Goal: Transaction & Acquisition: Purchase product/service

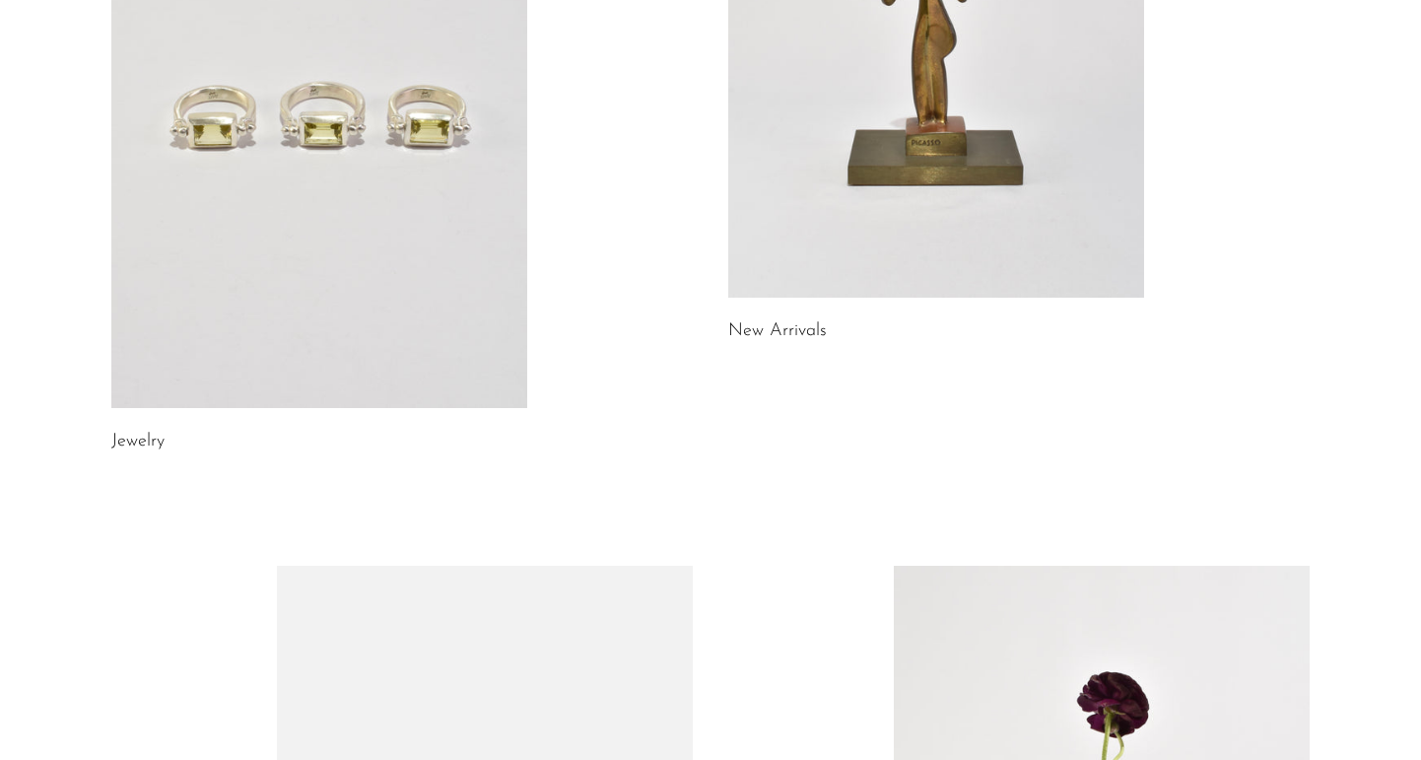
scroll to position [433, 0]
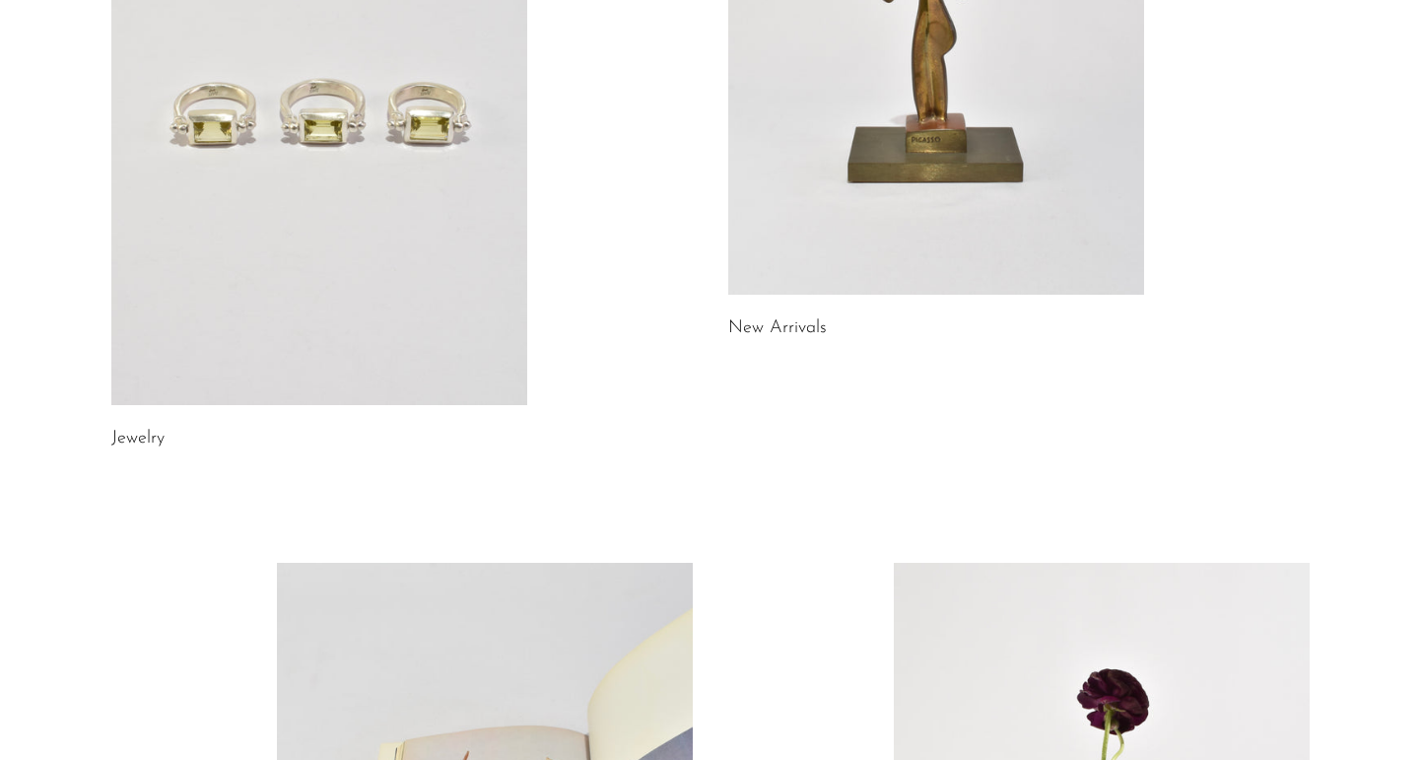
click at [492, 278] on link at bounding box center [319, 114] width 416 height 582
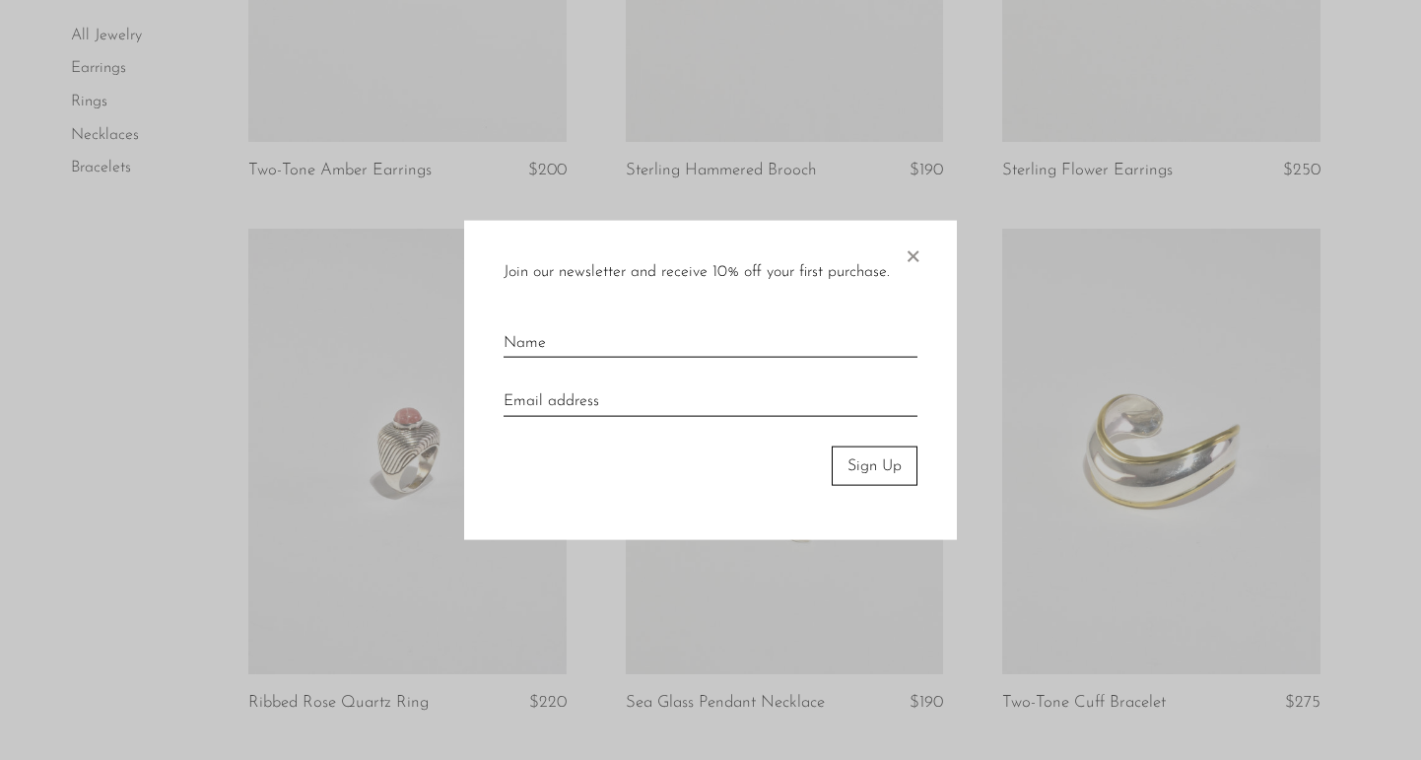
scroll to position [1064, 0]
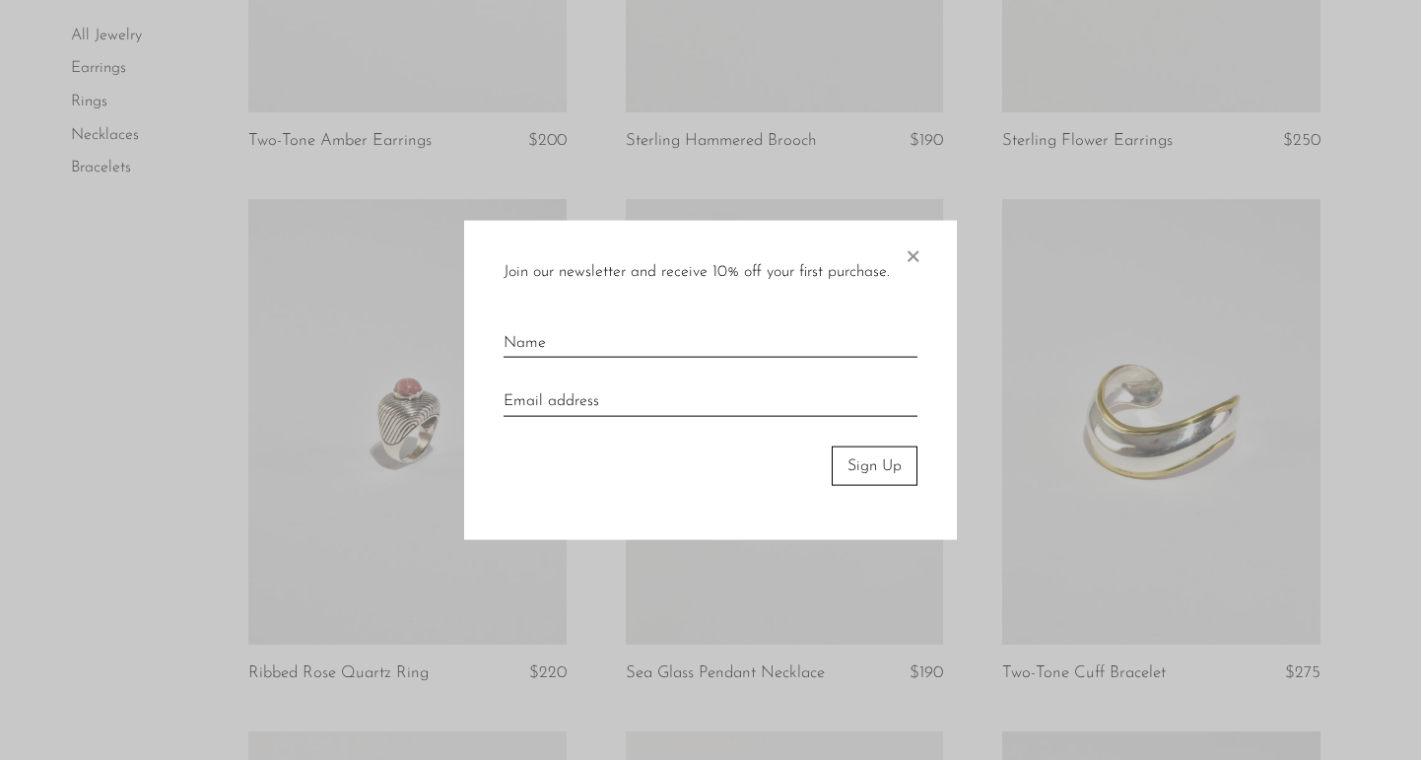
click at [921, 264] on span "×" at bounding box center [912, 251] width 20 height 63
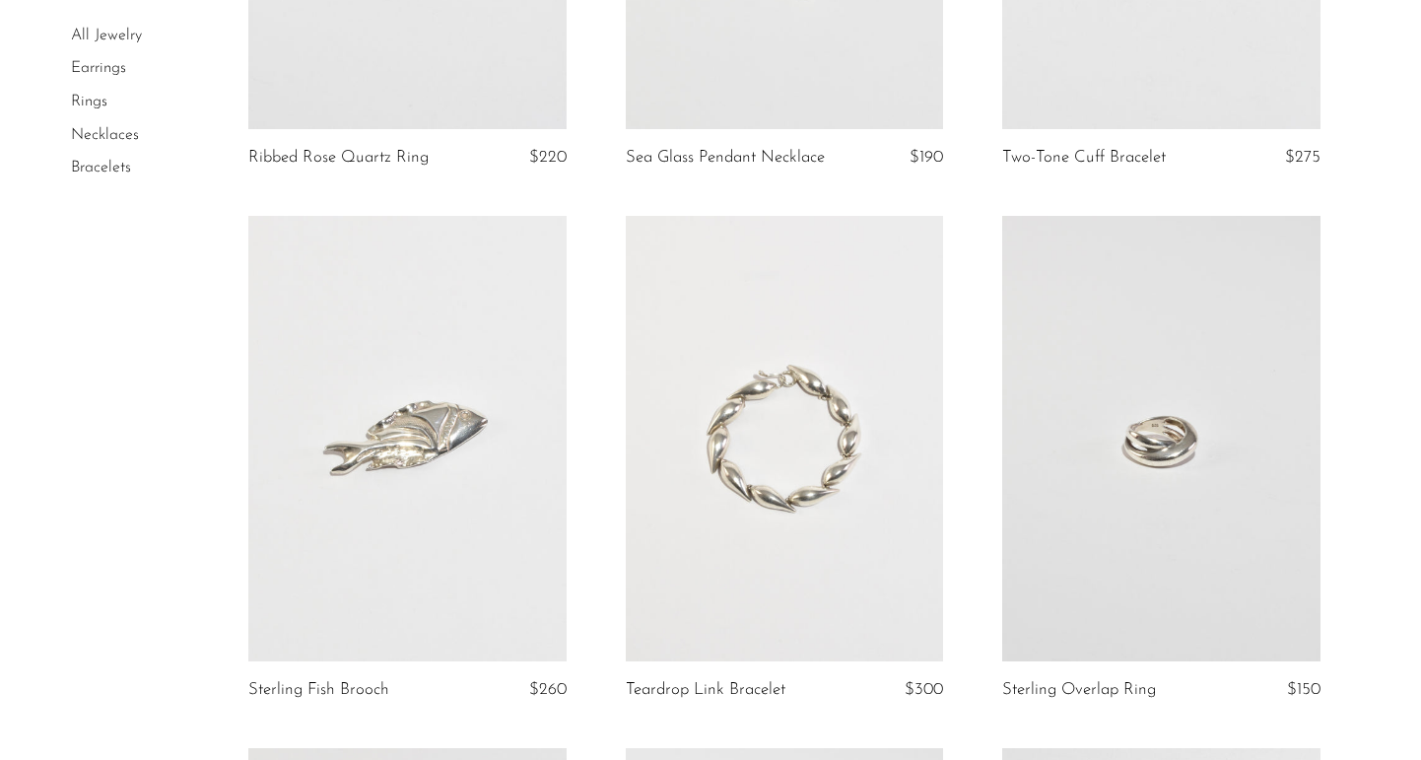
scroll to position [1616, 0]
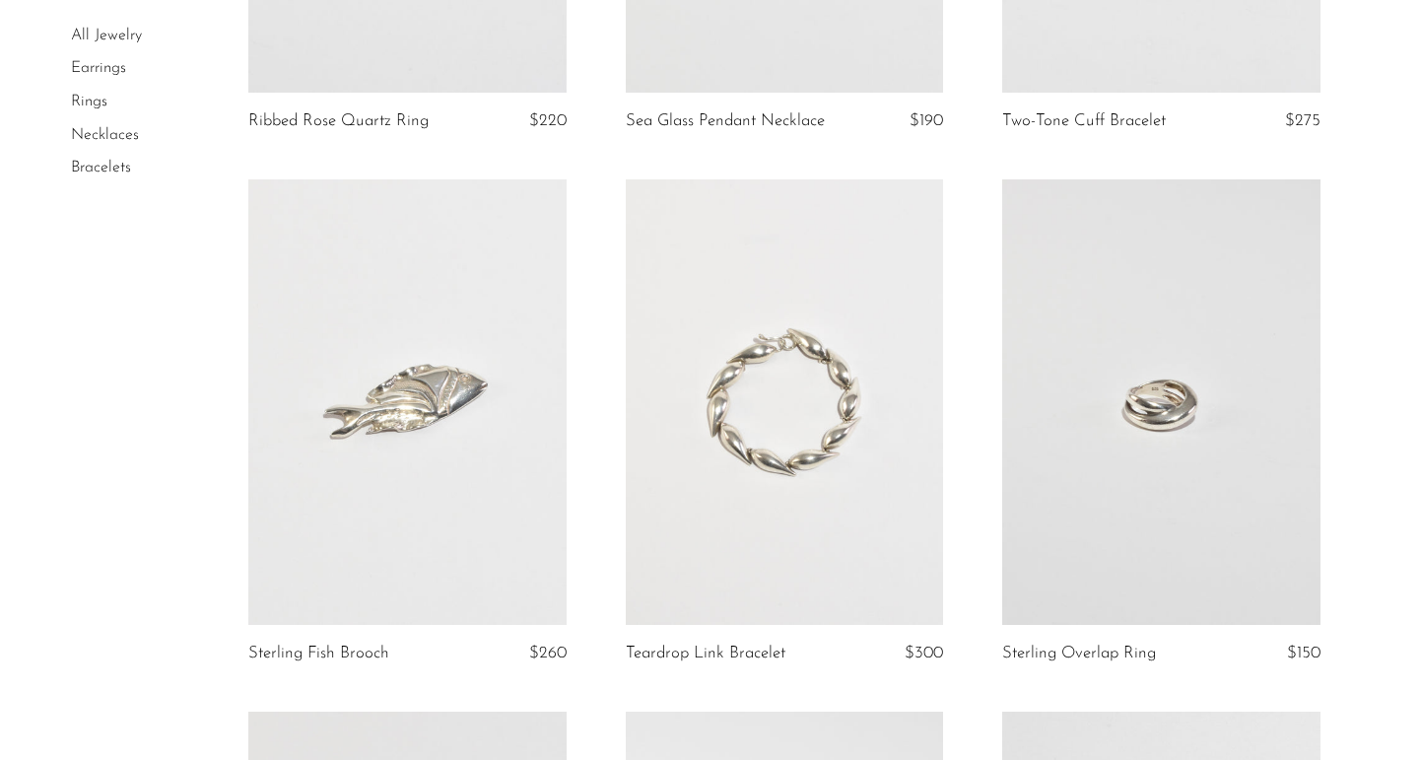
click at [99, 66] on link "Earrings" at bounding box center [98, 69] width 55 height 16
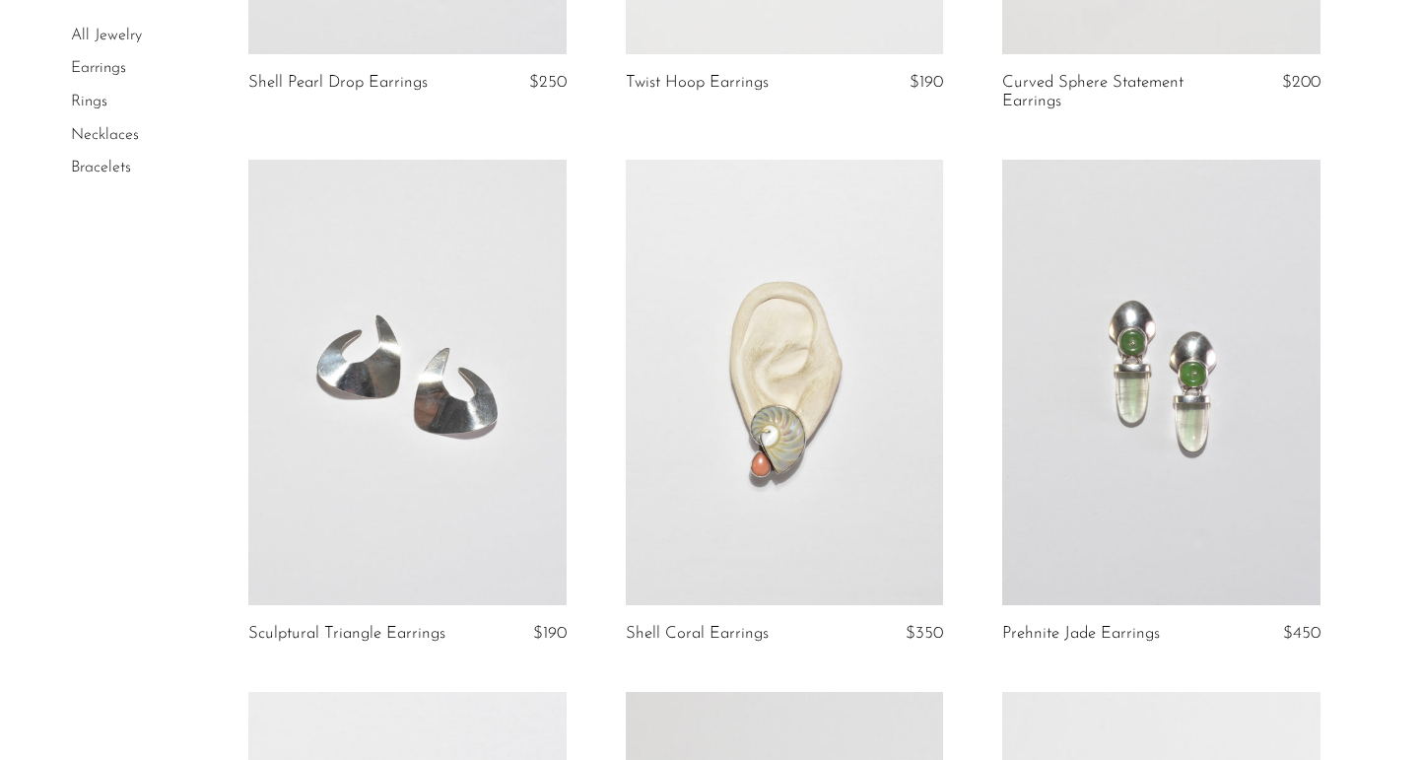
scroll to position [3271, 0]
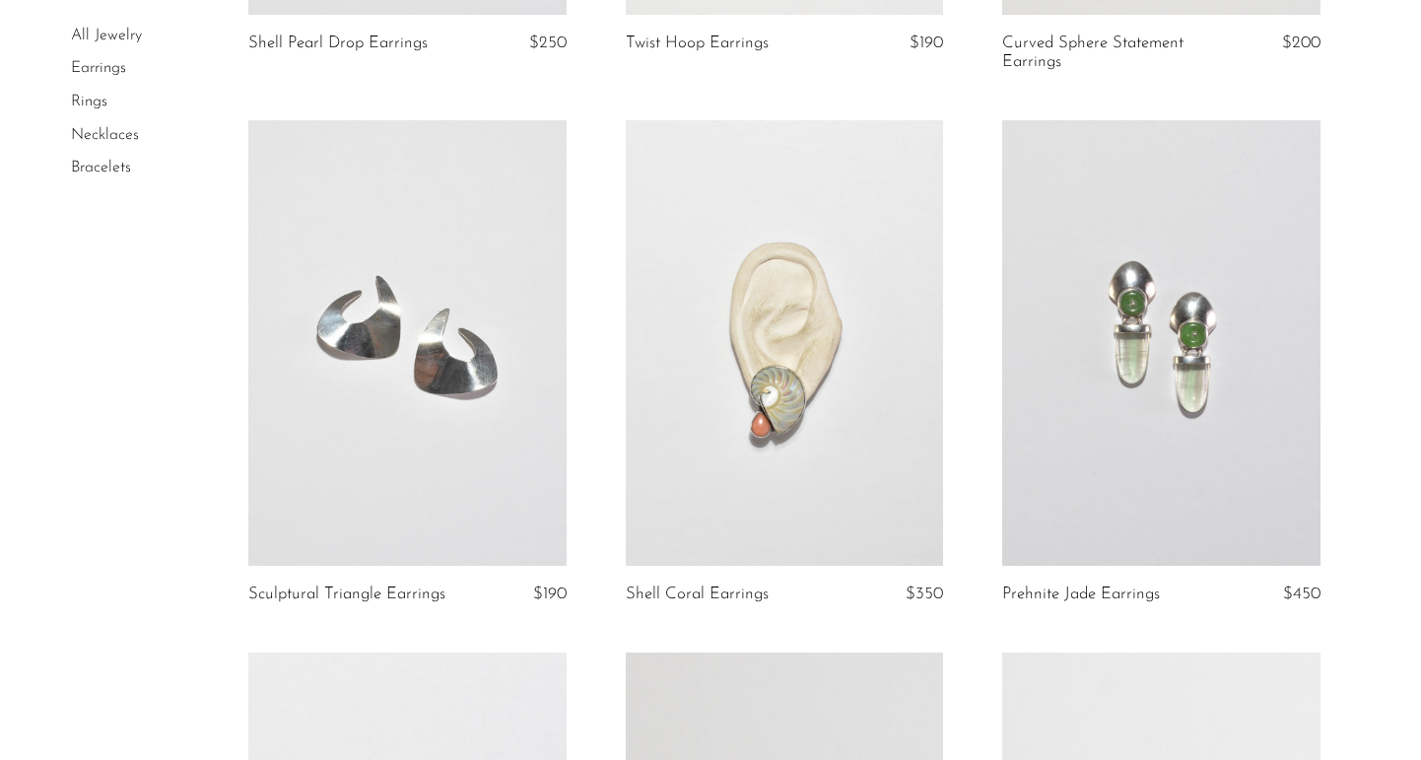
click at [456, 423] on link at bounding box center [407, 342] width 318 height 445
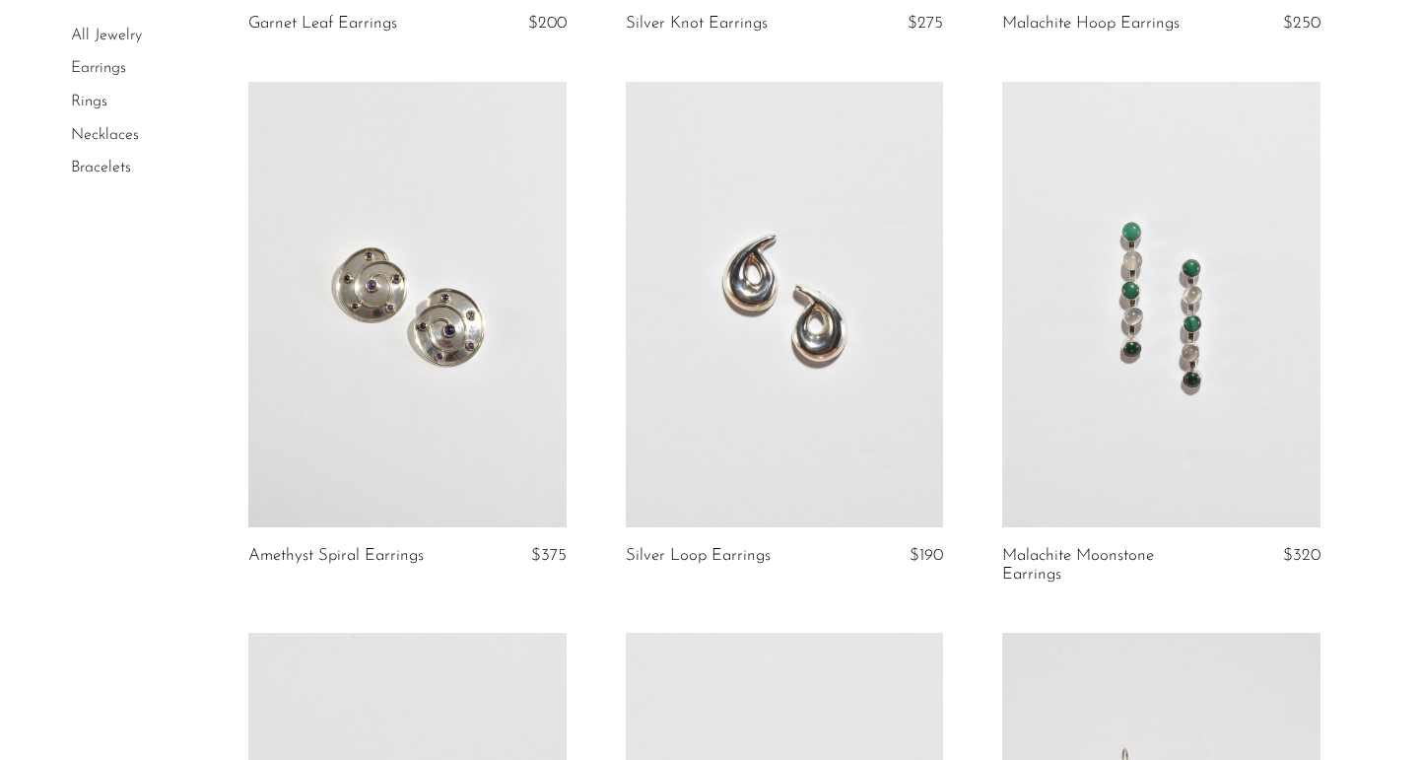
scroll to position [4374, 0]
click at [449, 364] on link at bounding box center [407, 303] width 318 height 445
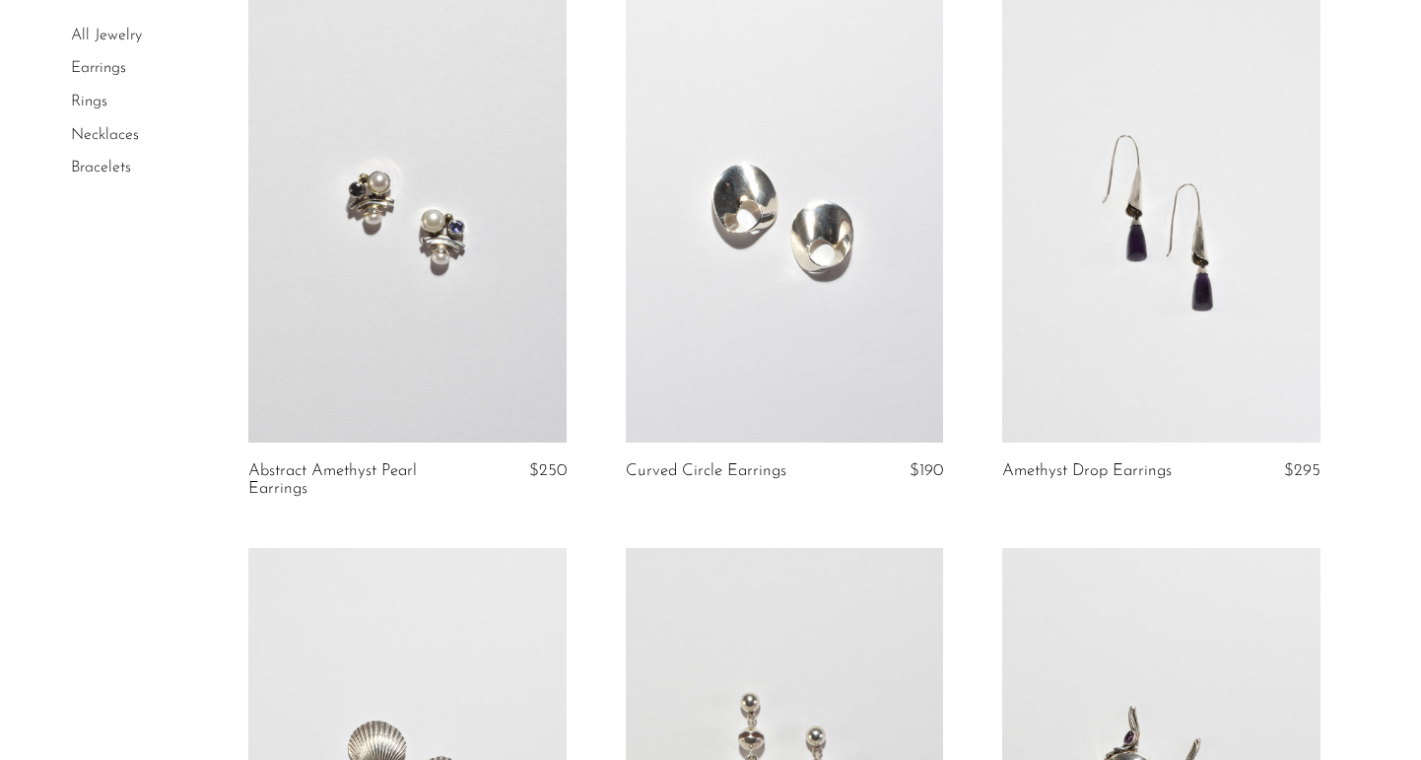
scroll to position [5556, 0]
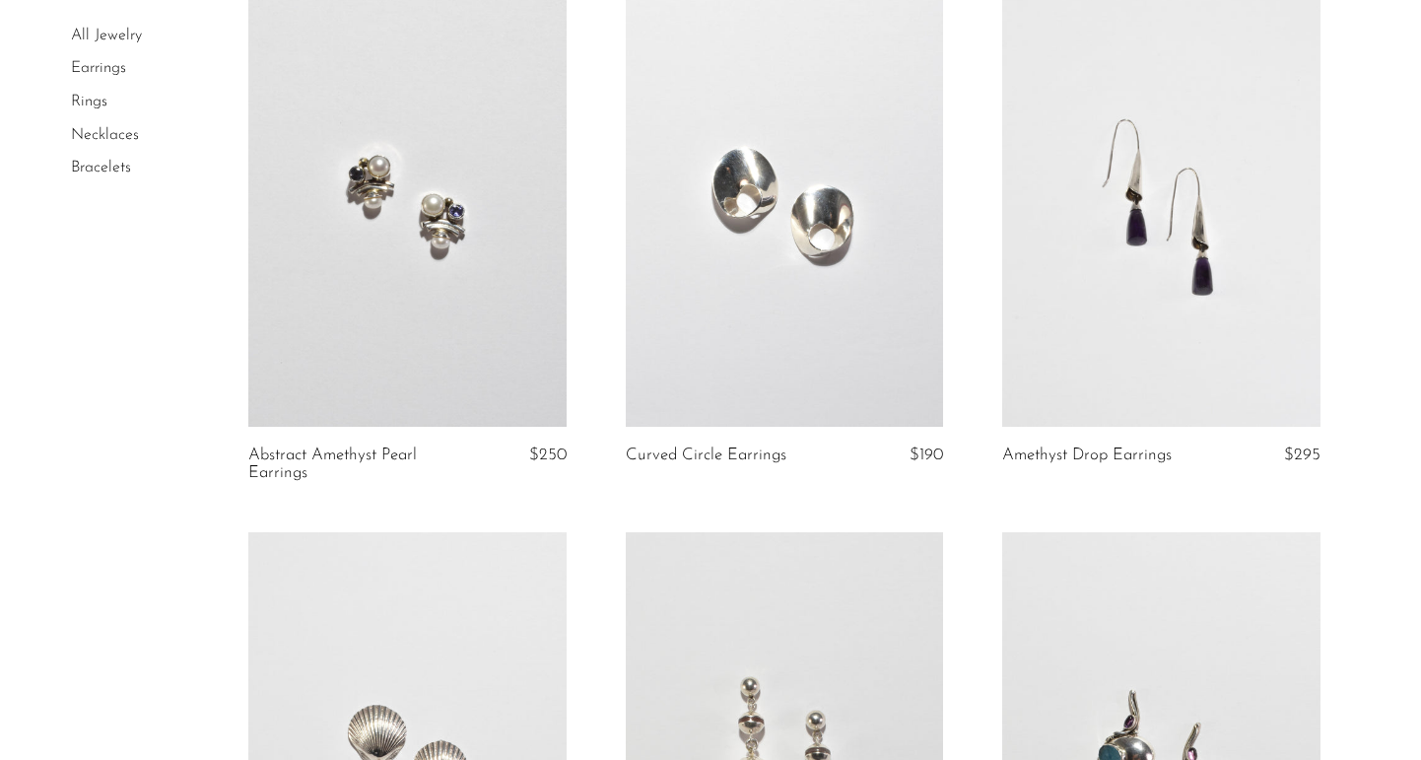
click at [1108, 269] on link at bounding box center [1161, 203] width 318 height 445
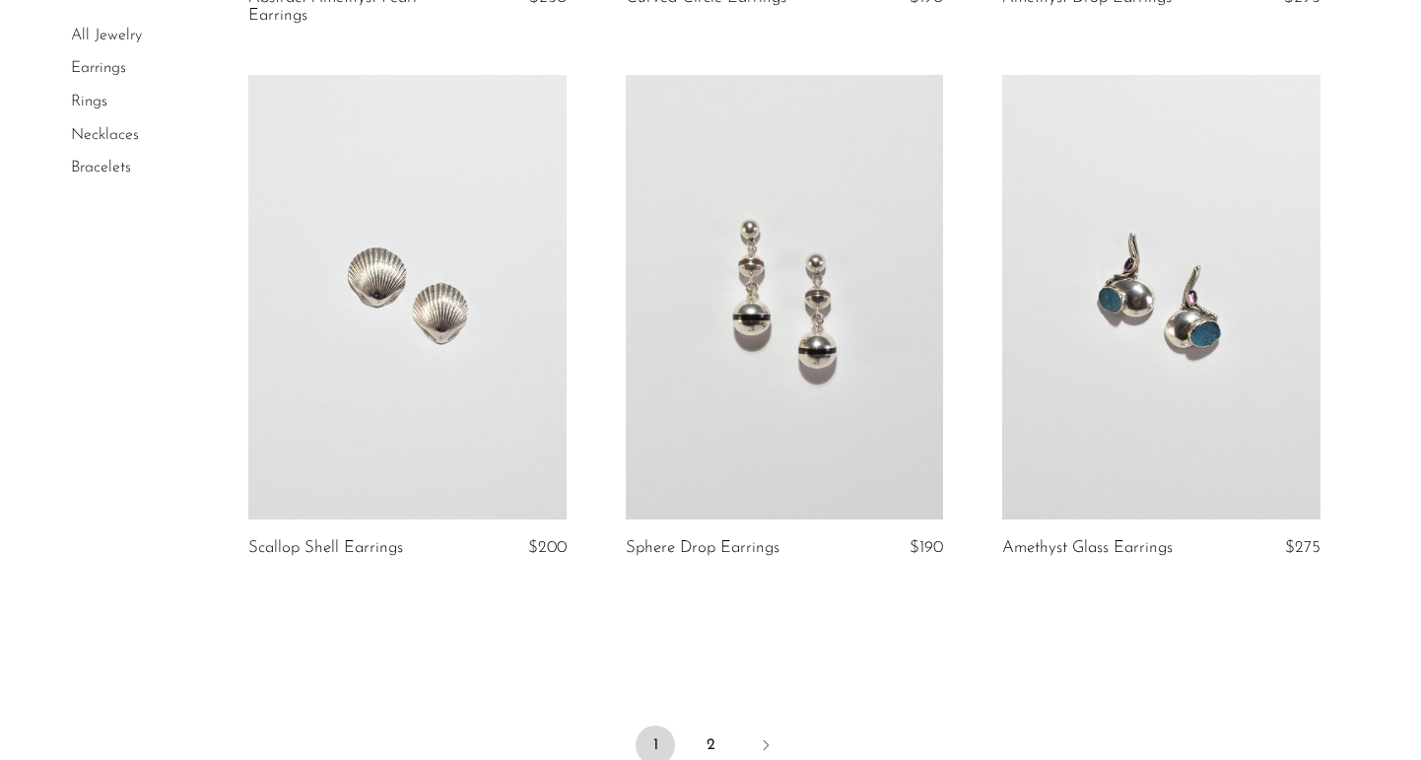
scroll to position [6029, 0]
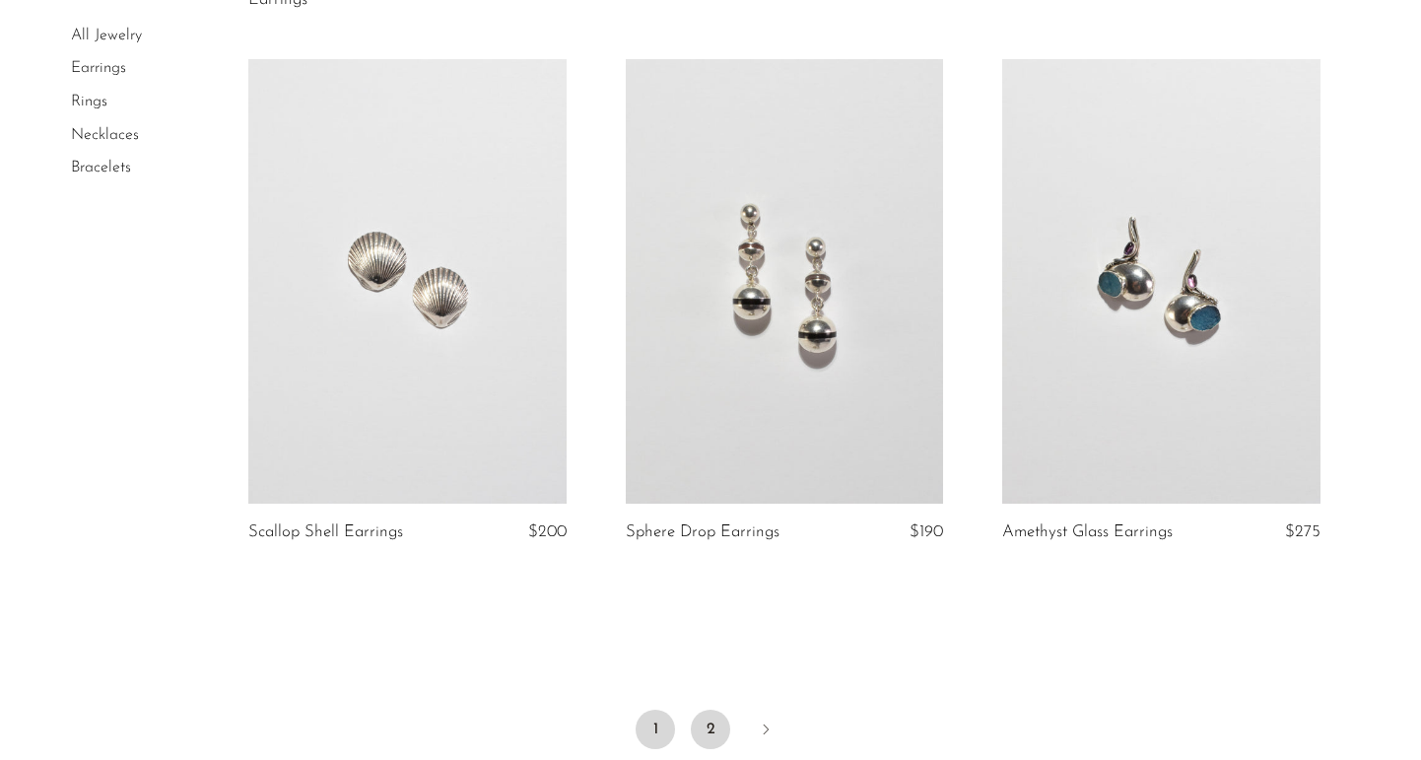
click at [704, 716] on link "2" at bounding box center [710, 728] width 39 height 39
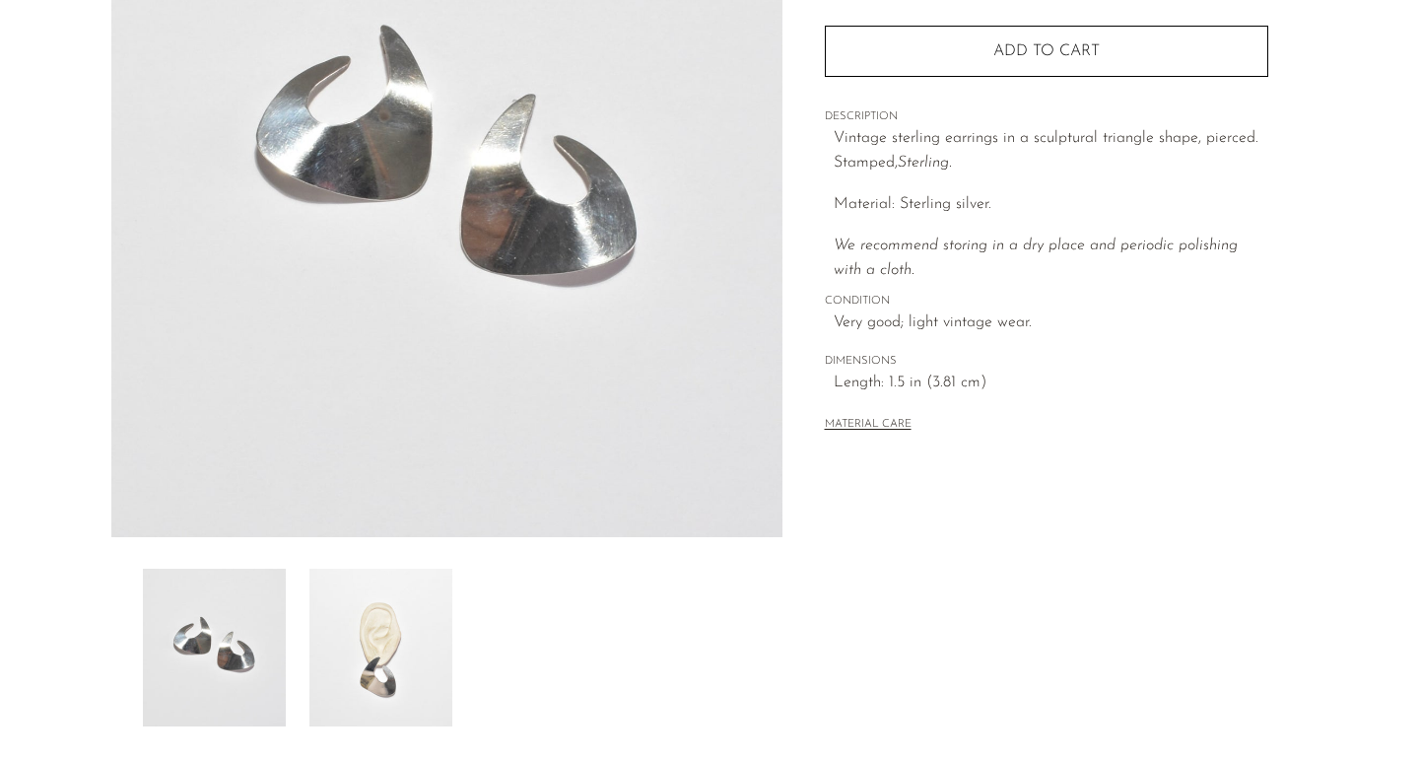
scroll to position [315, 0]
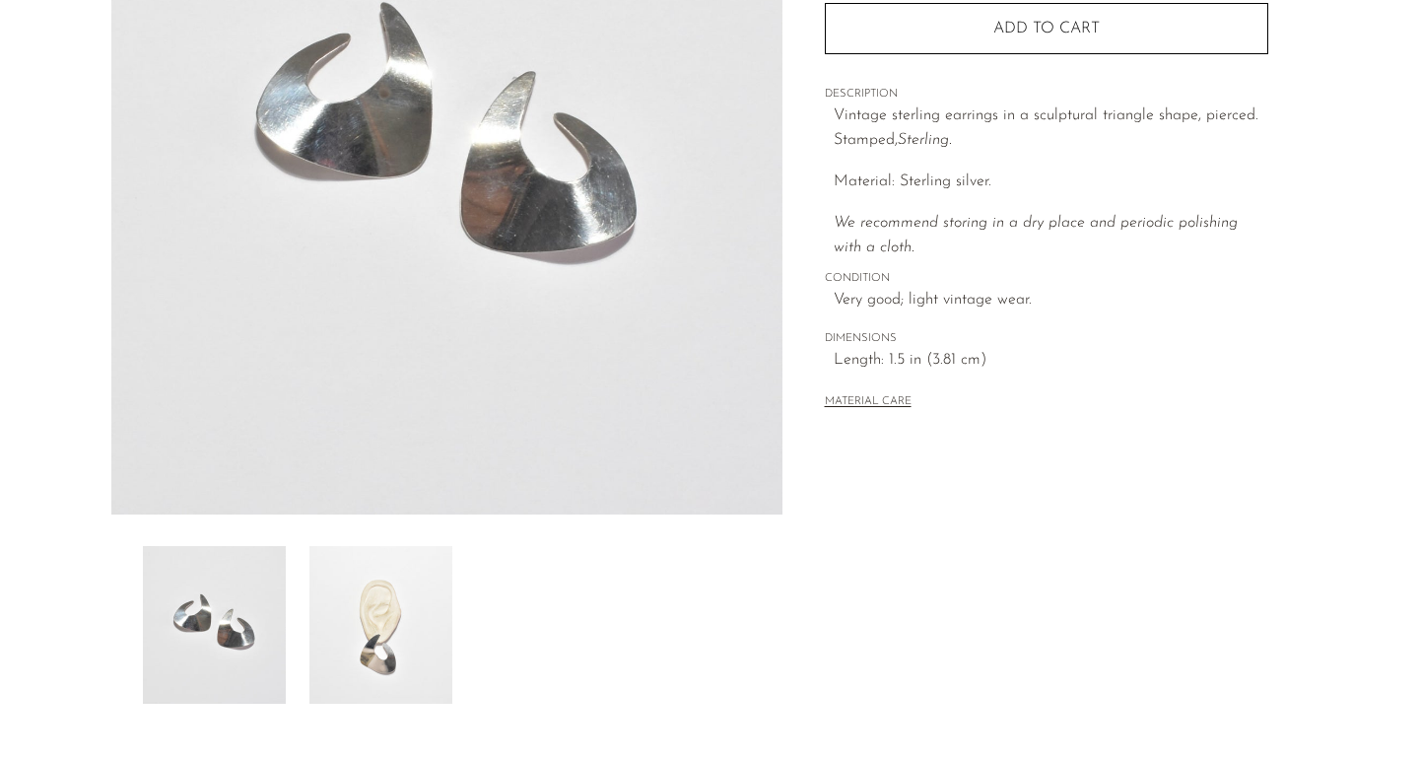
click at [412, 585] on img at bounding box center [380, 625] width 143 height 158
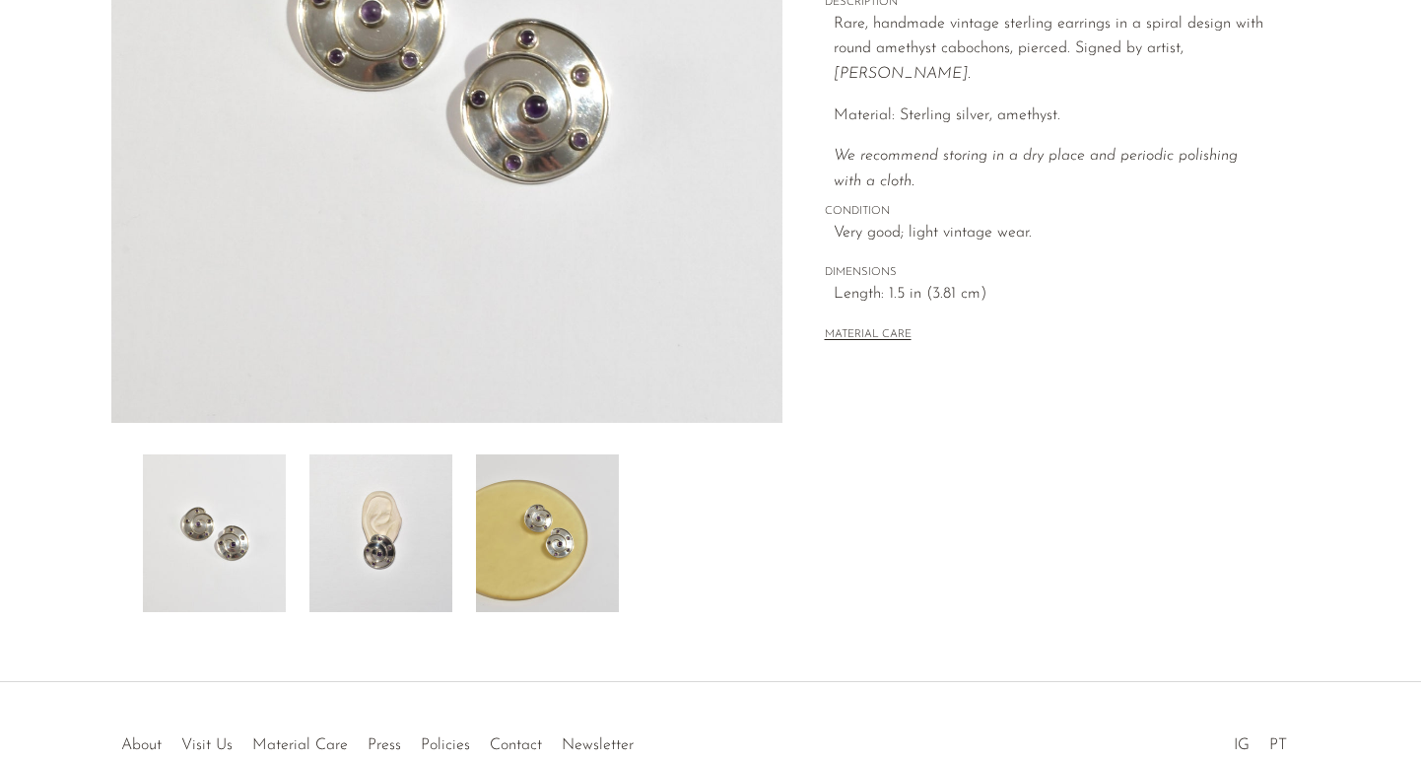
scroll to position [433, 0]
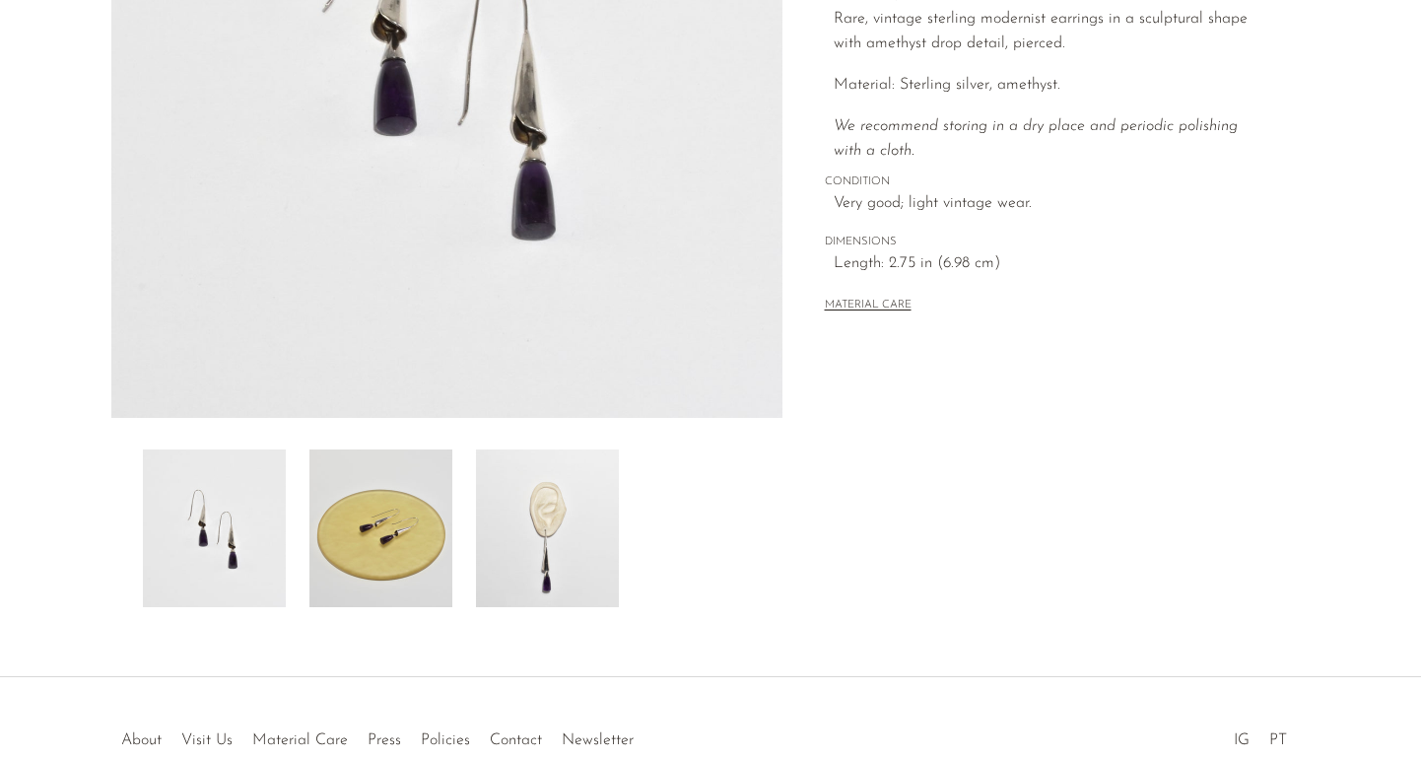
scroll to position [433, 0]
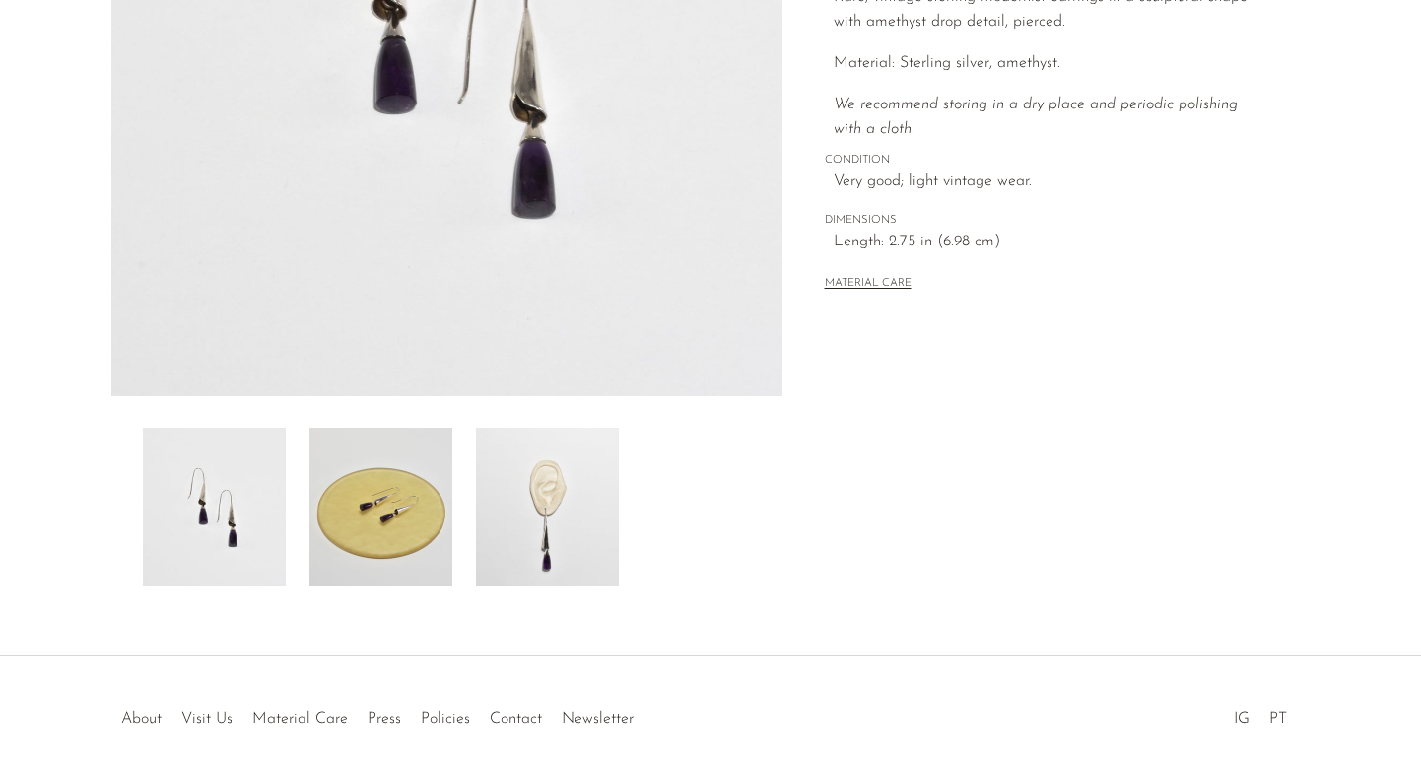
click at [422, 498] on img at bounding box center [380, 507] width 143 height 158
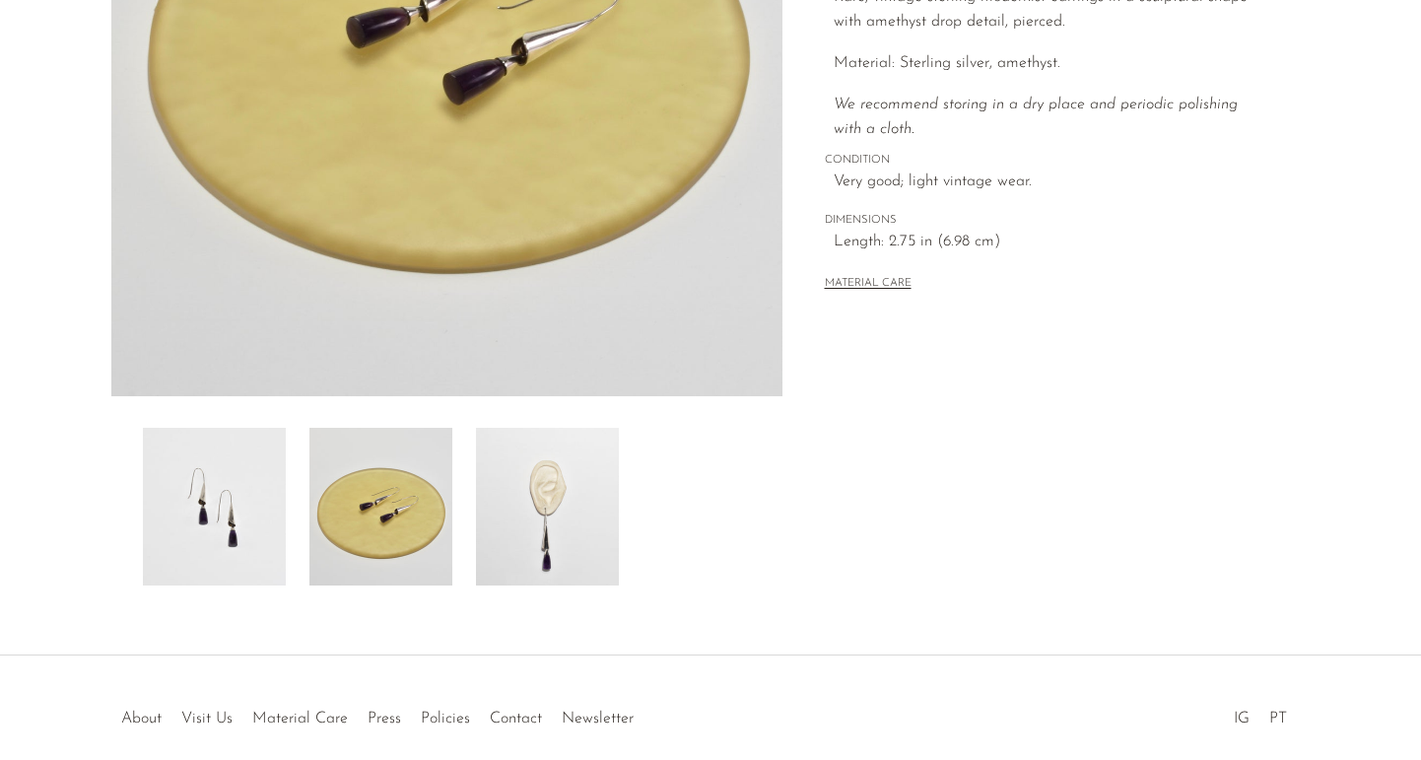
click at [520, 498] on img at bounding box center [547, 507] width 143 height 158
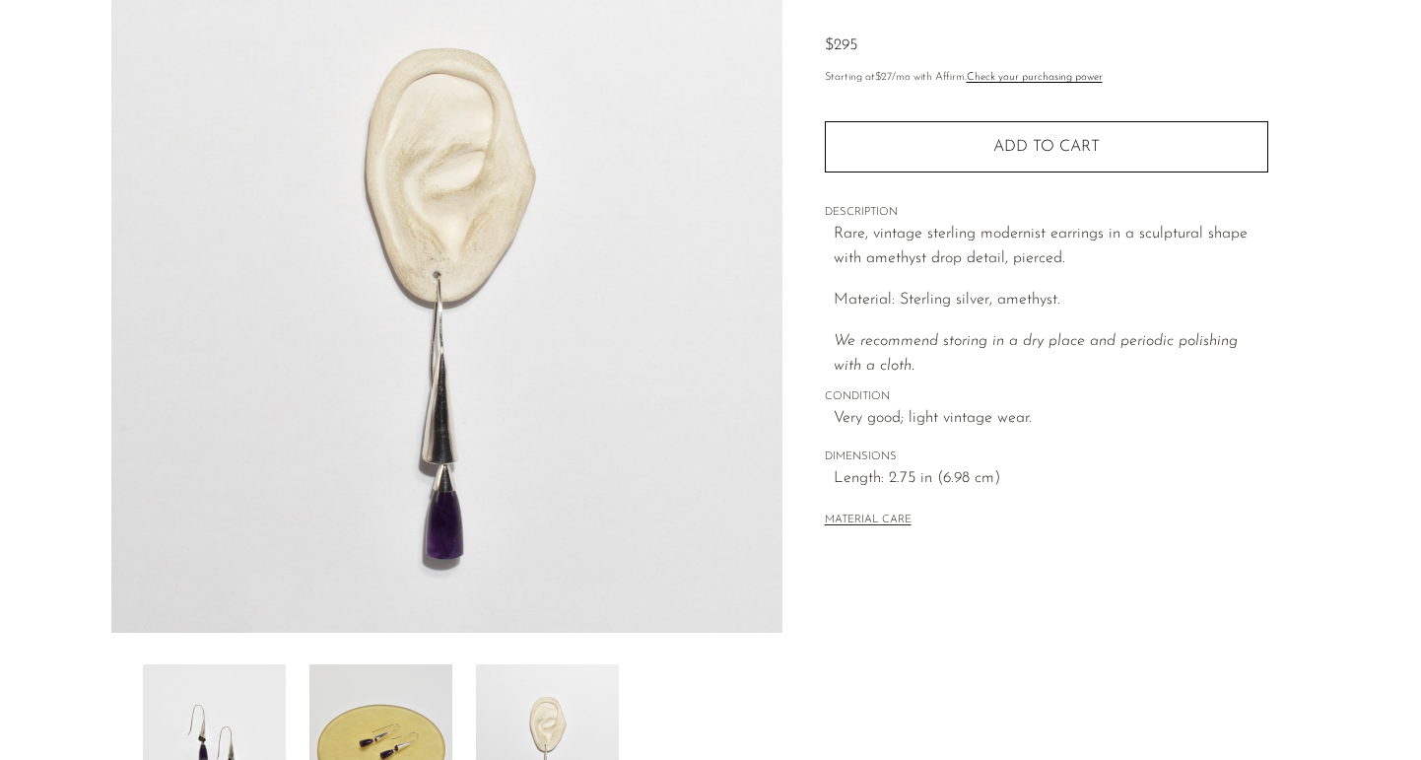
scroll to position [197, 0]
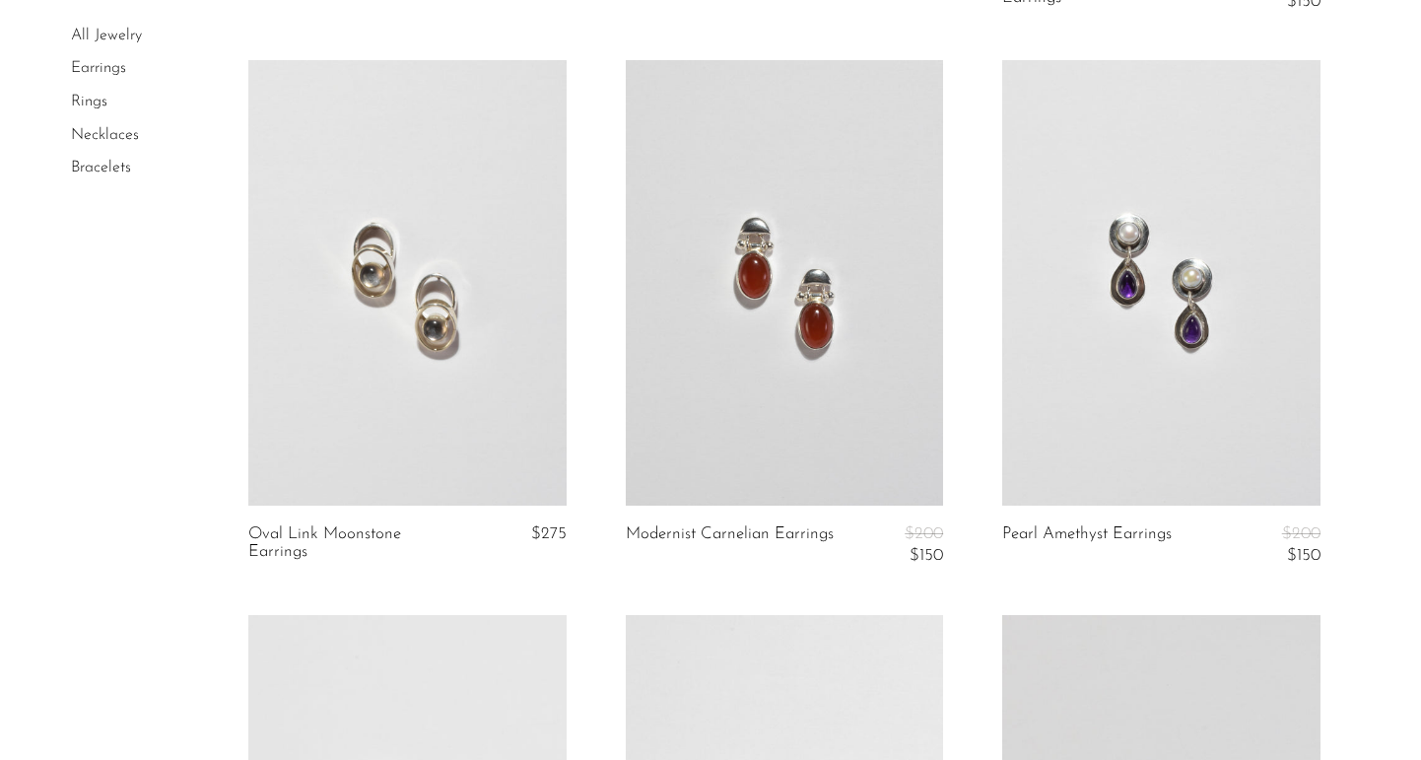
scroll to position [2364, 0]
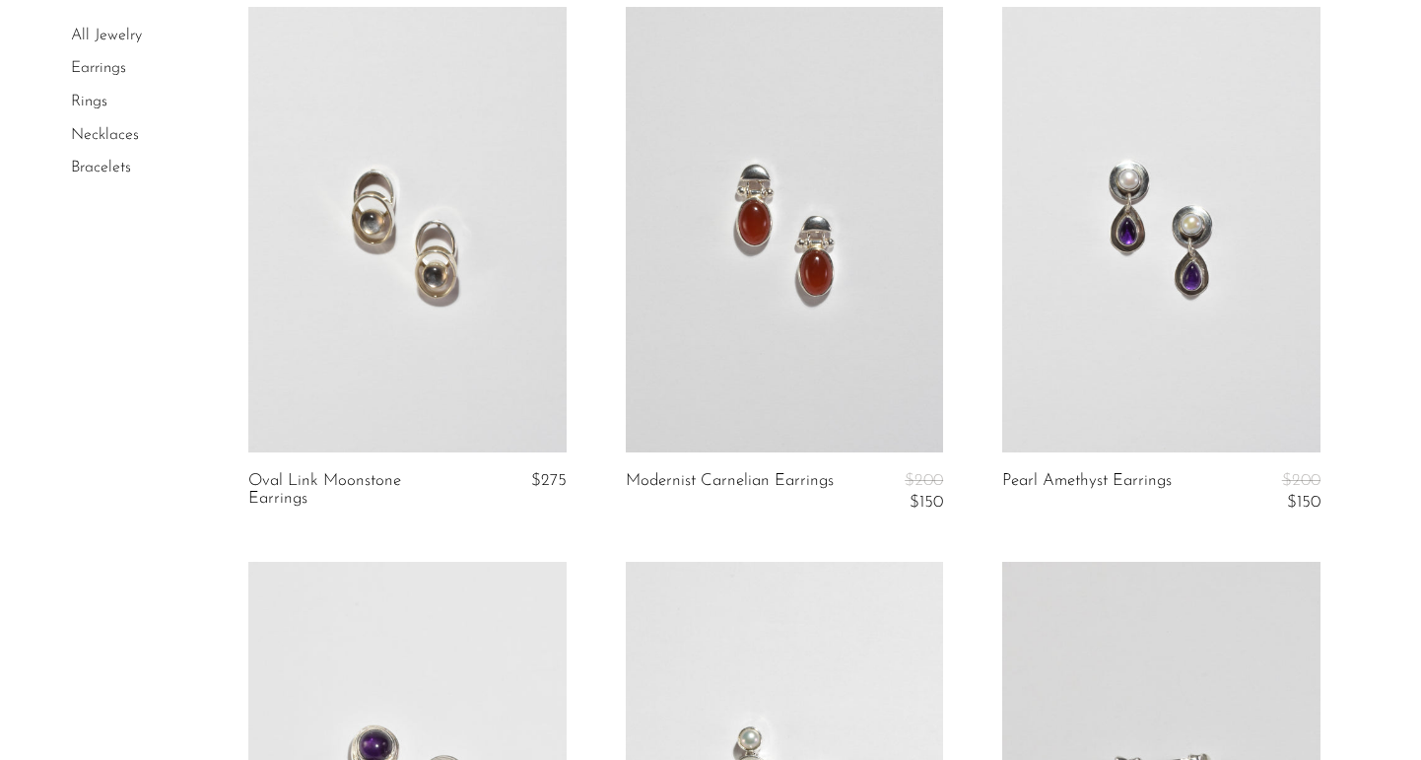
click at [465, 375] on link at bounding box center [407, 229] width 318 height 445
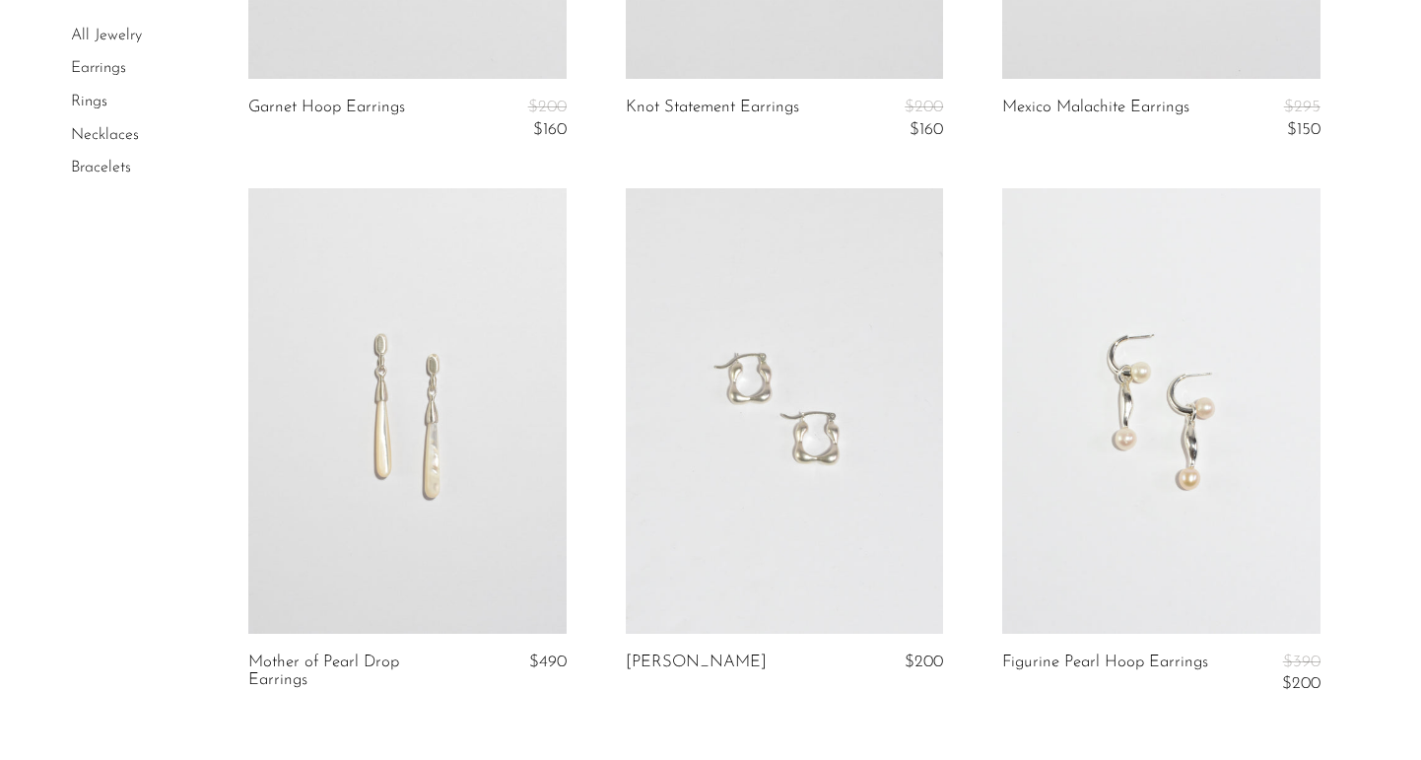
scroll to position [4413, 0]
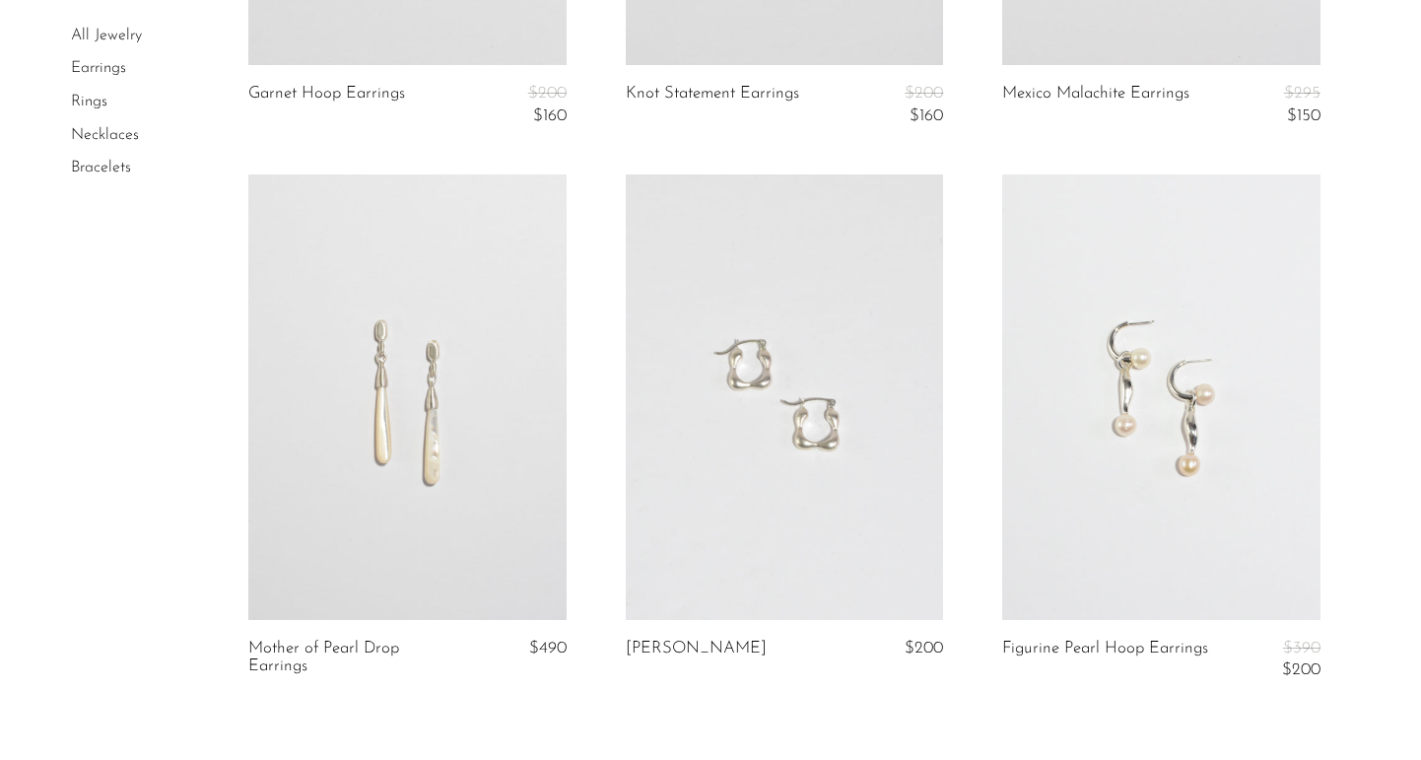
click at [1093, 393] on link at bounding box center [1161, 396] width 318 height 445
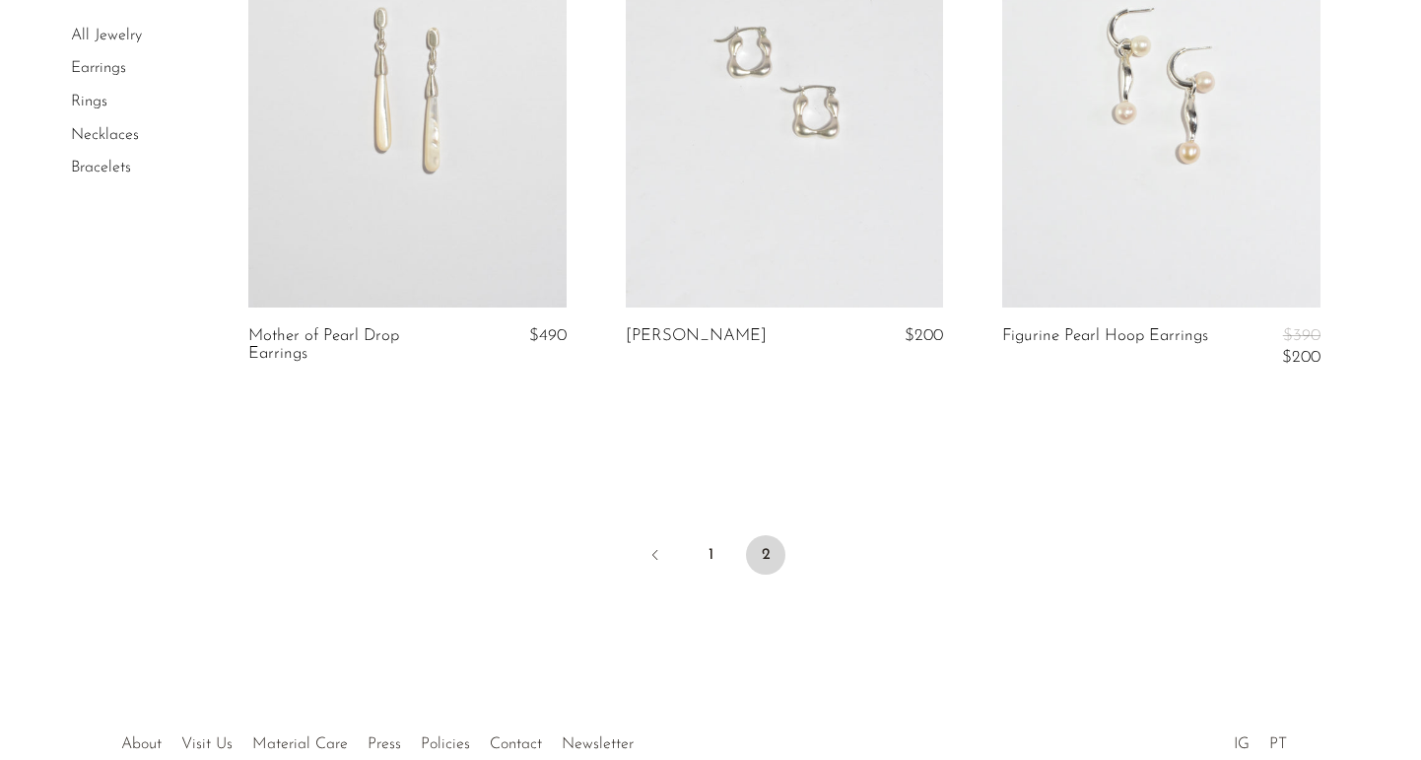
scroll to position [4729, 0]
click at [707, 542] on link "1" at bounding box center [710, 551] width 39 height 39
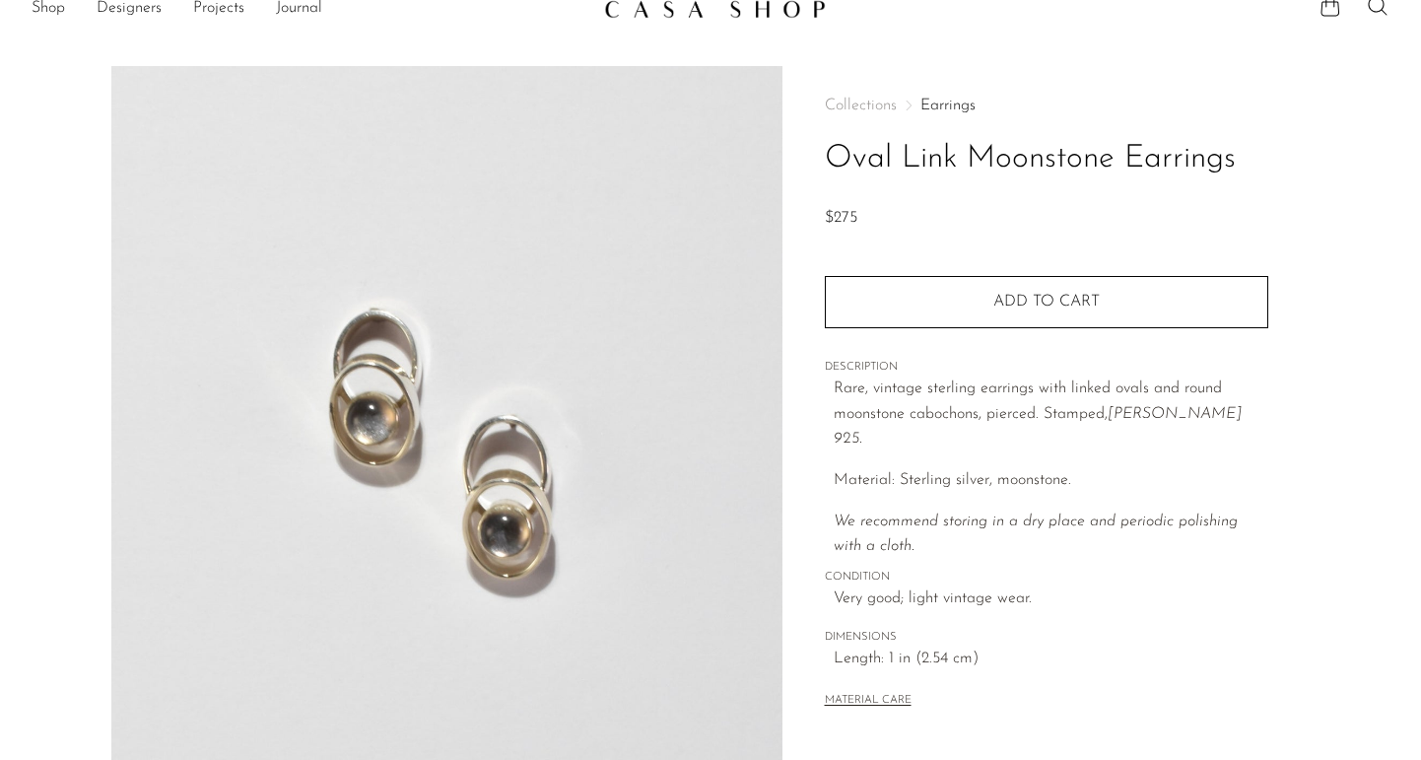
scroll to position [39, 0]
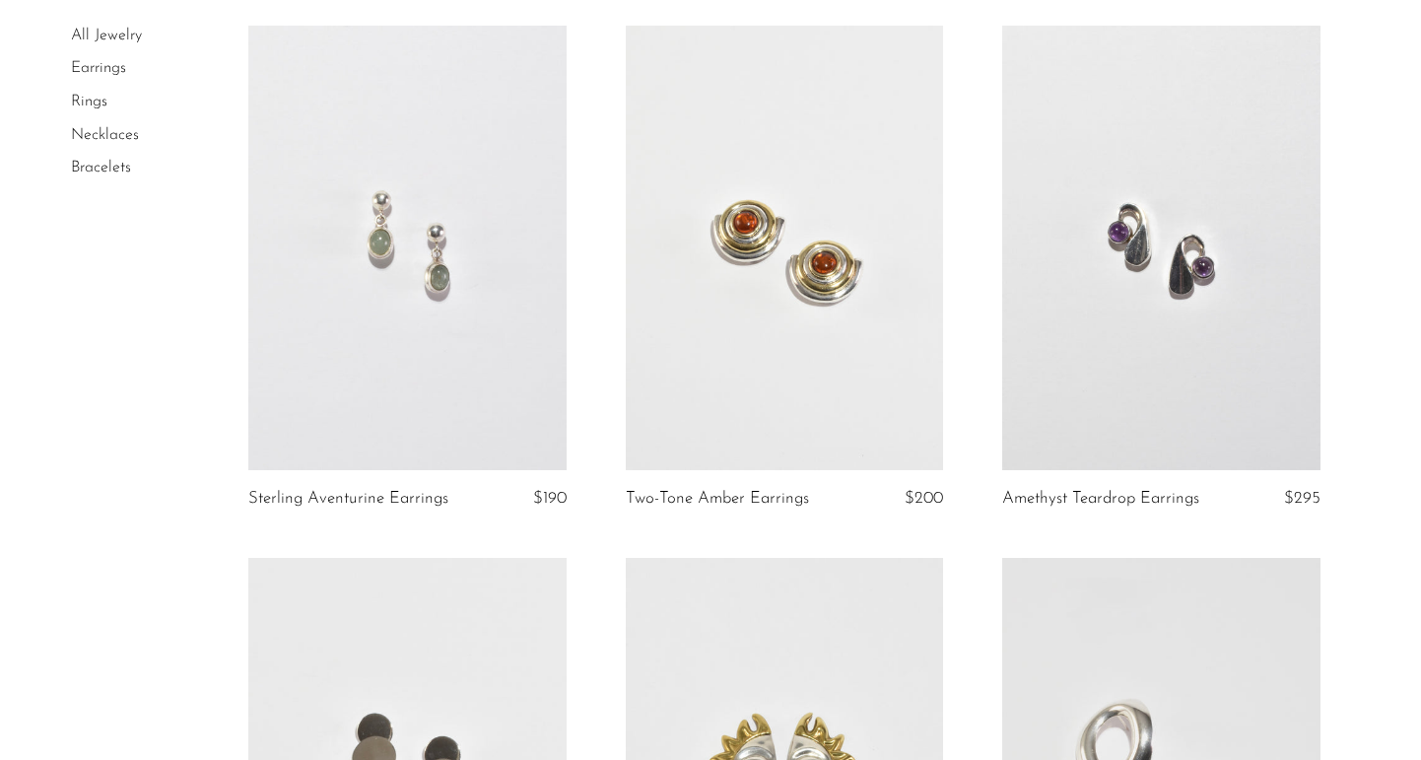
scroll to position [709, 0]
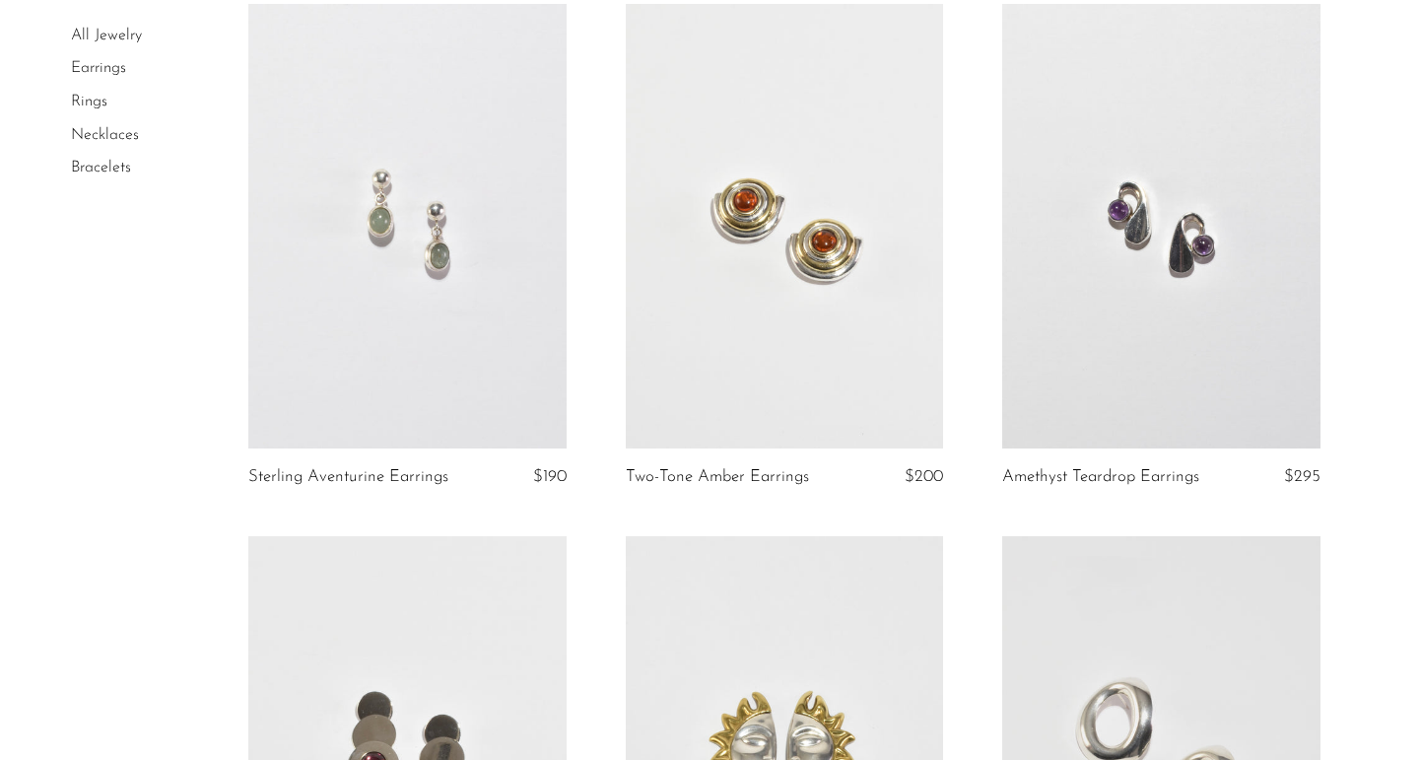
click at [1036, 367] on link at bounding box center [1161, 226] width 318 height 445
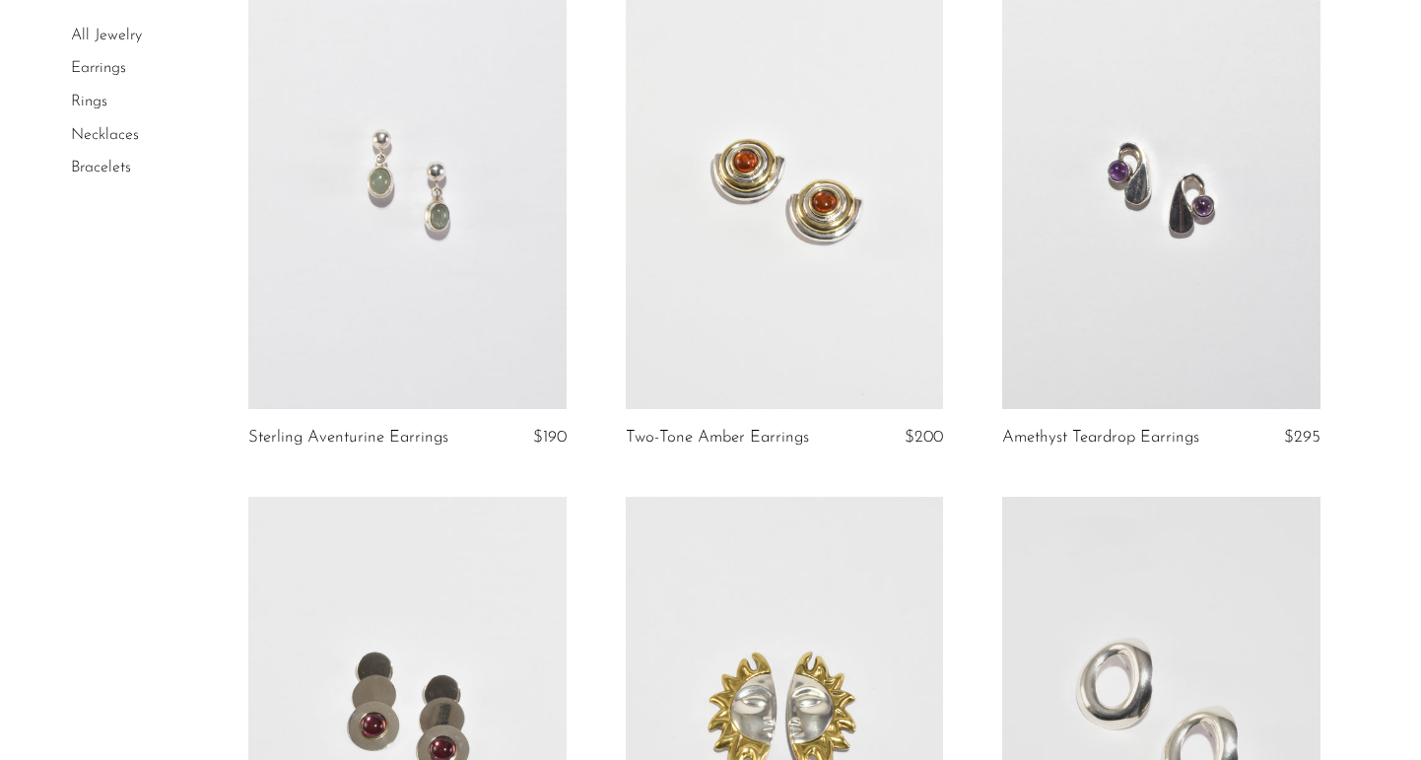
click at [697, 324] on link at bounding box center [785, 187] width 318 height 445
click at [379, 205] on link at bounding box center [407, 187] width 318 height 445
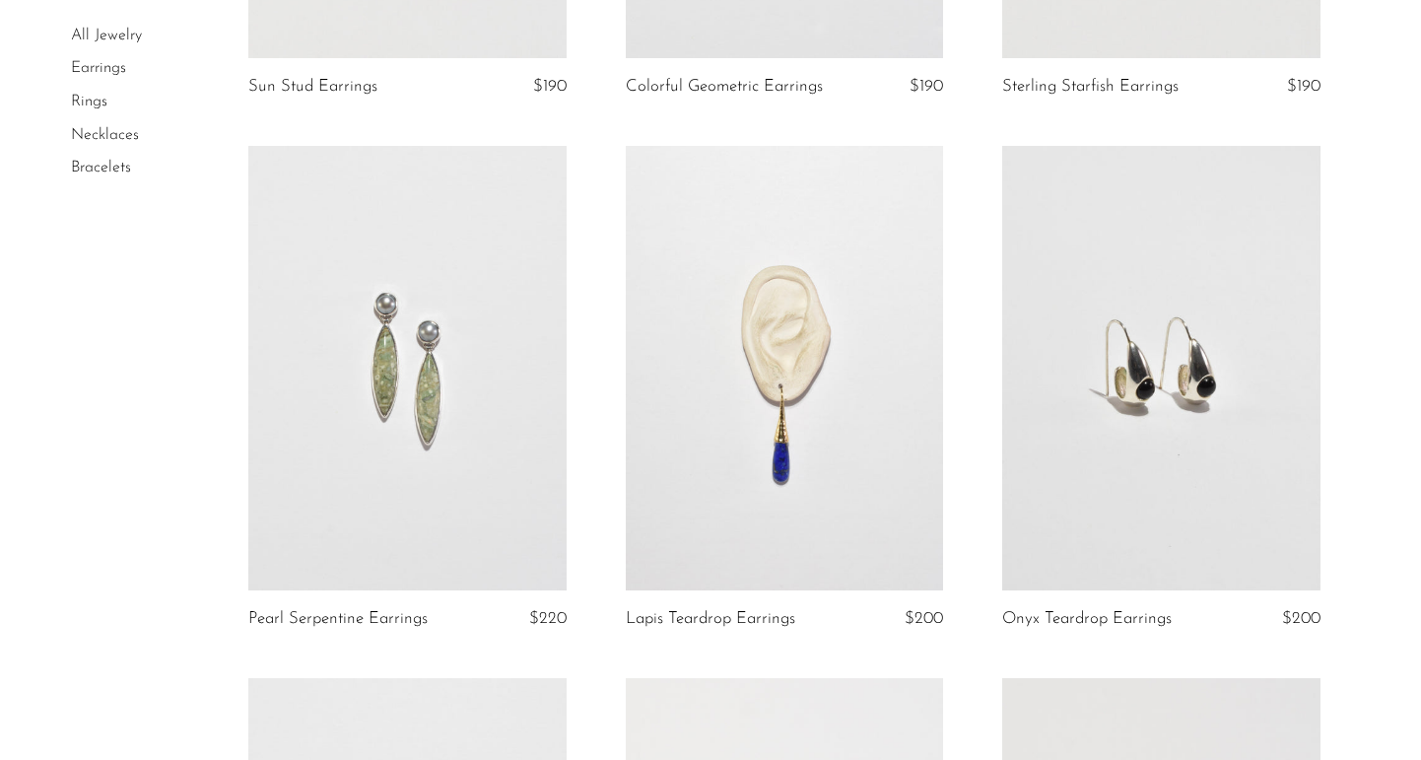
scroll to position [2167, 0]
click at [1206, 424] on link at bounding box center [1161, 364] width 318 height 445
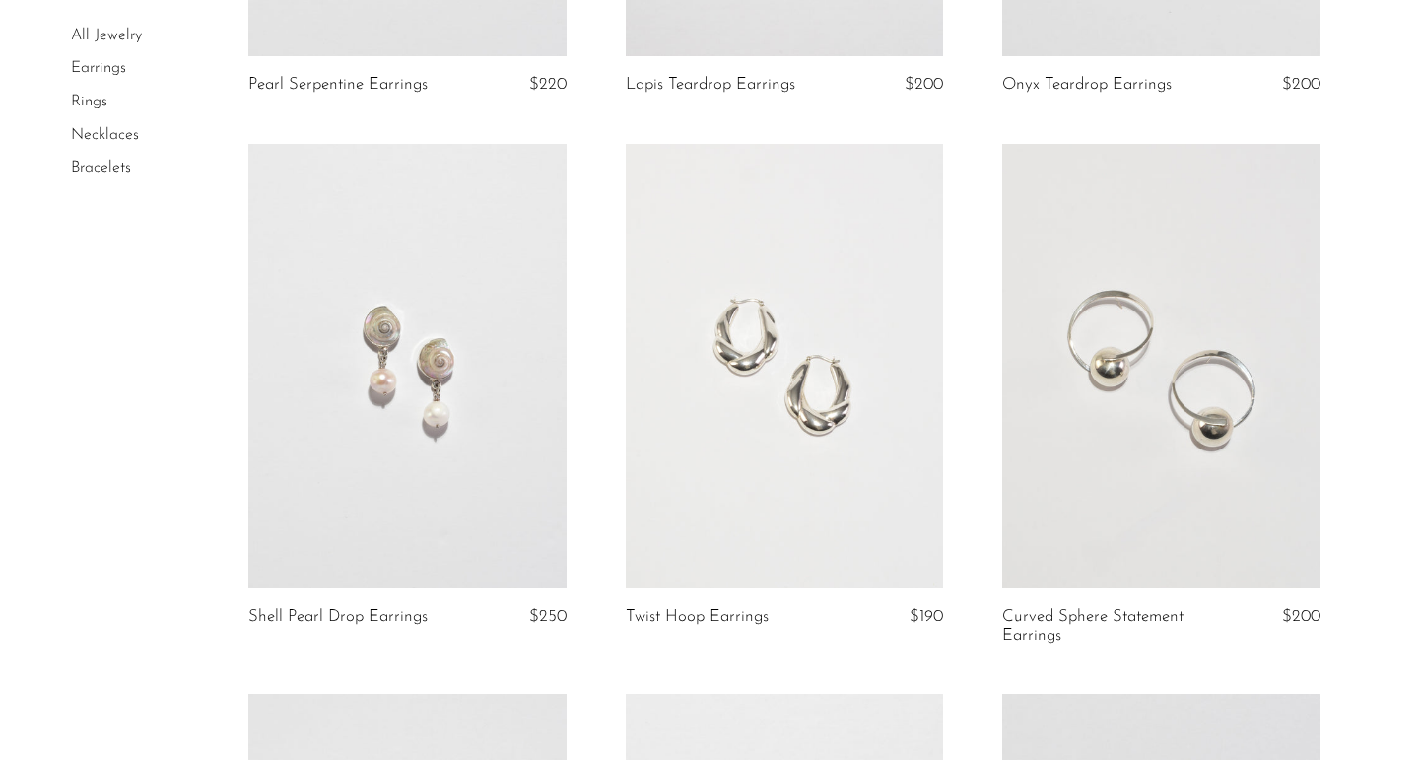
scroll to position [2719, 0]
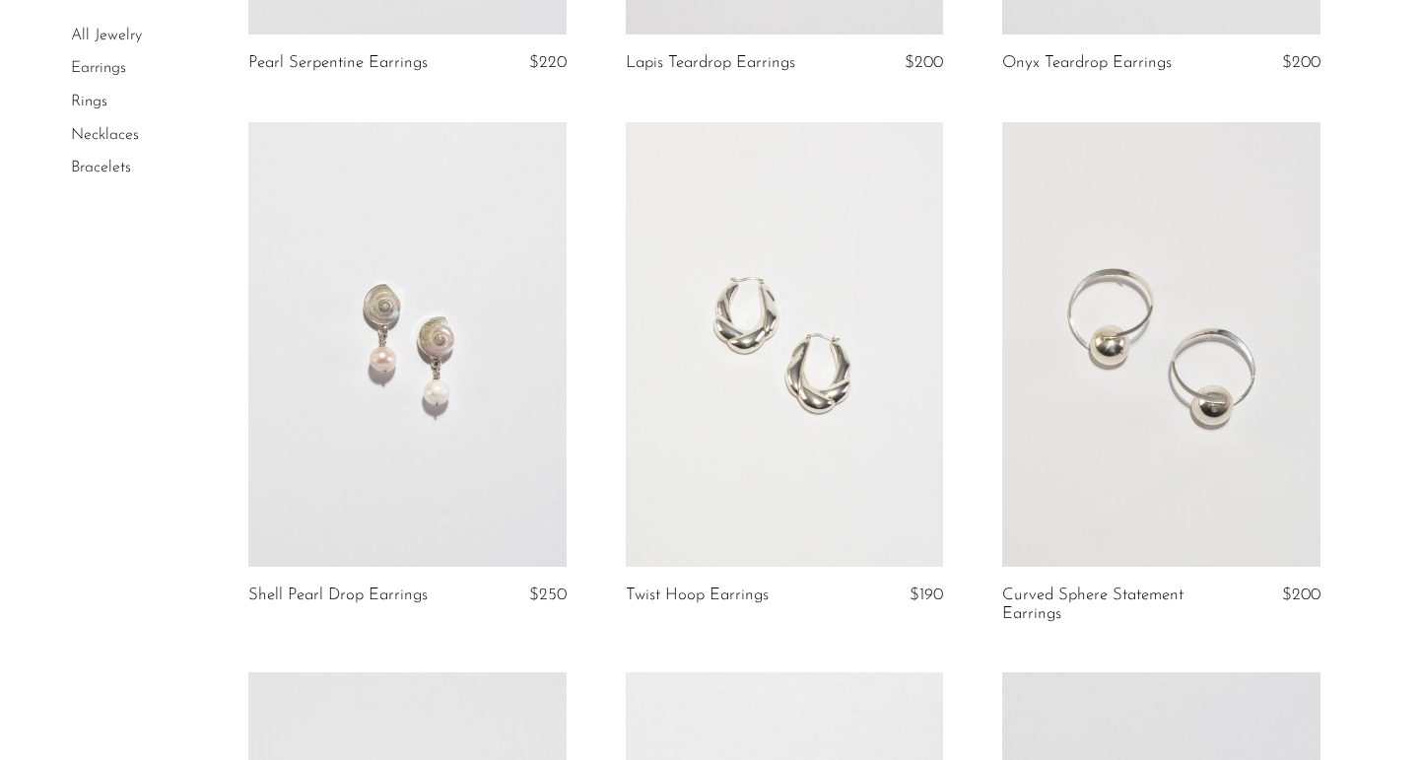
click at [516, 372] on link at bounding box center [407, 344] width 318 height 445
click at [739, 366] on link at bounding box center [785, 344] width 318 height 445
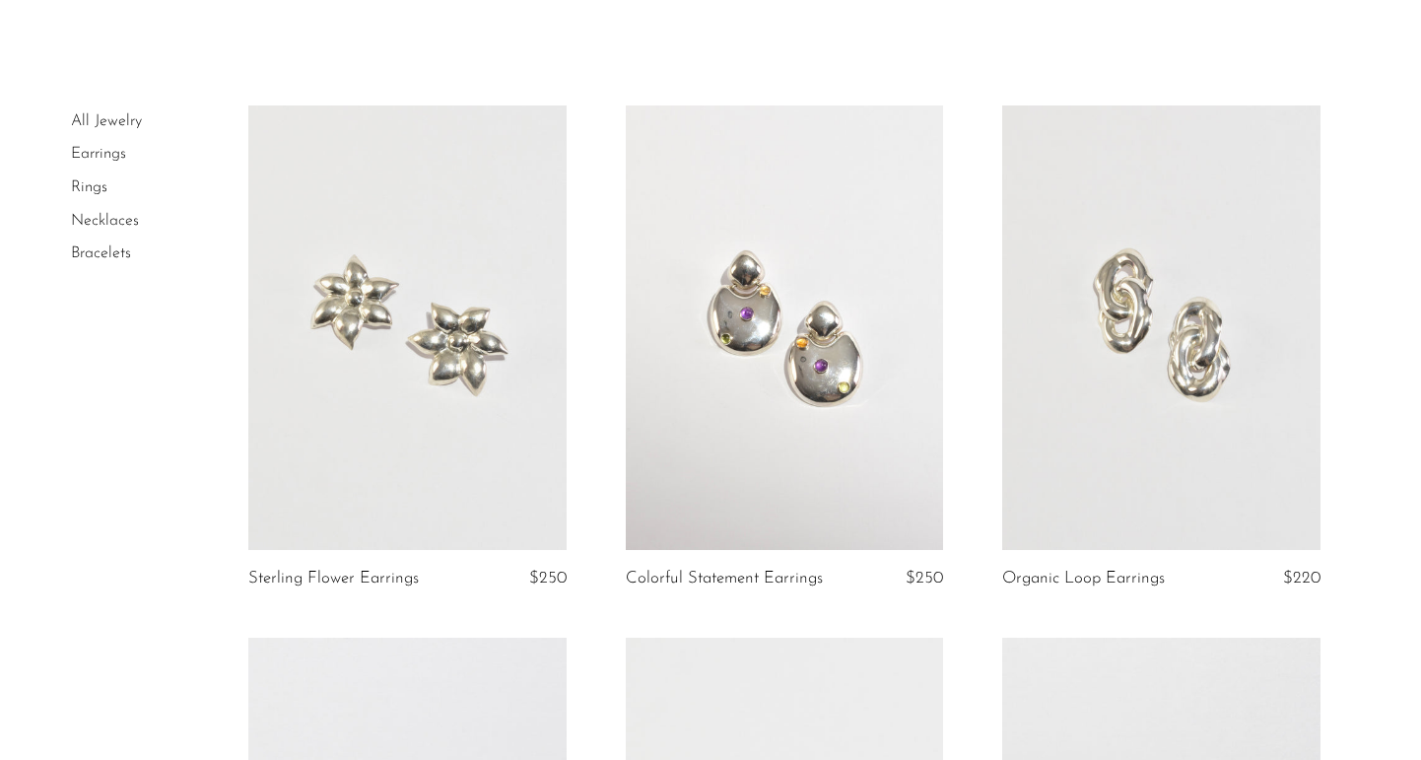
scroll to position [0, 0]
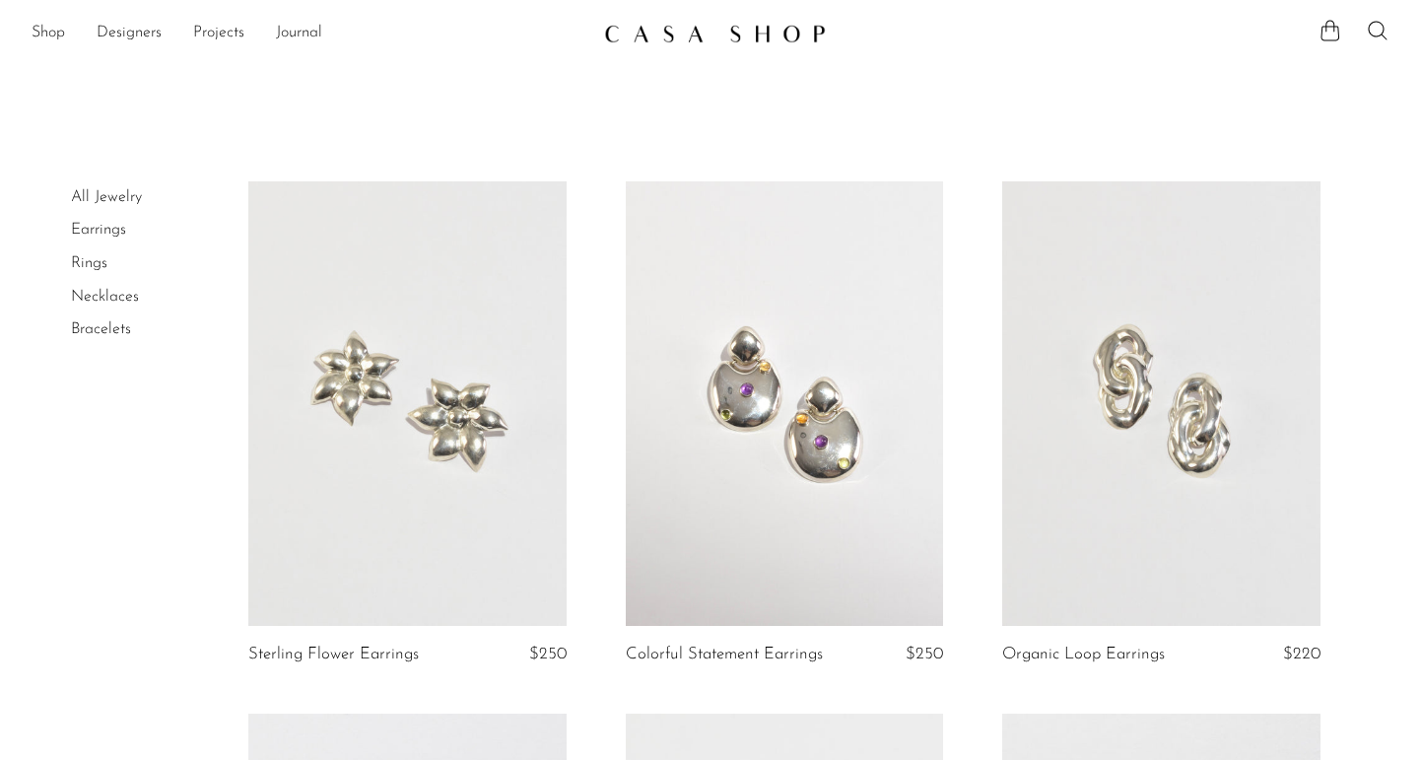
click at [85, 261] on link "Rings" at bounding box center [89, 263] width 36 height 16
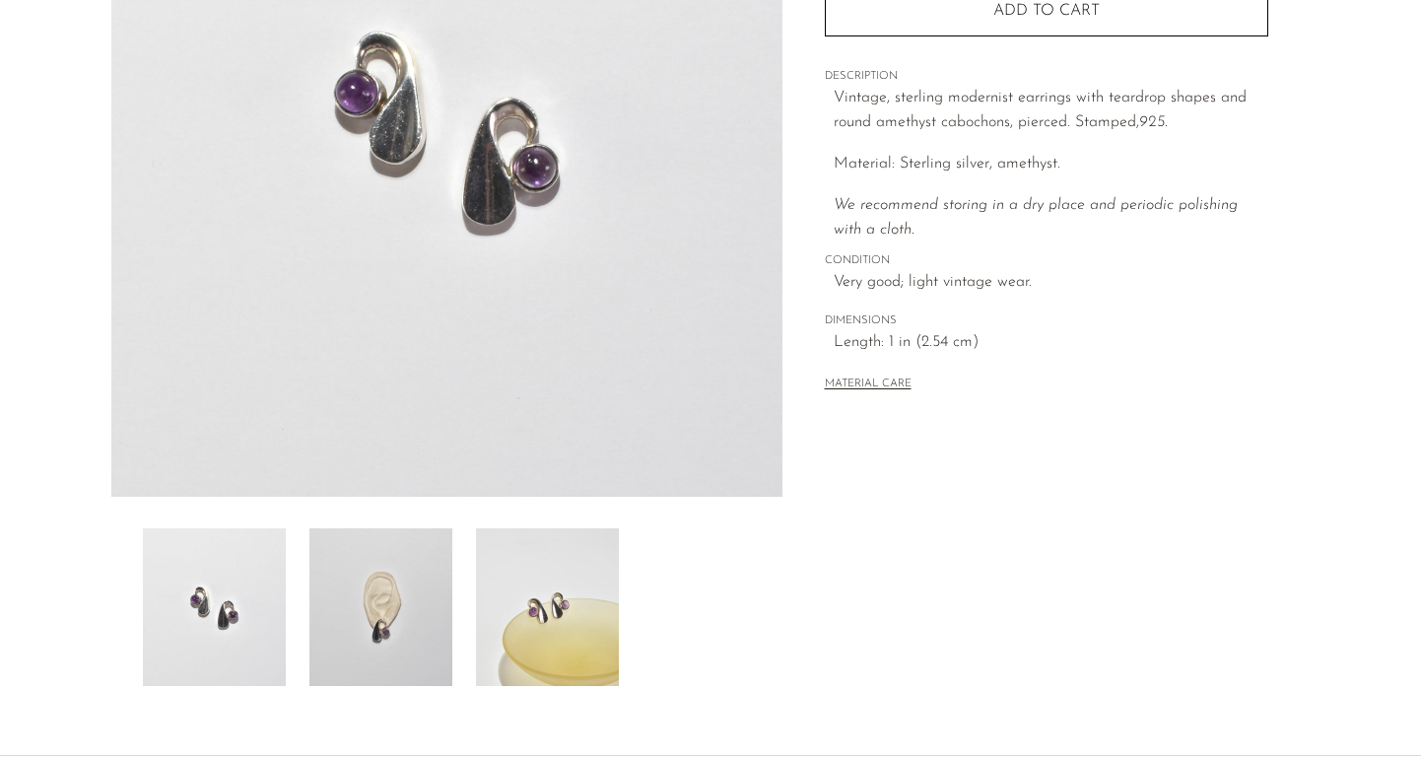
scroll to position [355, 0]
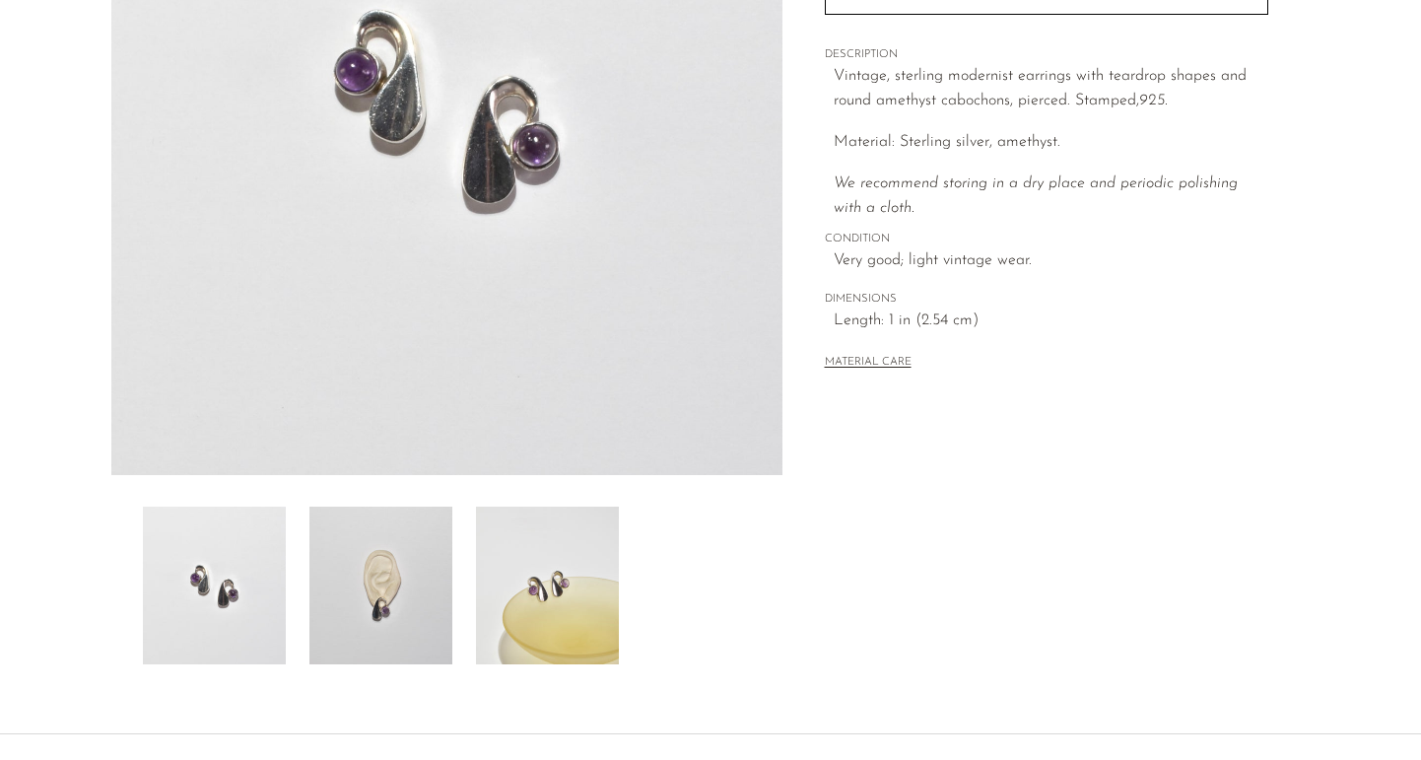
click at [370, 552] on img at bounding box center [380, 585] width 143 height 158
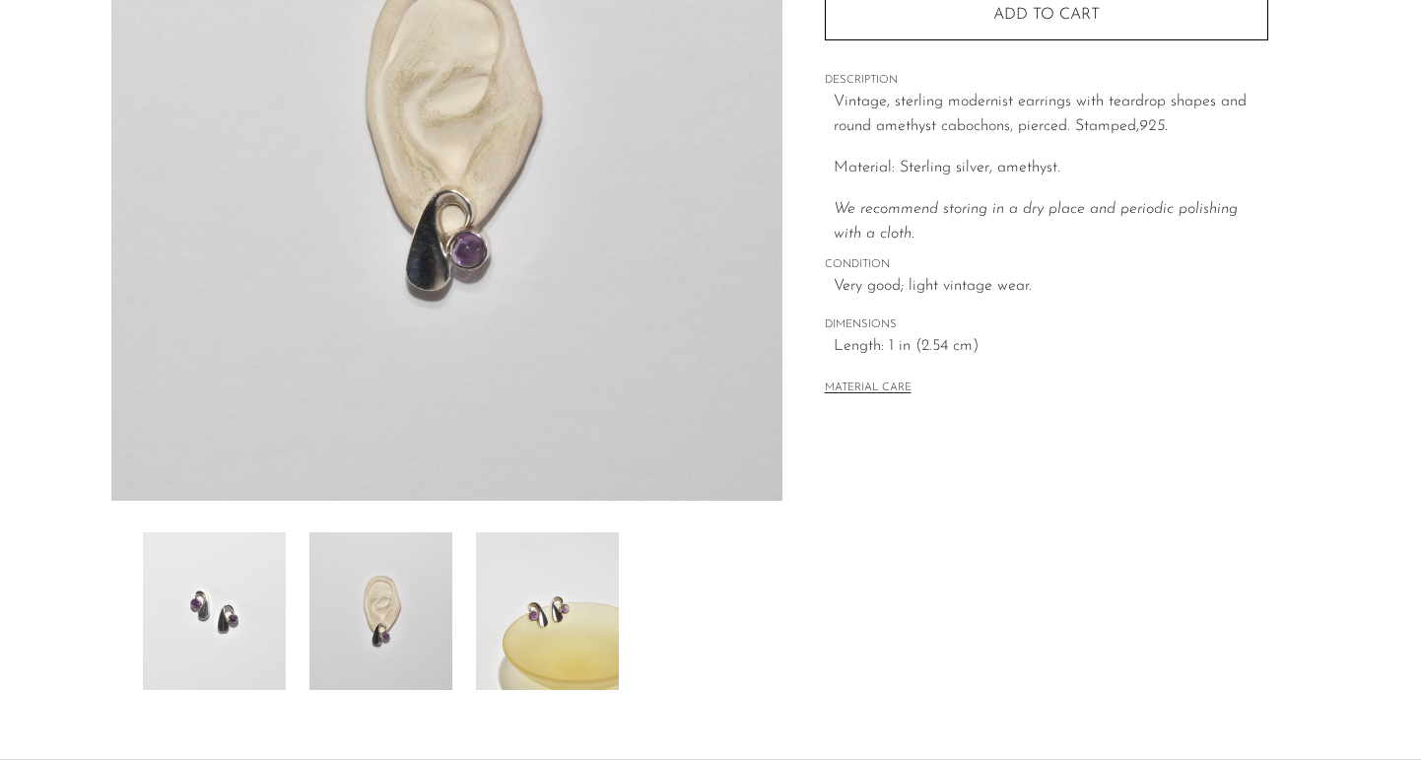
scroll to position [315, 0]
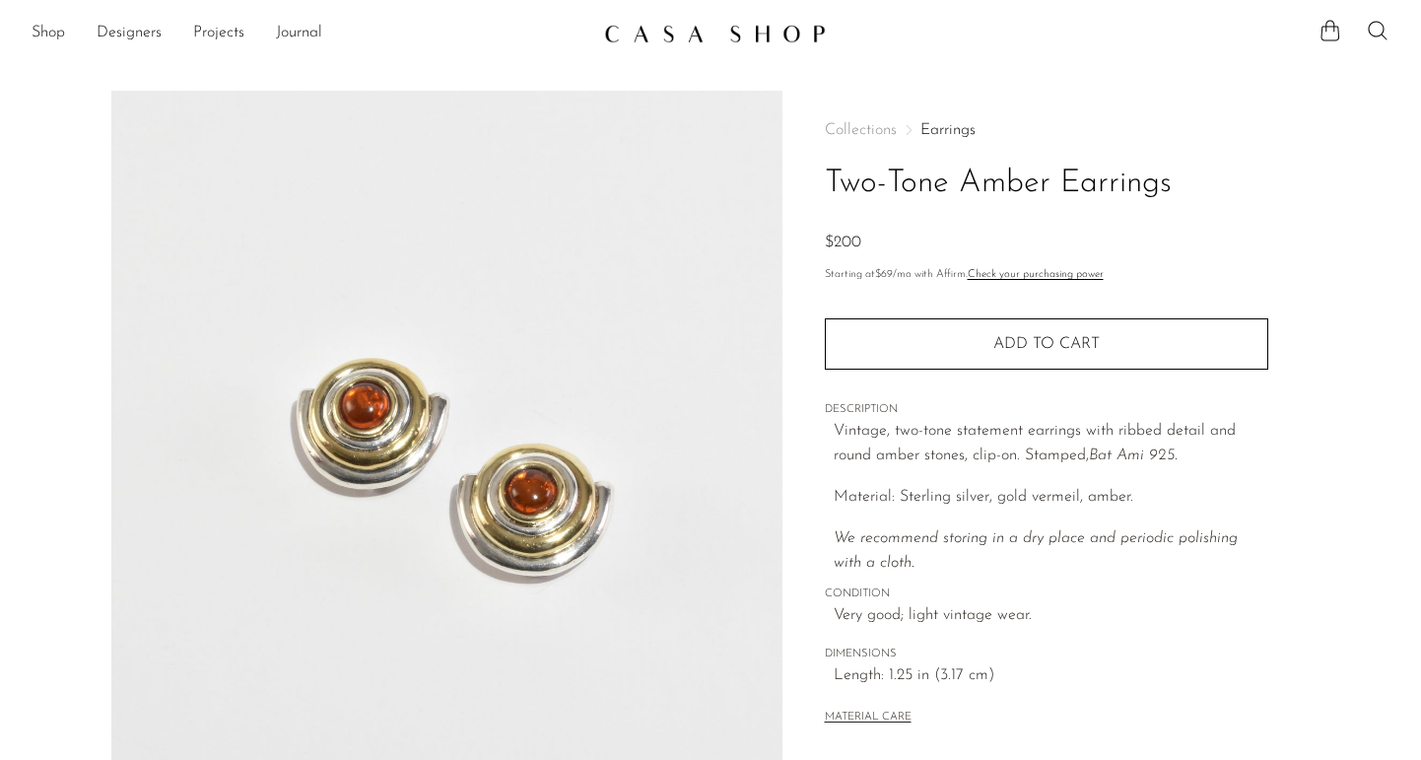
scroll to position [39, 0]
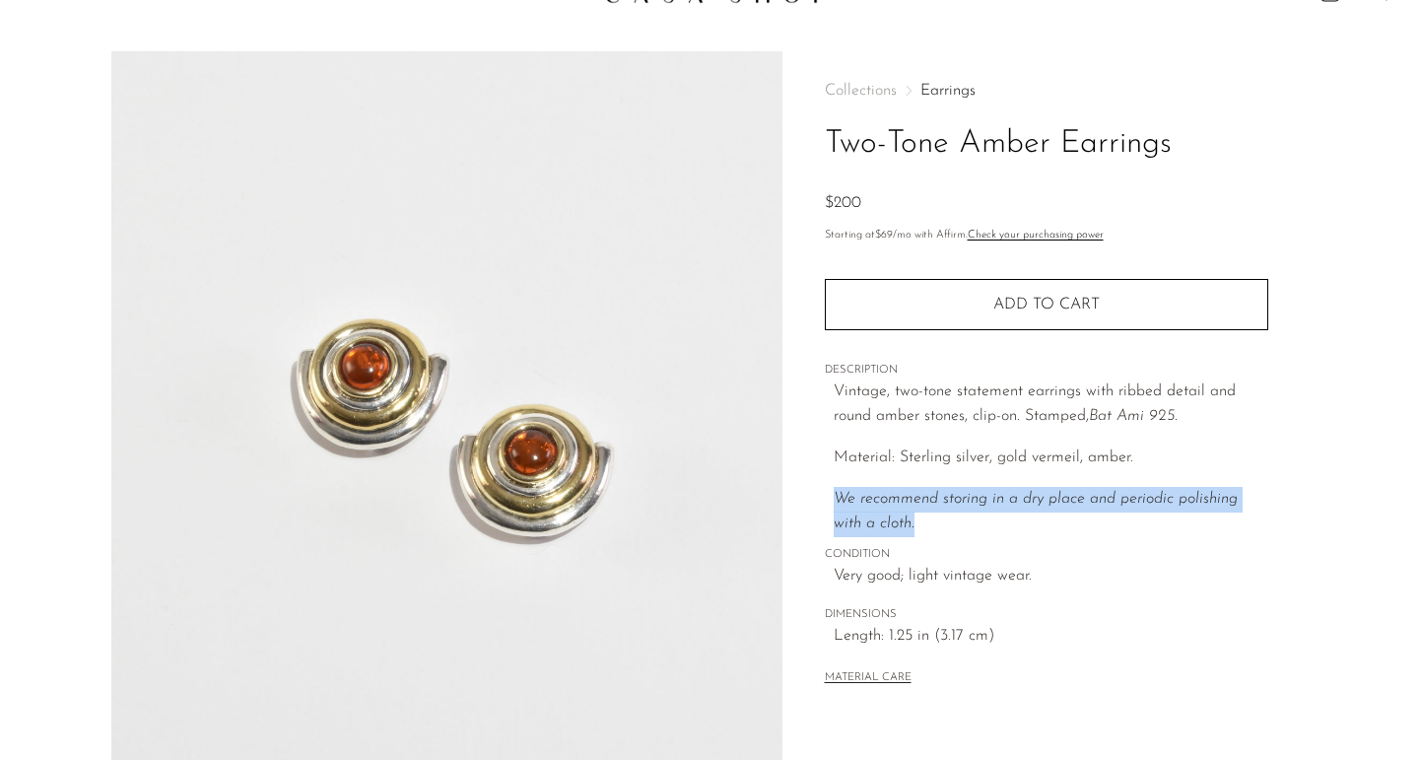
drag, startPoint x: 880, startPoint y: 485, endPoint x: 964, endPoint y: 535, distance: 98.5
click at [964, 534] on div "Vintage, two-tone statement earrings with ribbed detail and round amber stones,…" at bounding box center [1050, 458] width 434 height 158
click at [960, 536] on p "We recommend storing in a dry place and periodic polishing with a cloth." at bounding box center [1050, 512] width 434 height 50
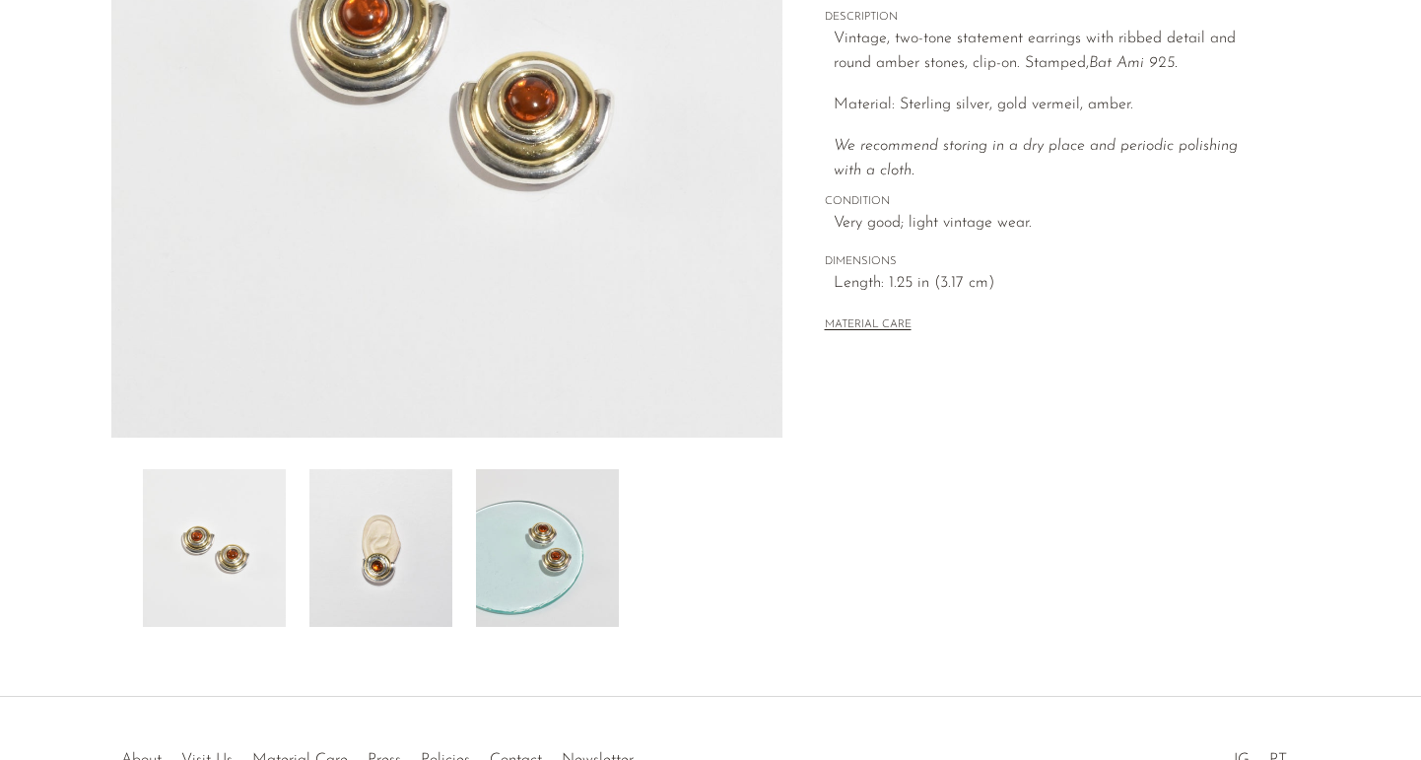
scroll to position [394, 0]
click at [410, 614] on img at bounding box center [380, 546] width 143 height 158
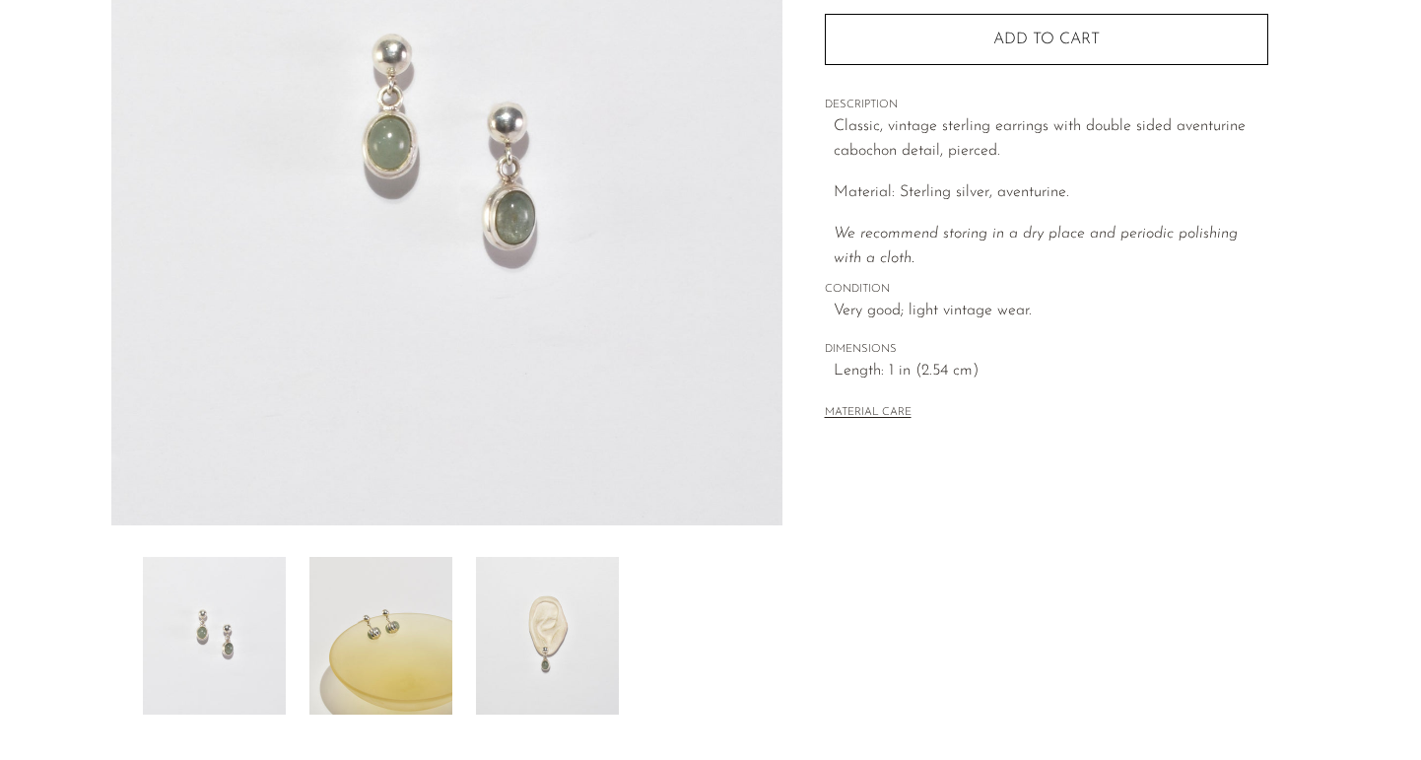
scroll to position [355, 0]
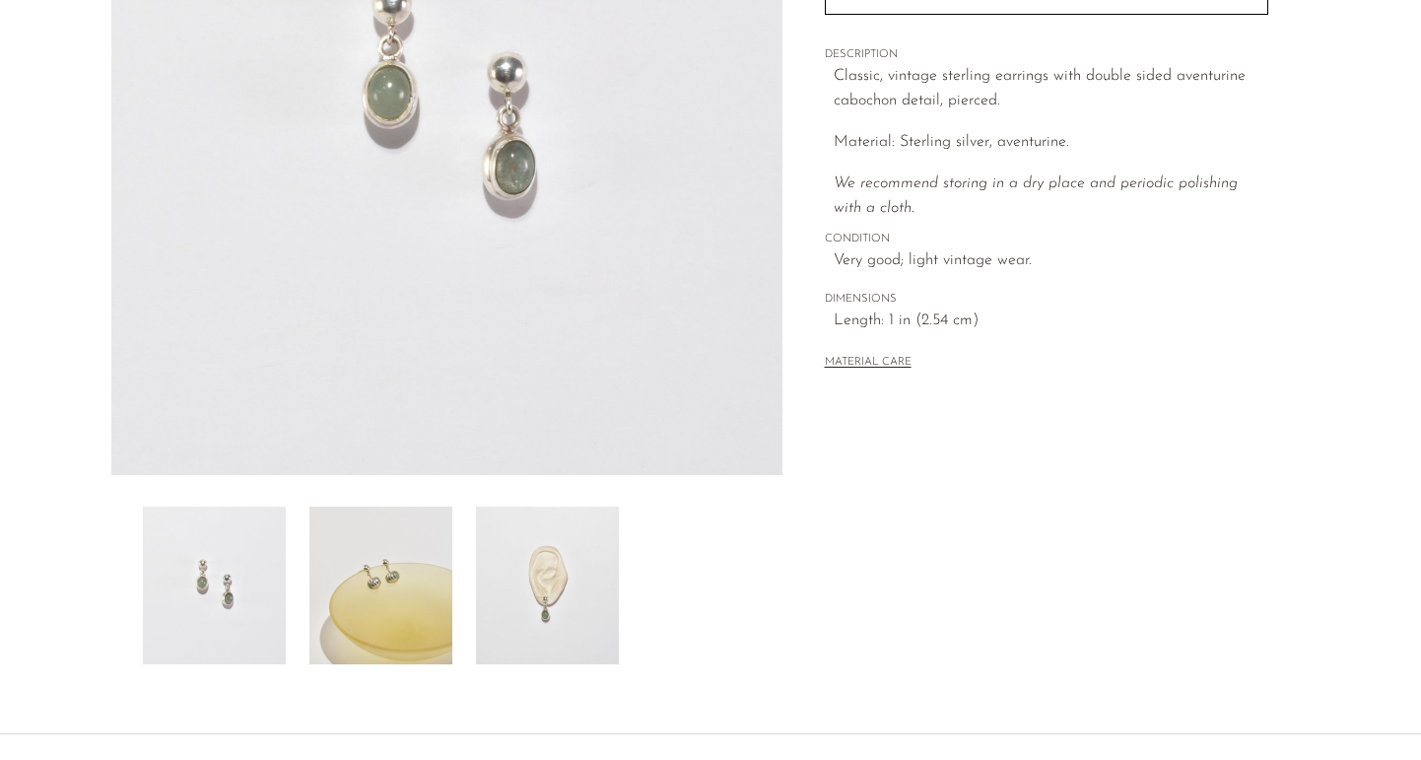
click at [393, 633] on img at bounding box center [380, 585] width 143 height 158
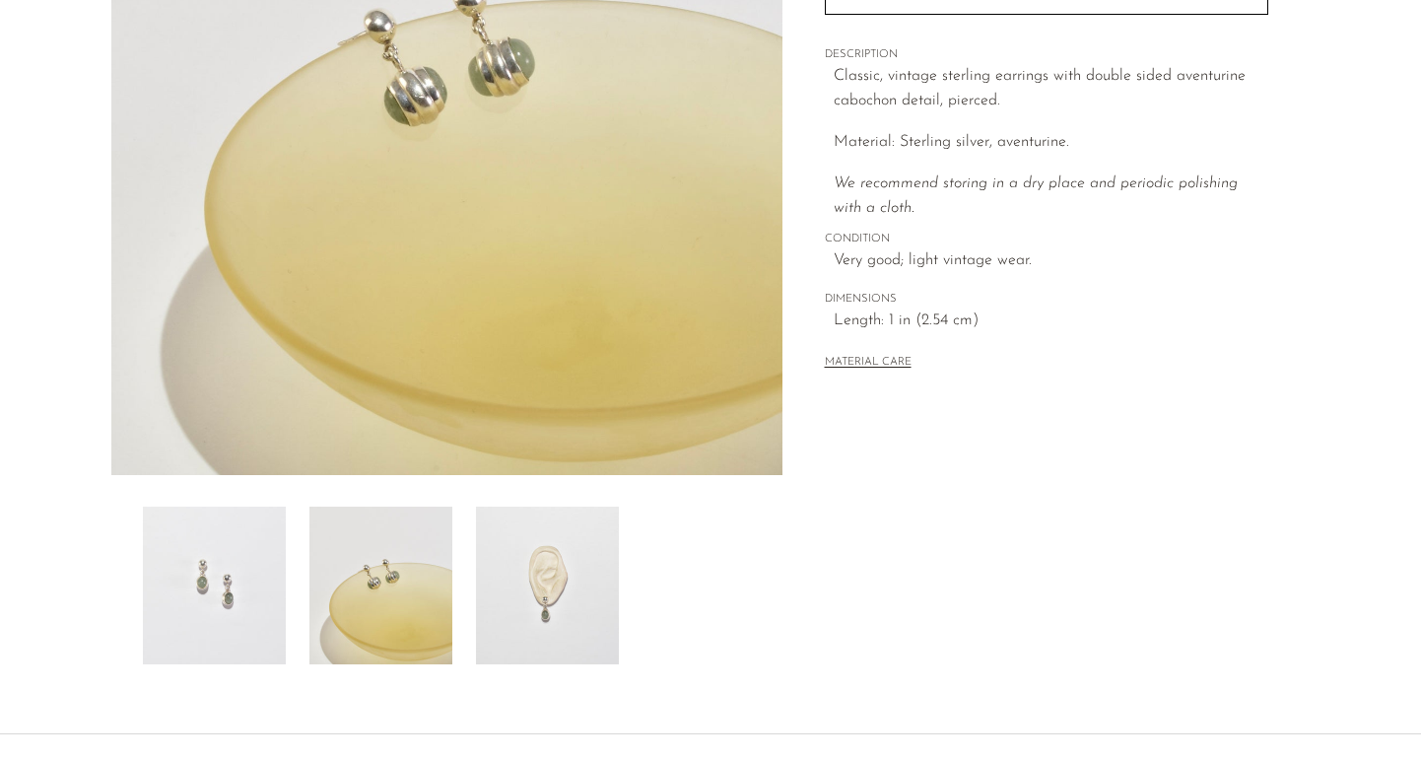
click at [513, 624] on img at bounding box center [547, 585] width 143 height 158
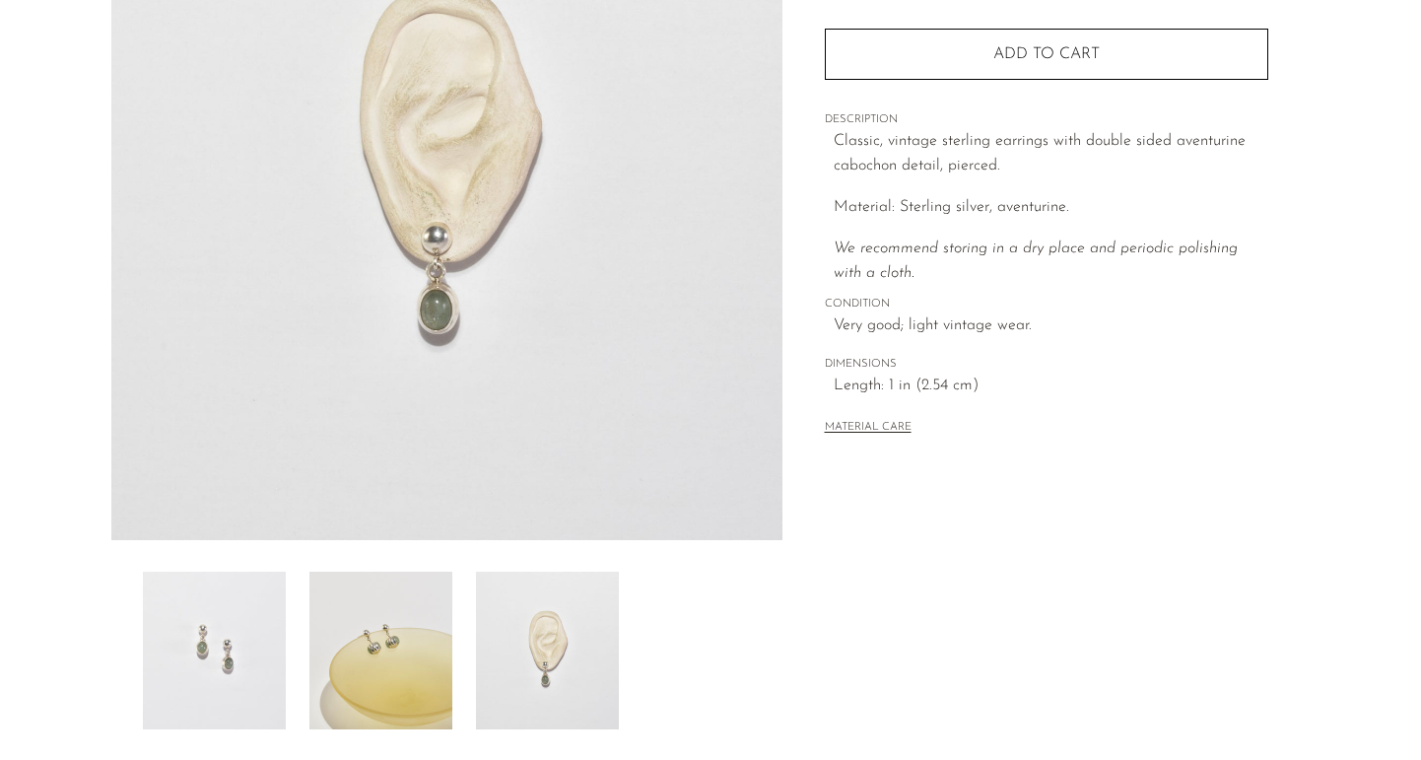
scroll to position [276, 0]
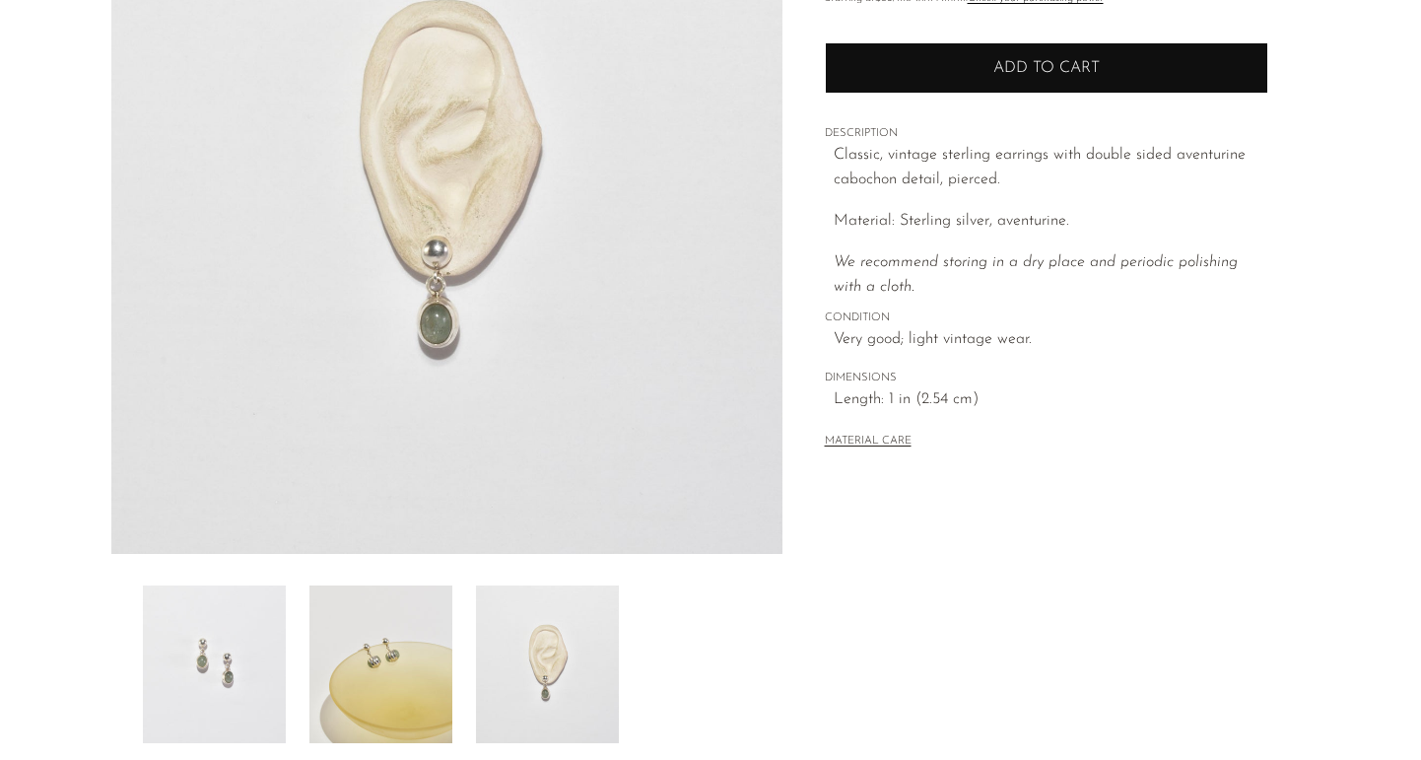
click at [867, 83] on button "Add to cart" at bounding box center [1046, 67] width 443 height 51
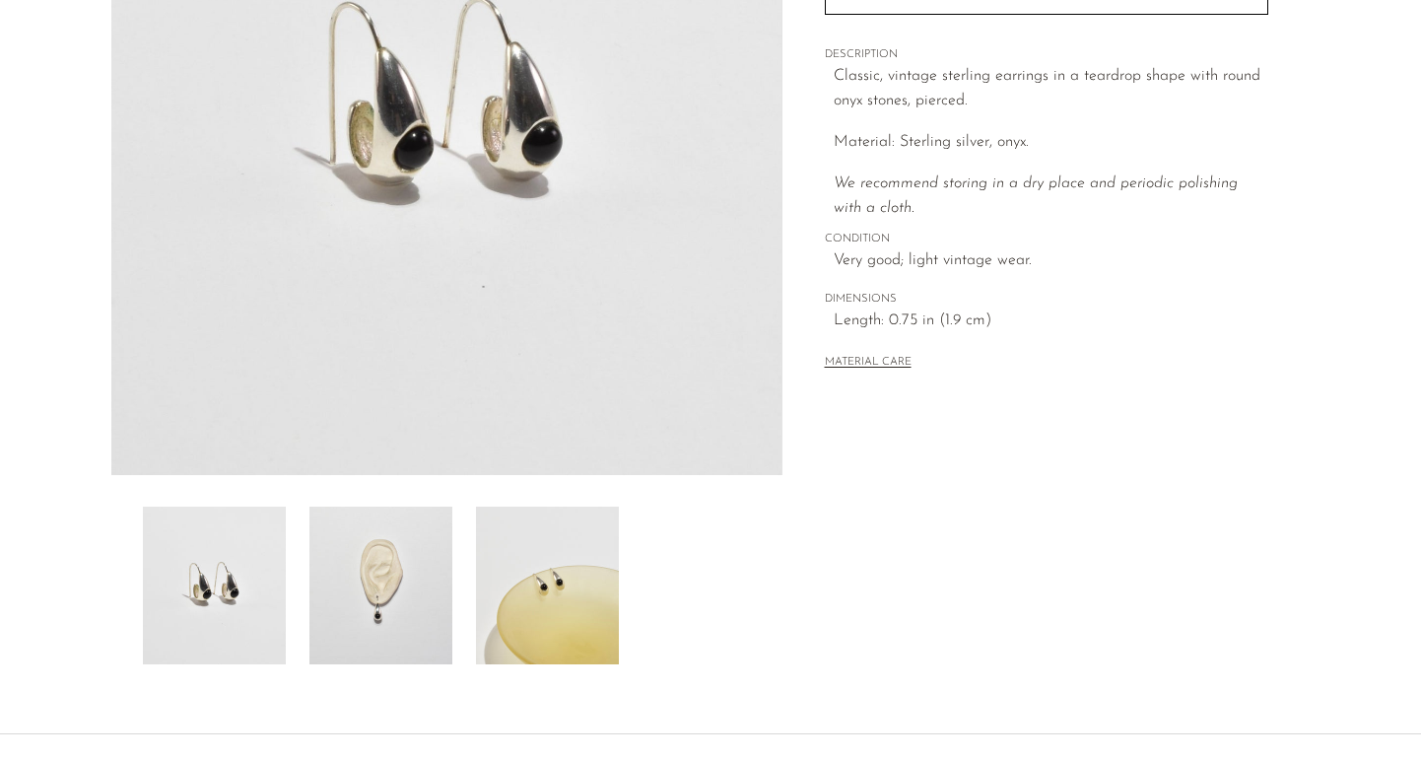
click at [368, 574] on img at bounding box center [380, 585] width 143 height 158
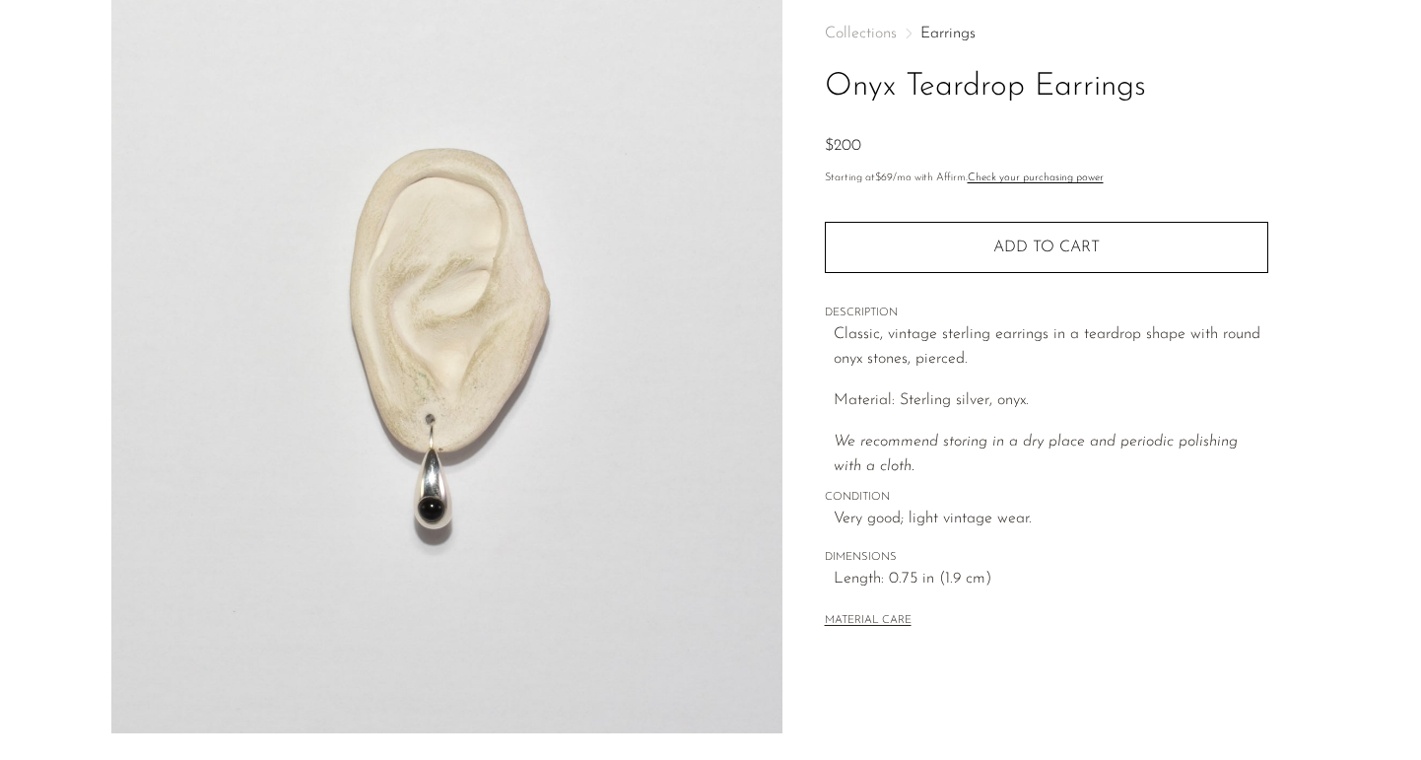
scroll to position [79, 0]
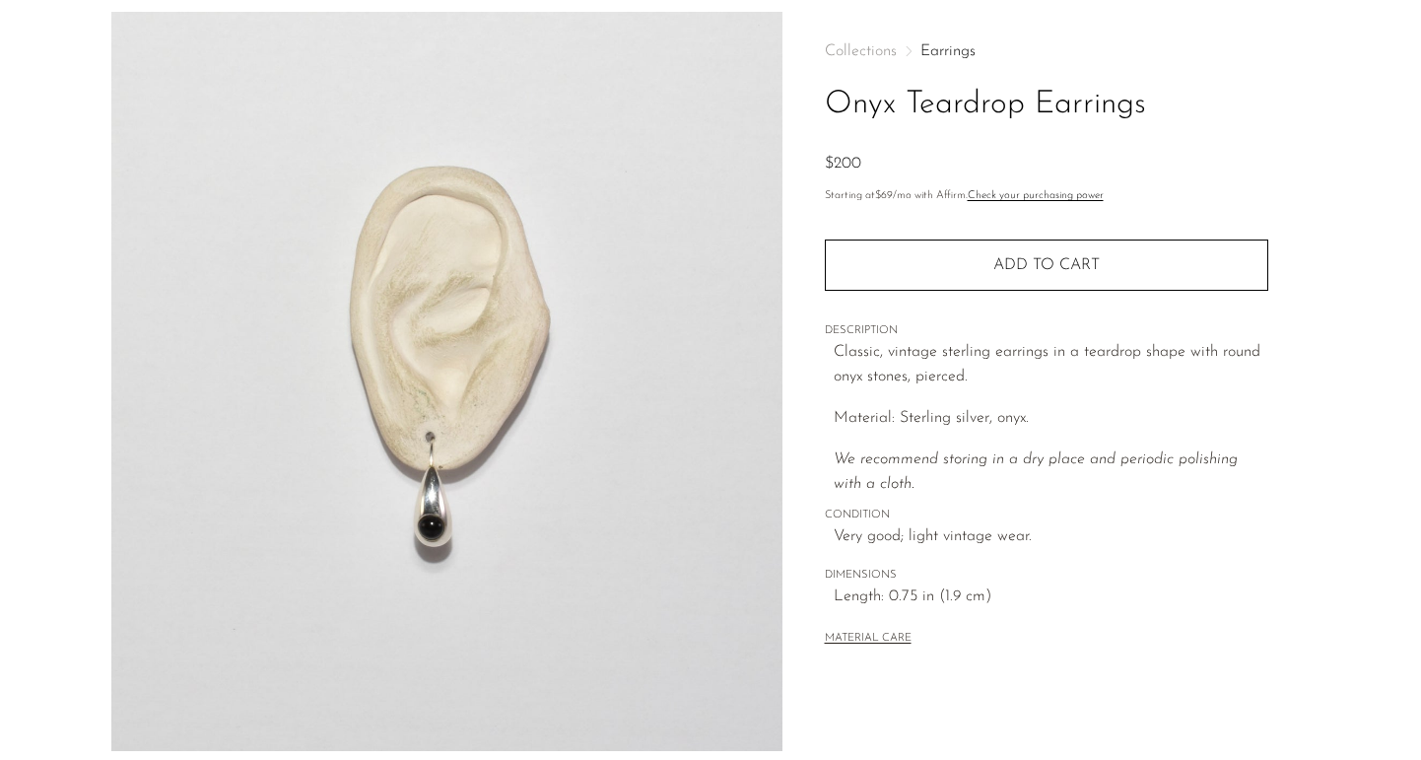
click at [433, 508] on img at bounding box center [446, 381] width 671 height 739
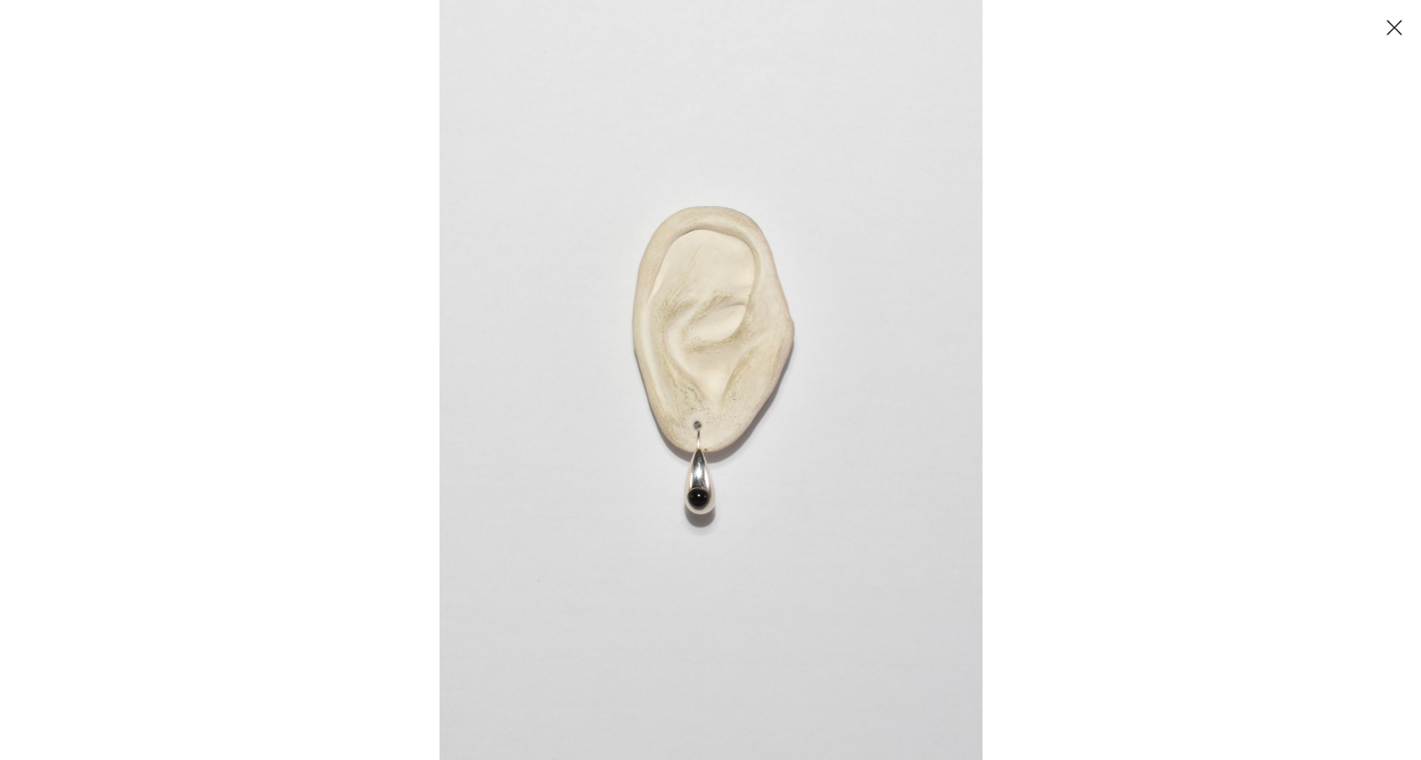
click at [1390, 53] on div at bounding box center [1149, 380] width 1421 height 760
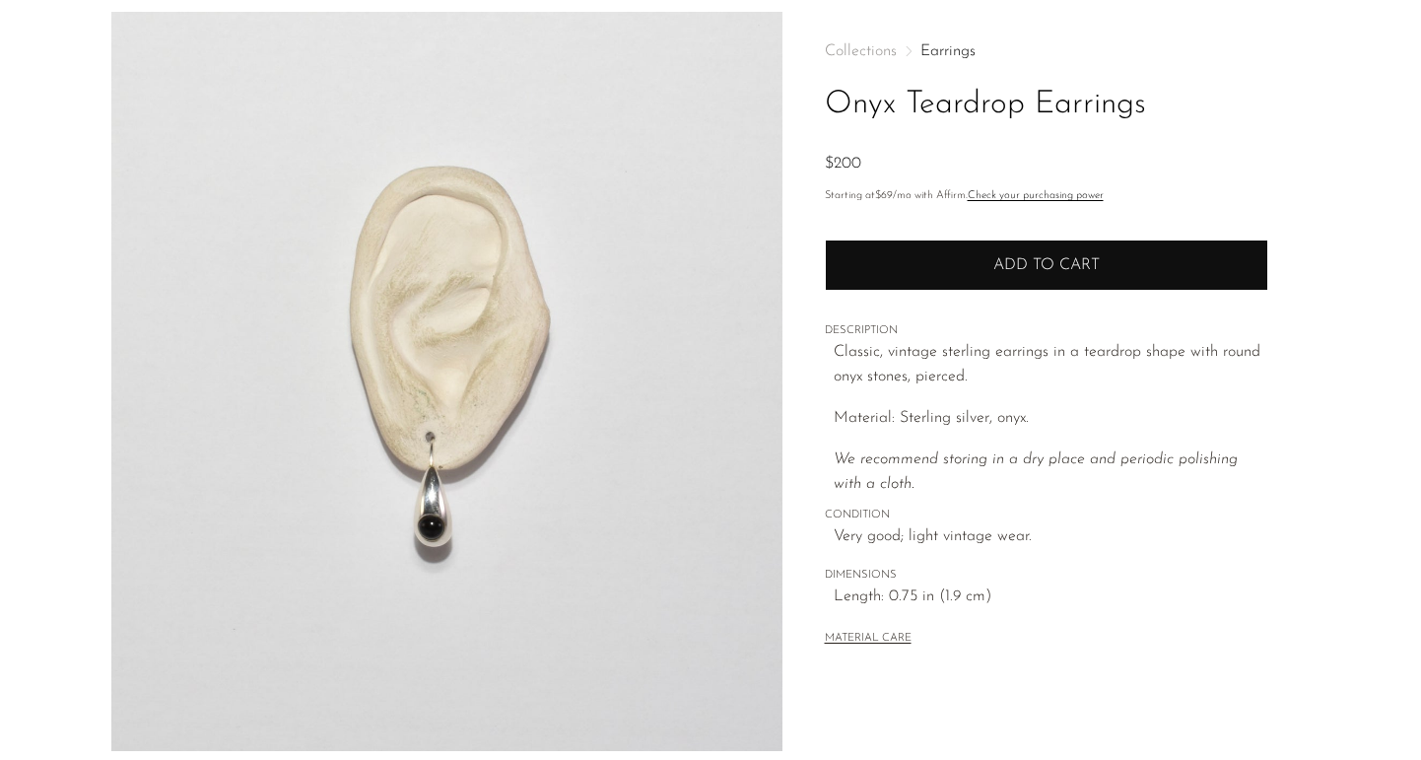
click at [1140, 277] on button "Add to cart" at bounding box center [1046, 264] width 443 height 51
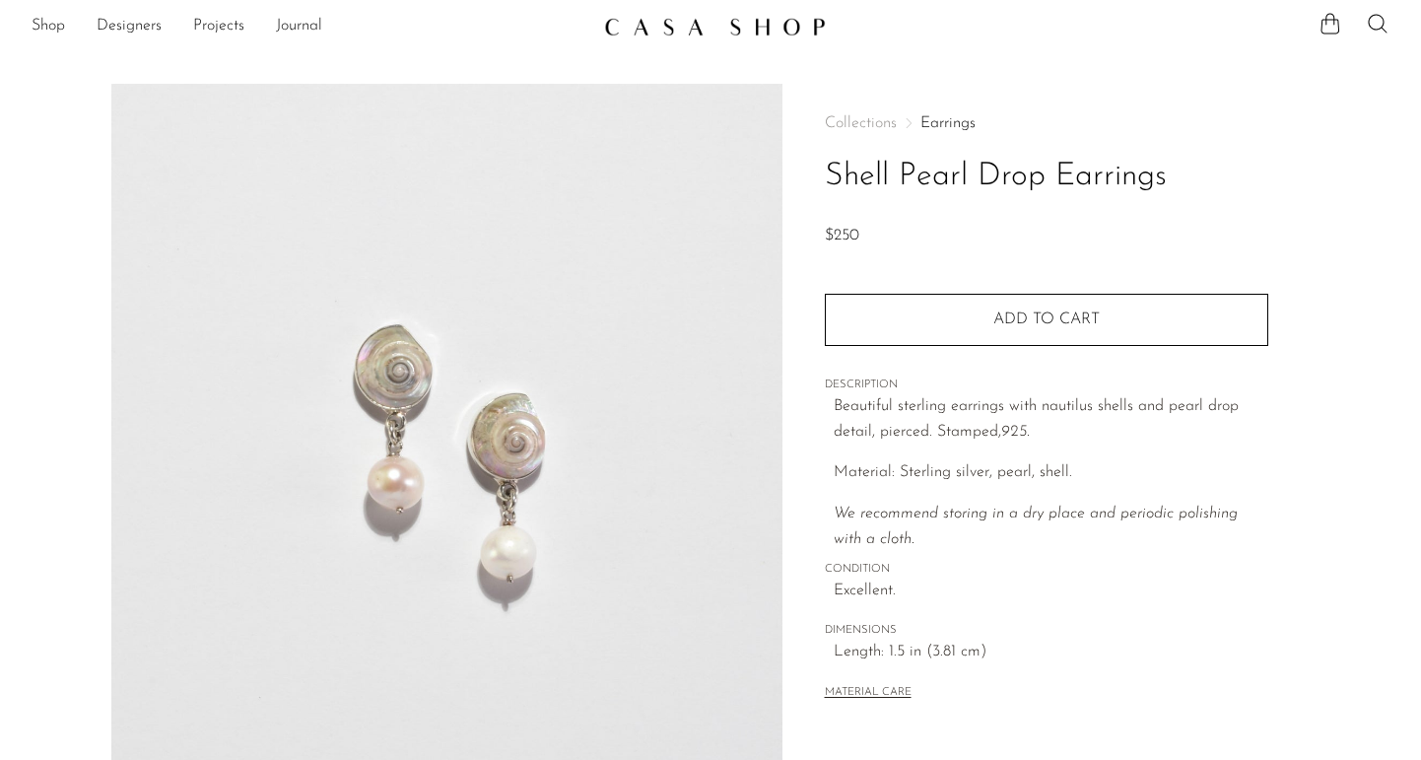
scroll to position [39, 0]
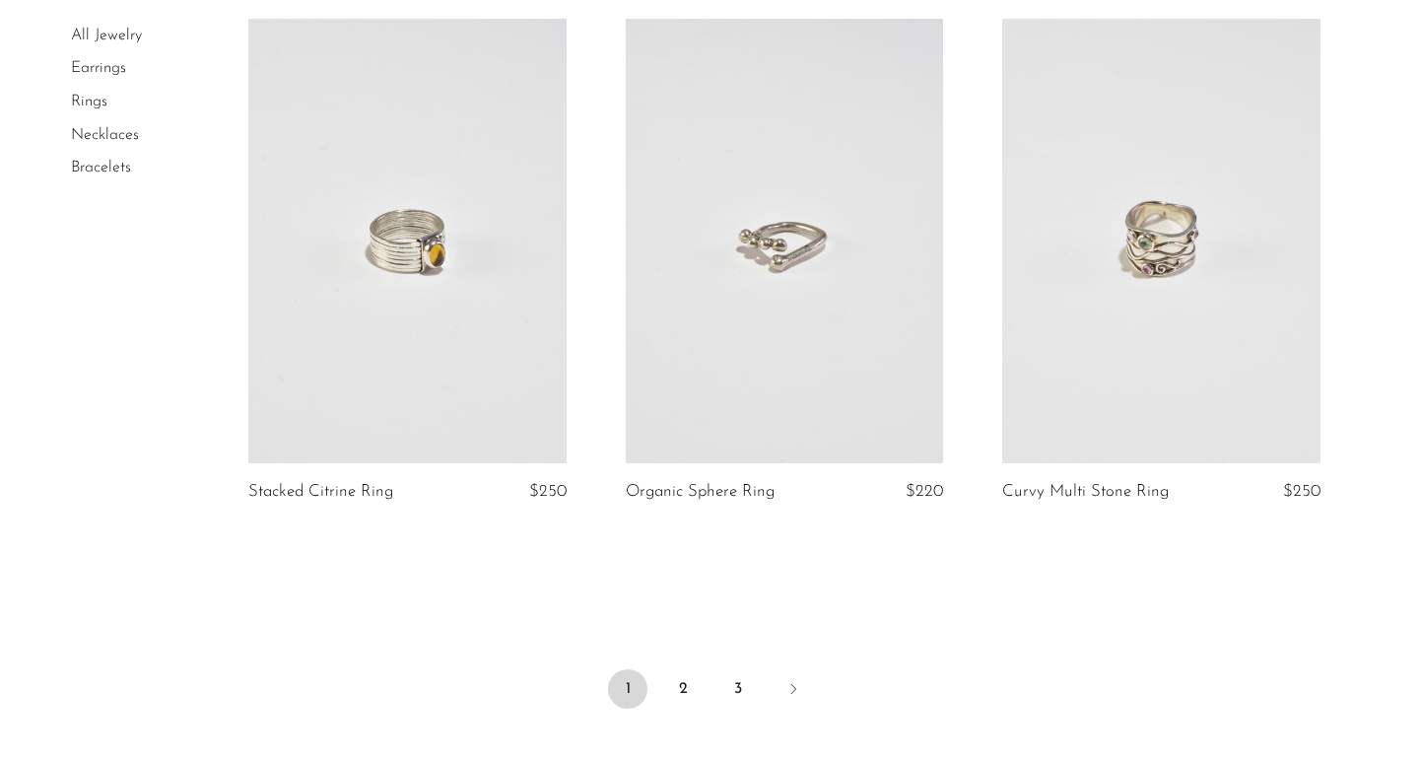
scroll to position [6051, 0]
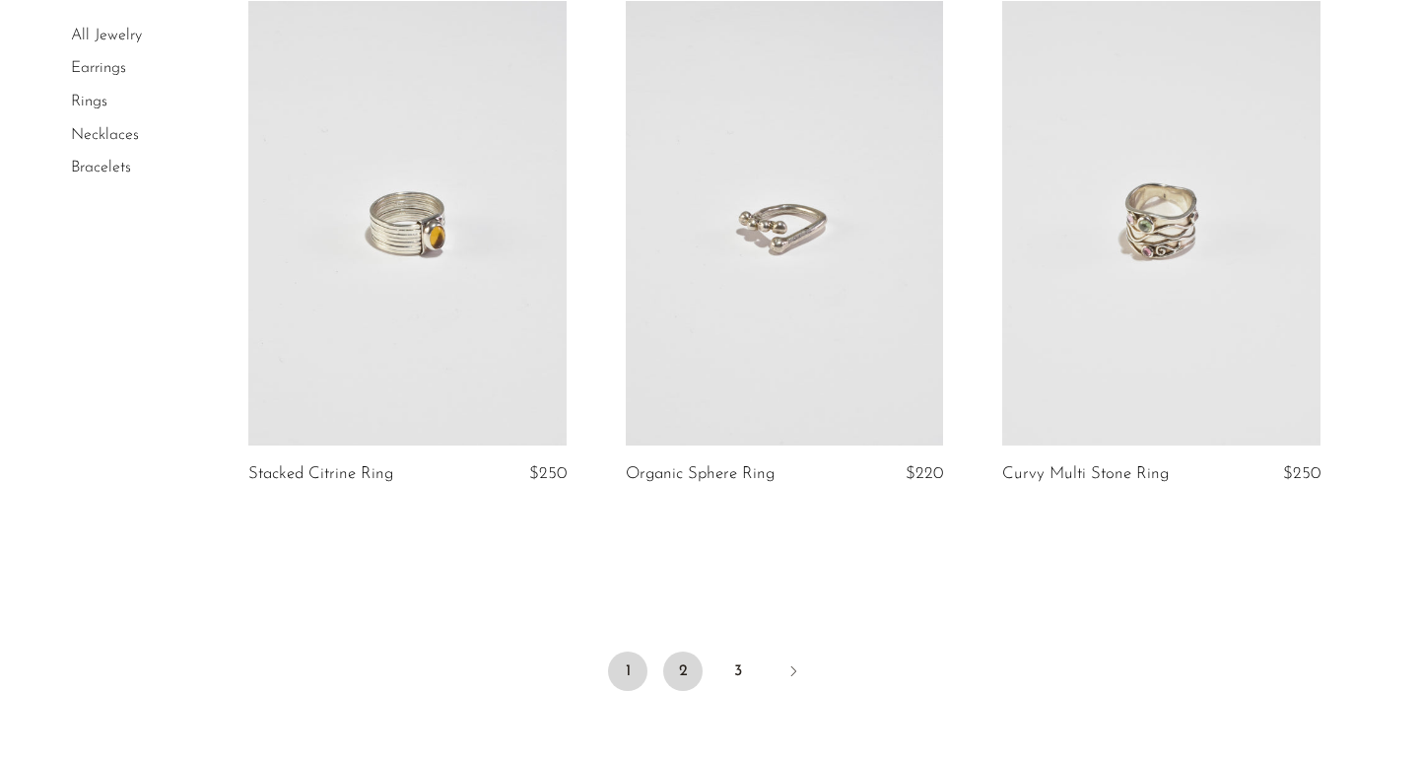
click at [679, 669] on link "2" at bounding box center [682, 670] width 39 height 39
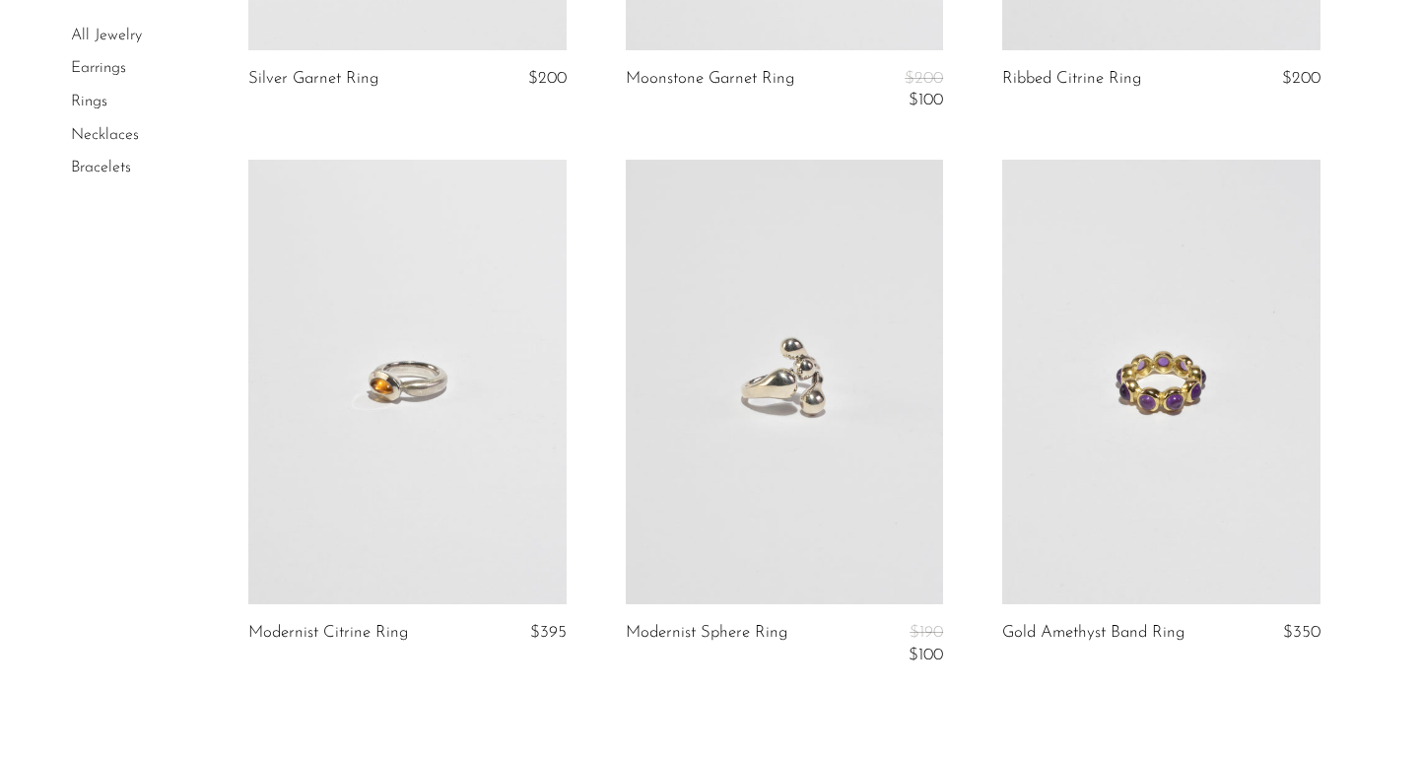
scroll to position [6389, 0]
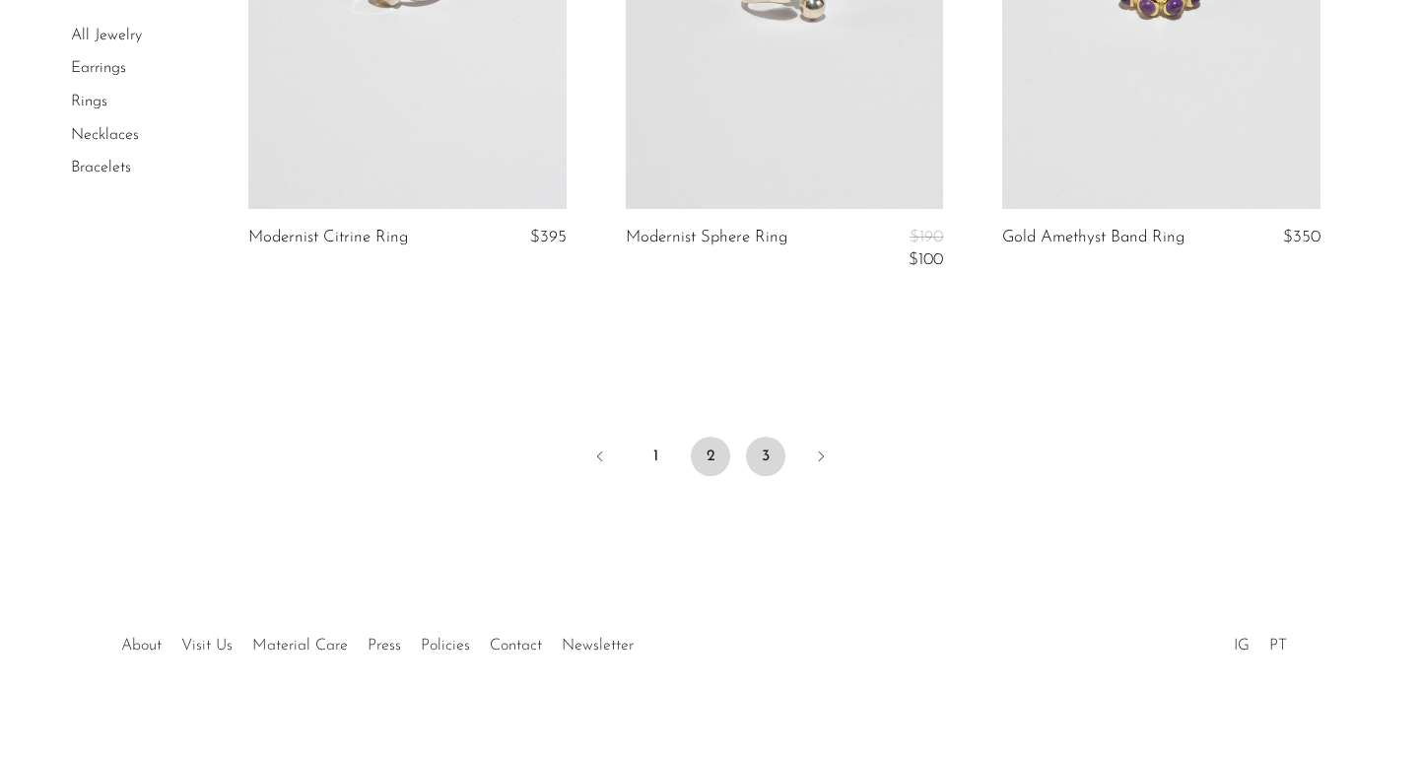
click at [762, 436] on link "3" at bounding box center [765, 455] width 39 height 39
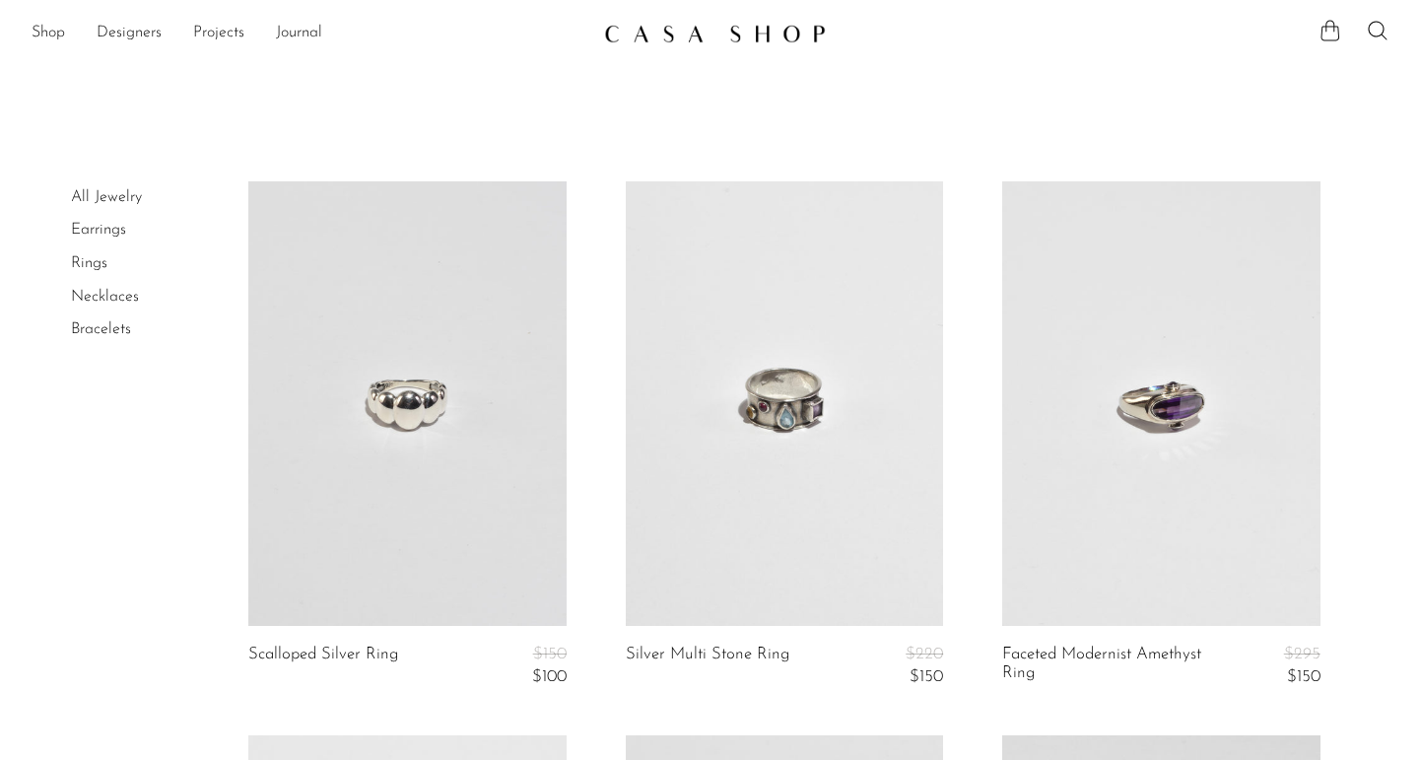
click at [1330, 40] on icon at bounding box center [1330, 30] width 19 height 21
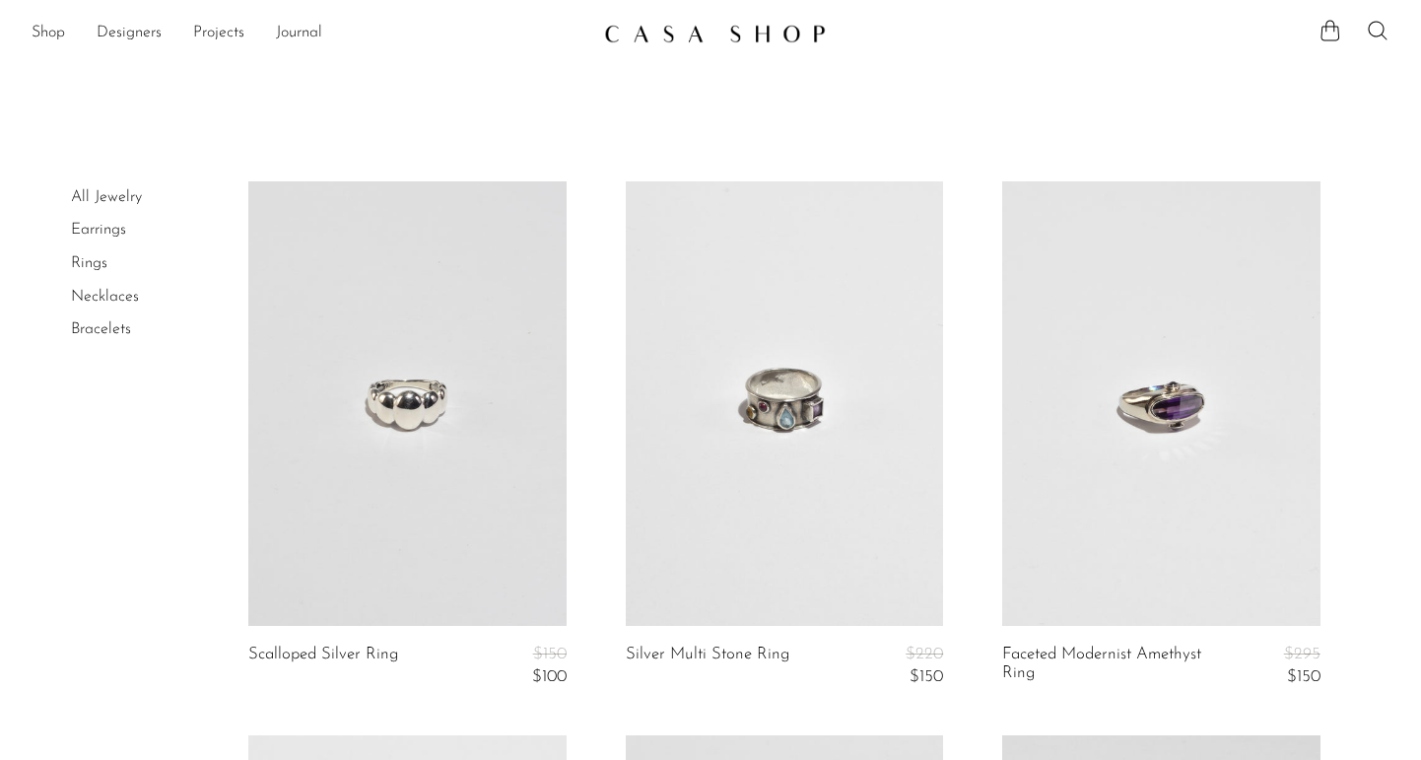
click at [96, 232] on link "Earrings" at bounding box center [98, 230] width 55 height 16
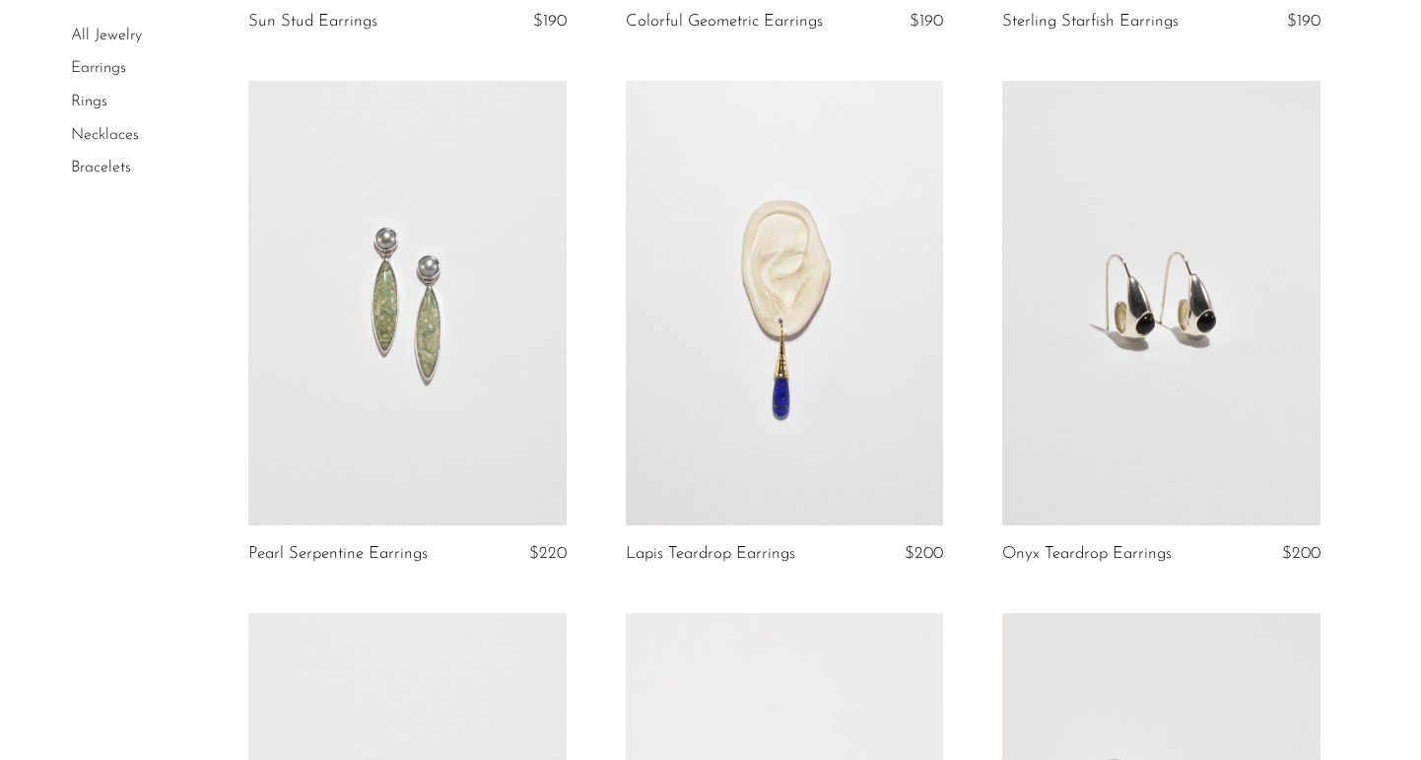
scroll to position [2246, 0]
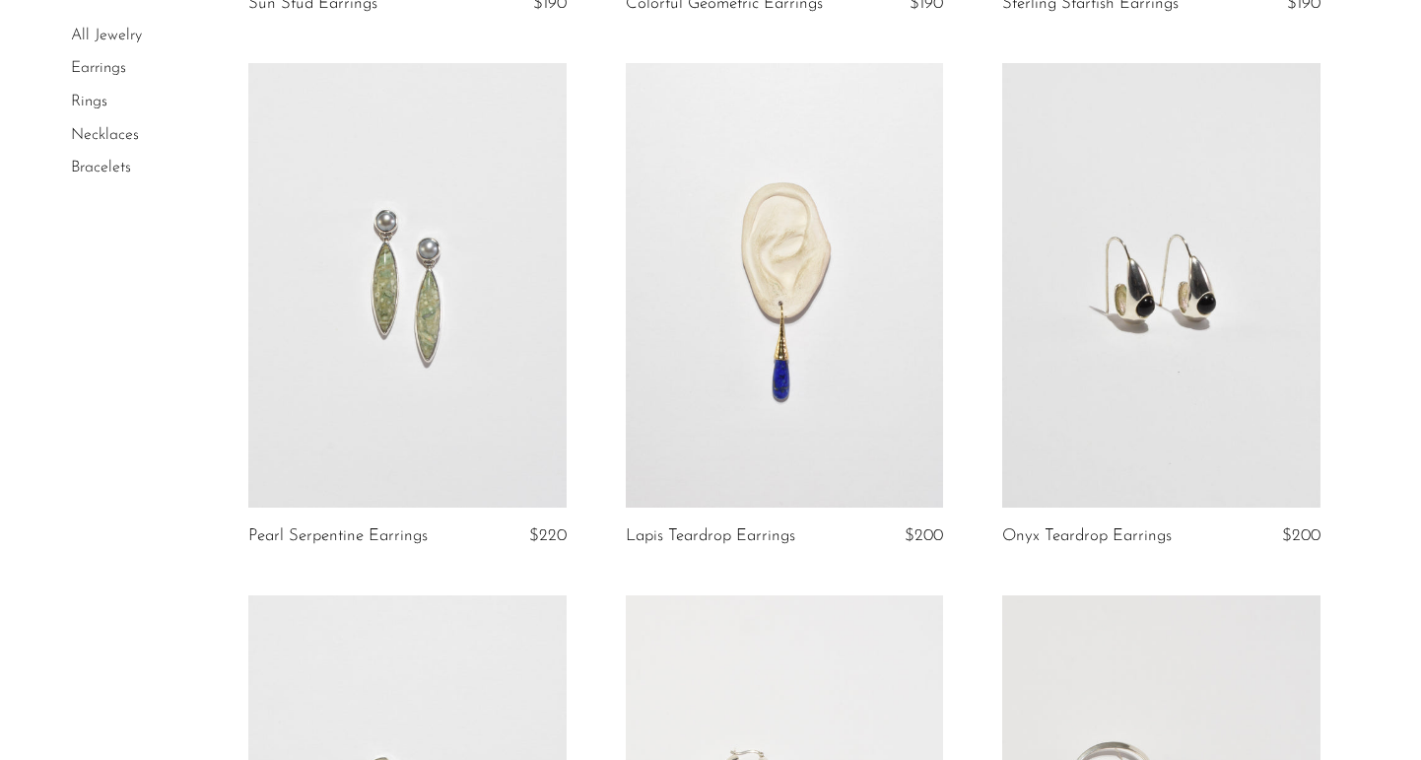
click at [360, 378] on link at bounding box center [407, 285] width 318 height 445
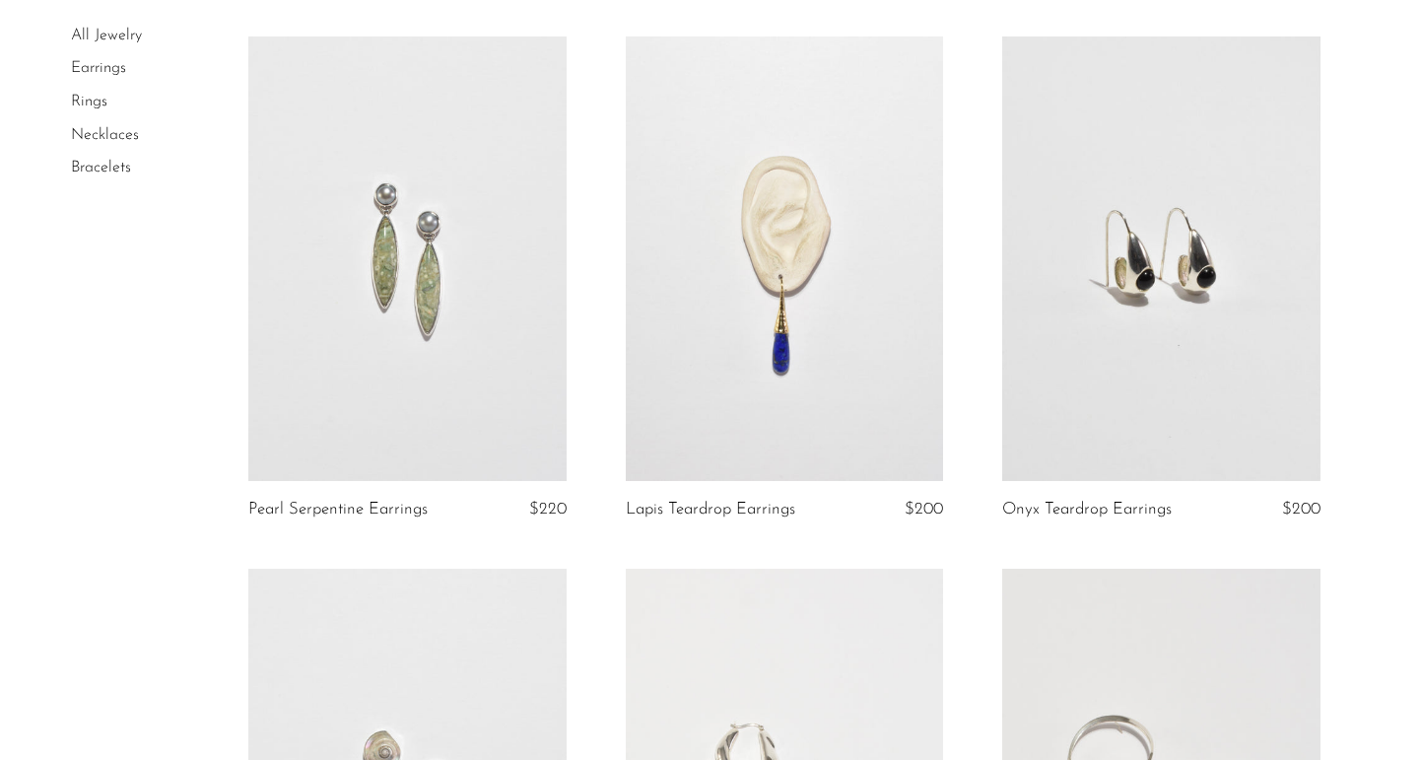
scroll to position [2285, 0]
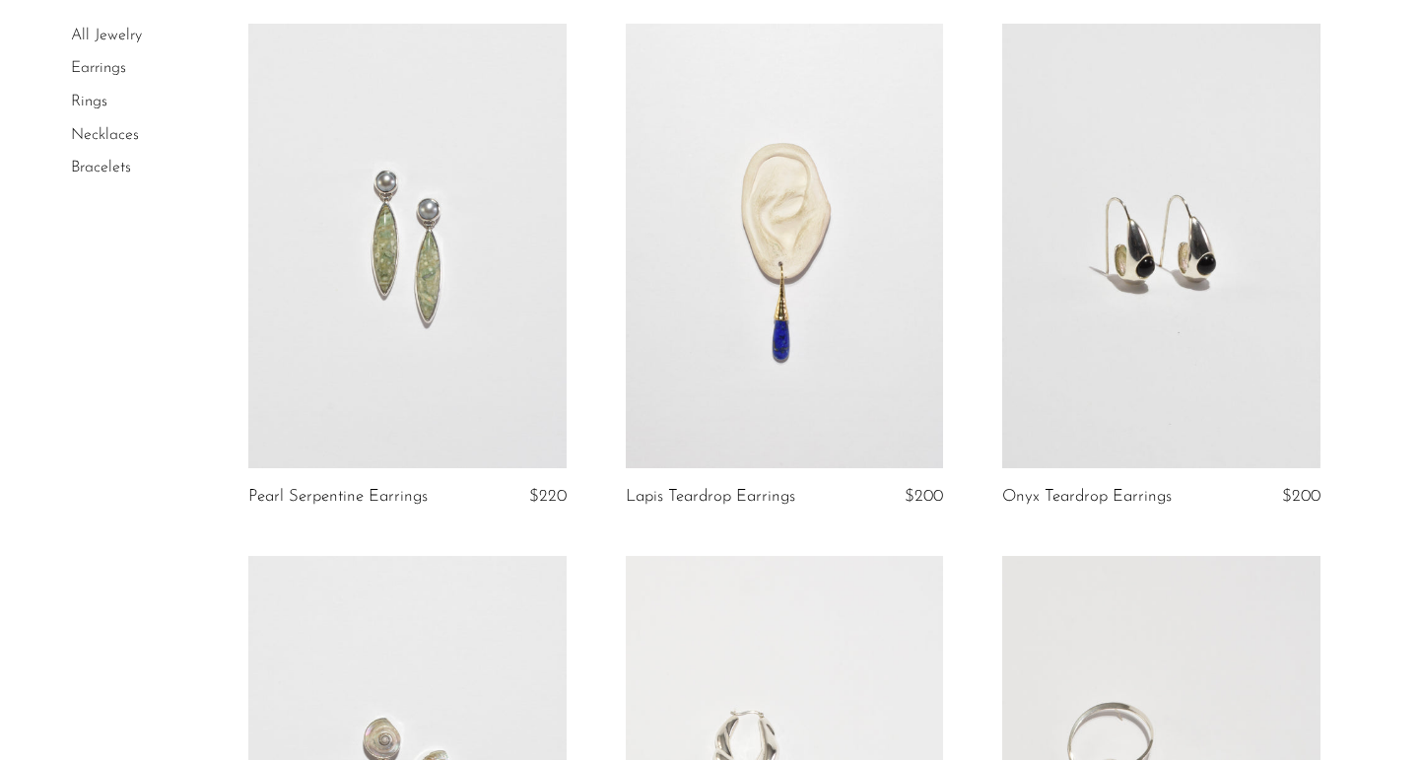
click at [1087, 300] on link at bounding box center [1161, 246] width 318 height 445
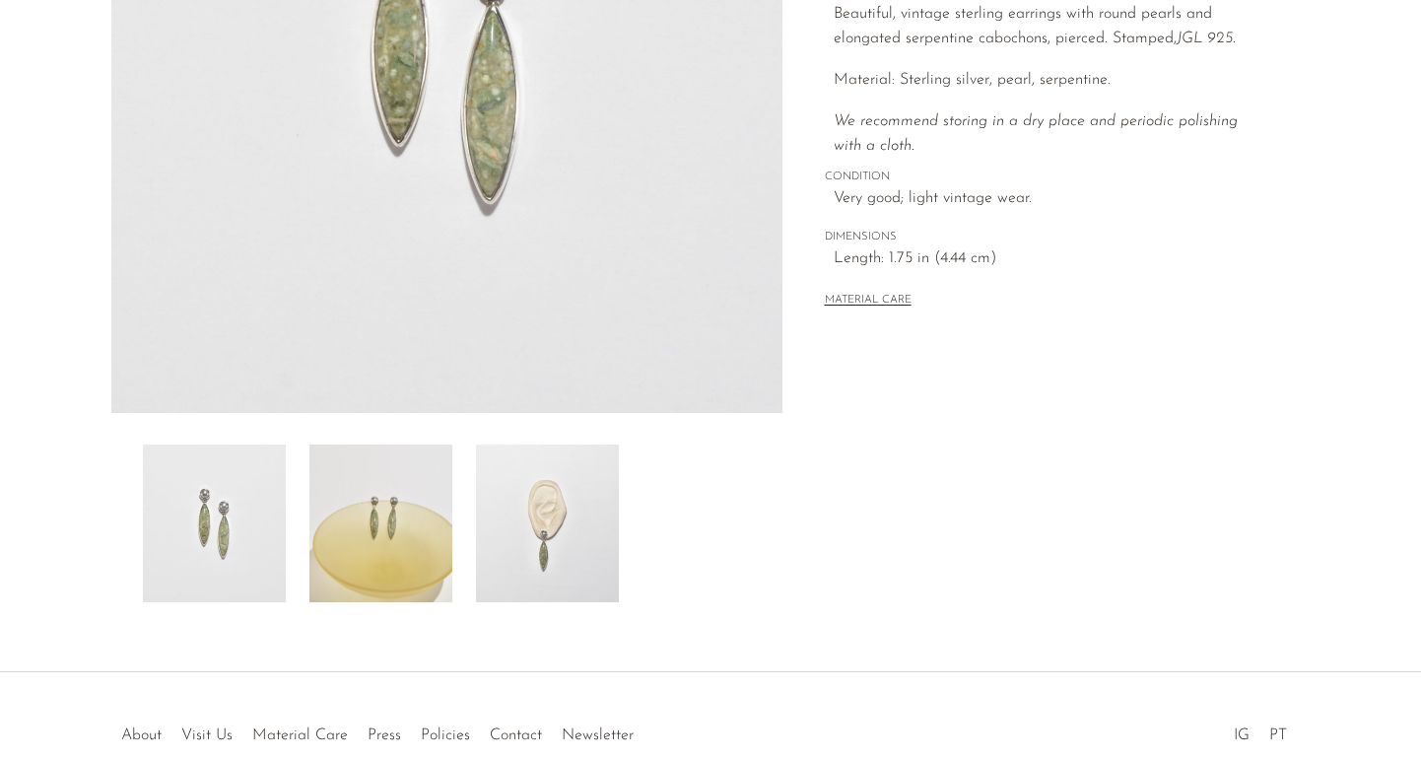
scroll to position [433, 0]
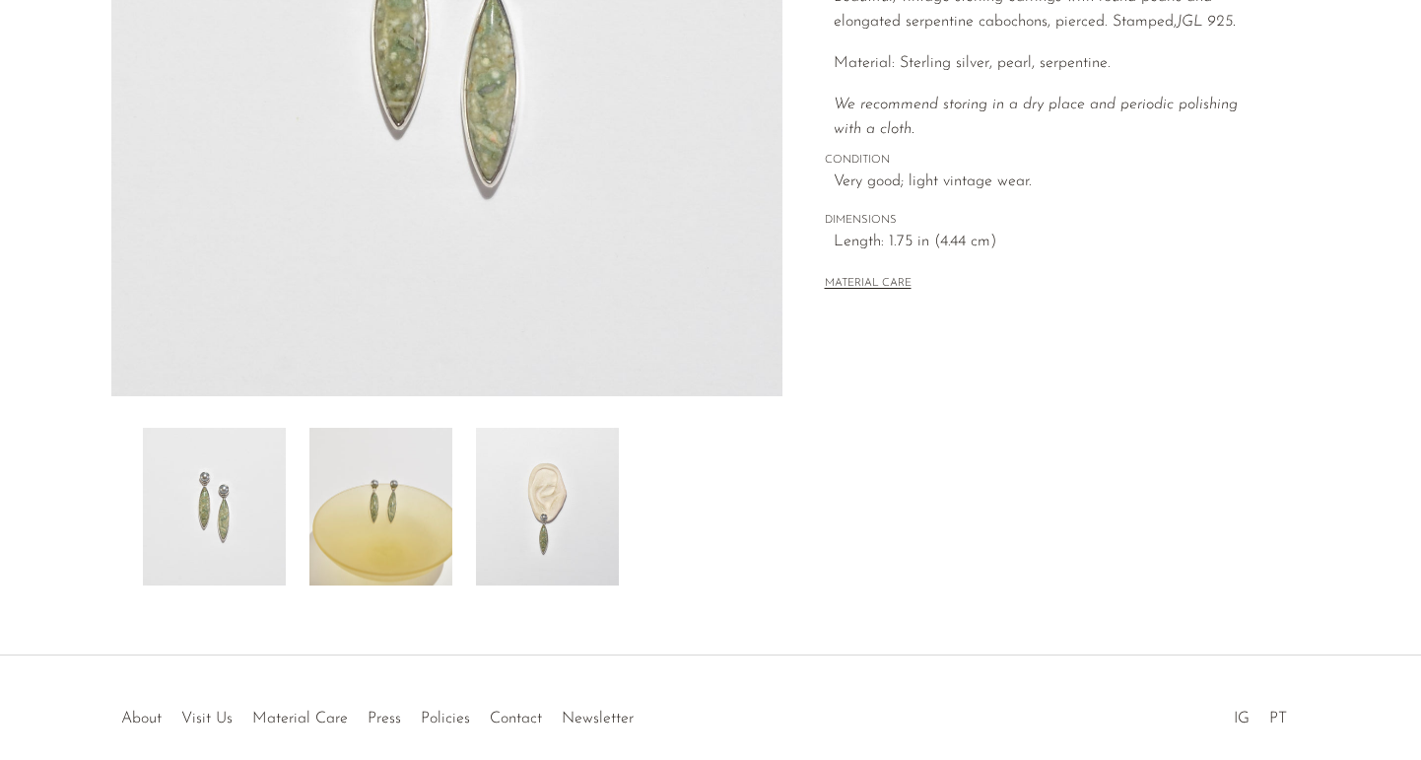
click at [465, 517] on div at bounding box center [447, 507] width 608 height 158
click at [555, 513] on img at bounding box center [547, 507] width 143 height 158
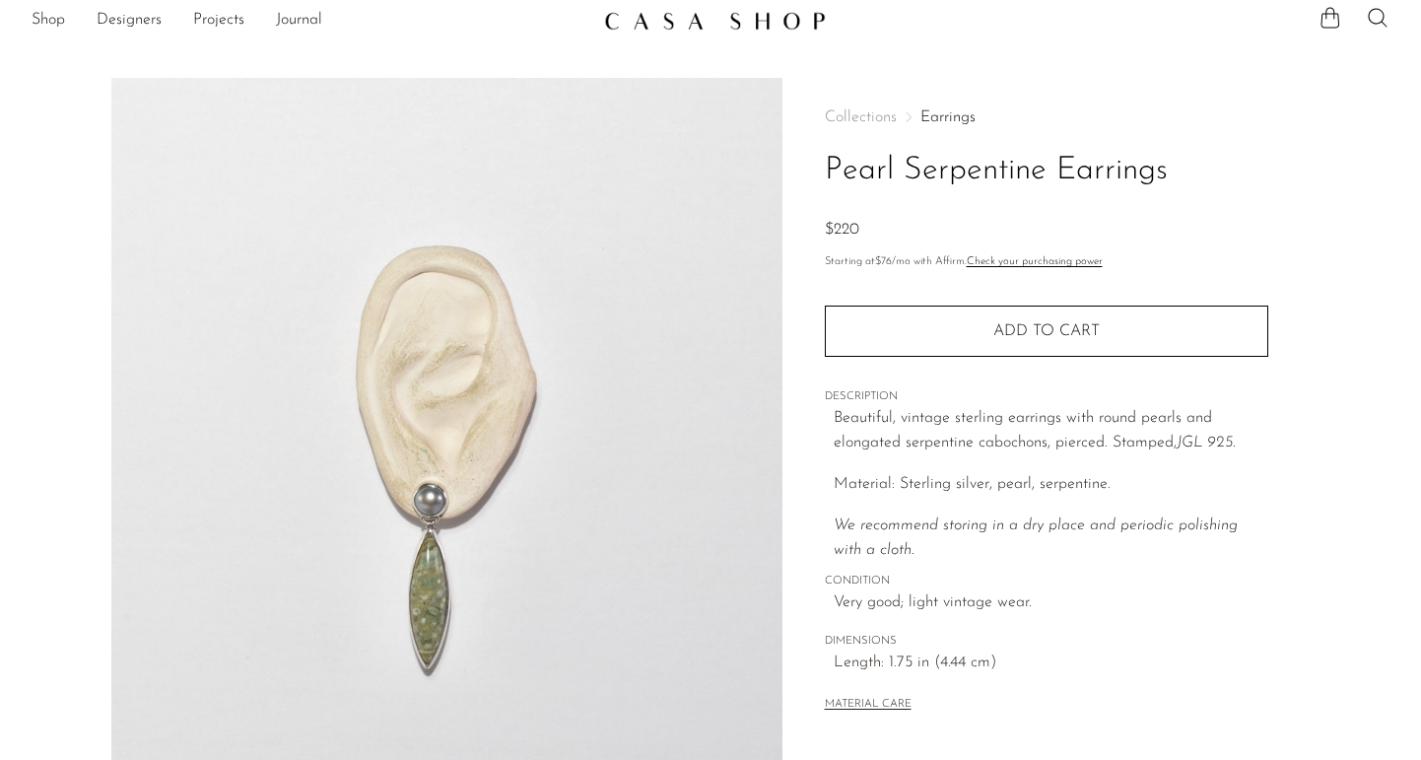
scroll to position [0, 0]
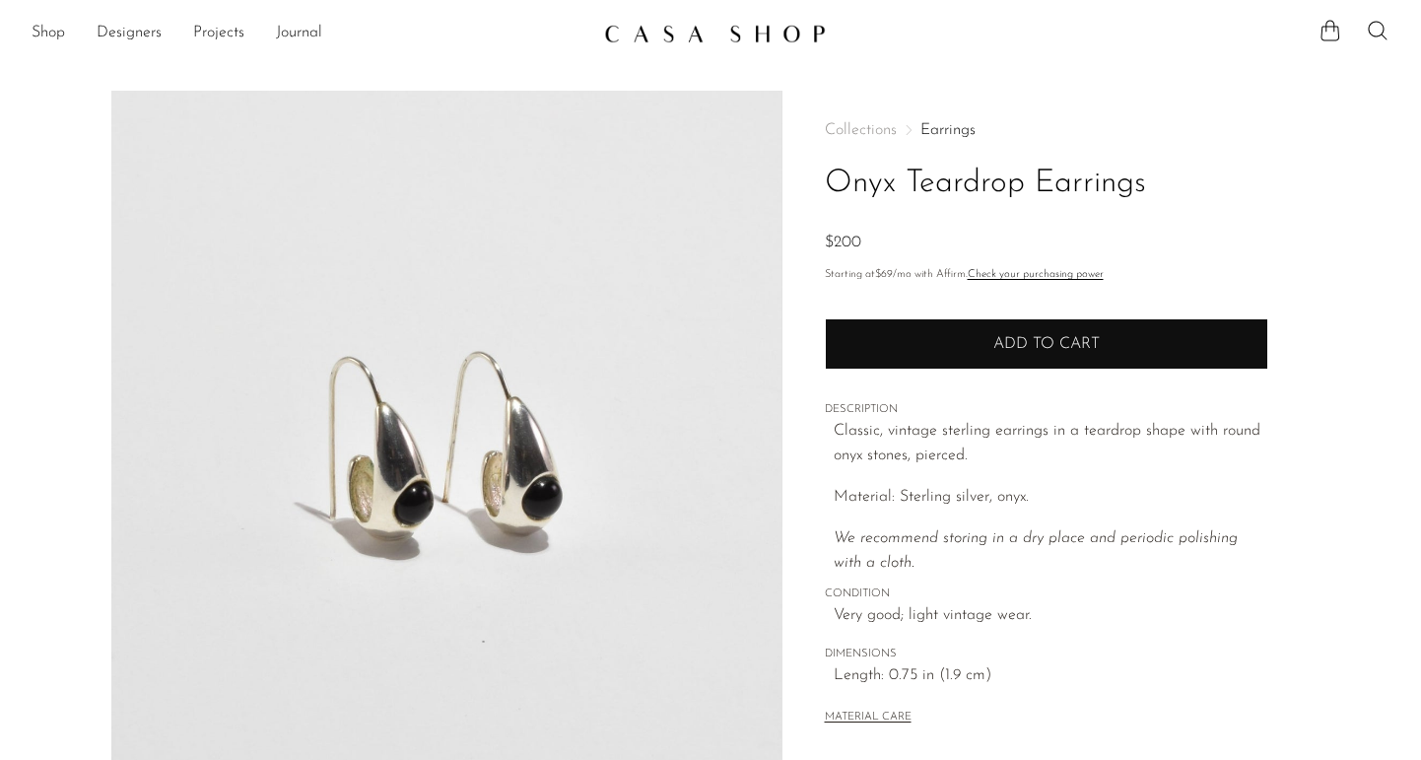
click at [1053, 344] on span "Add to cart" at bounding box center [1046, 344] width 106 height 16
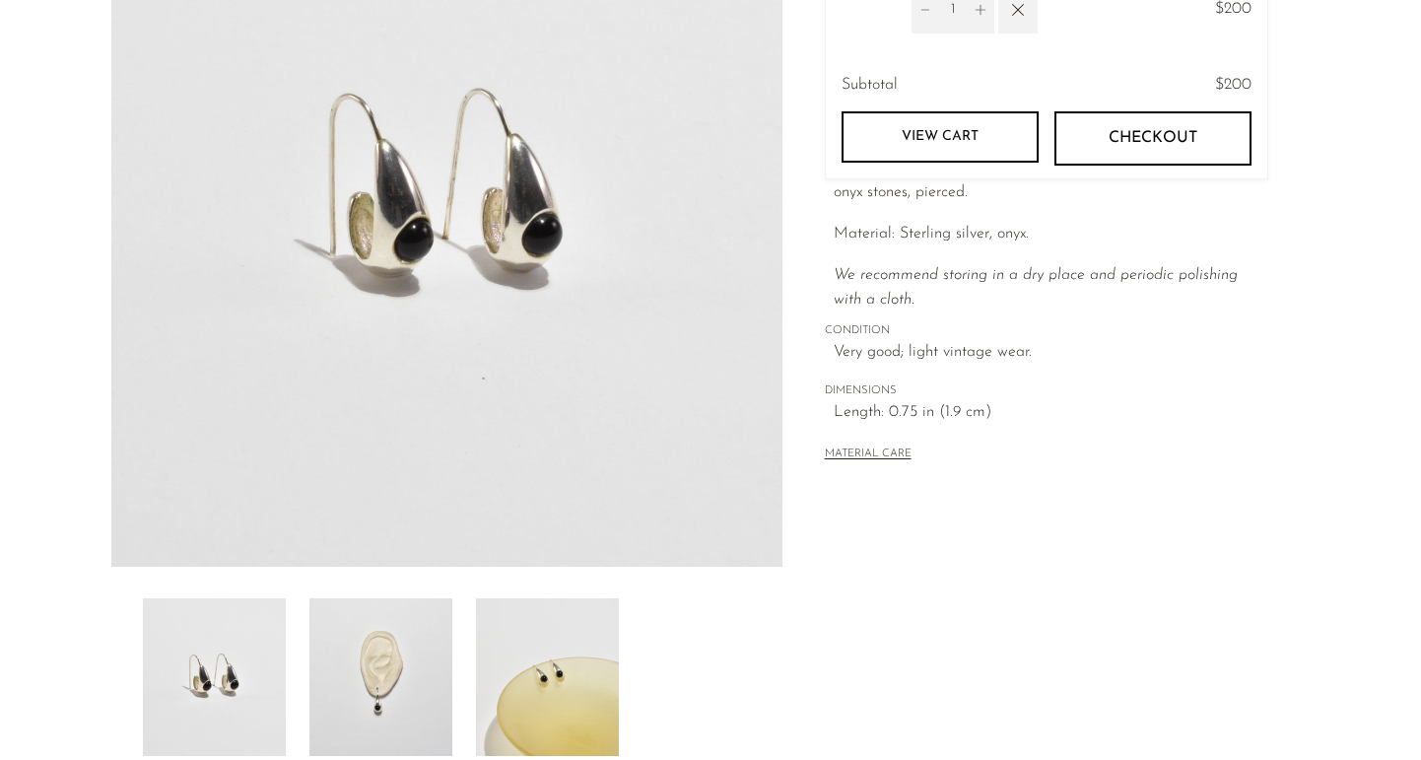
scroll to position [276, 0]
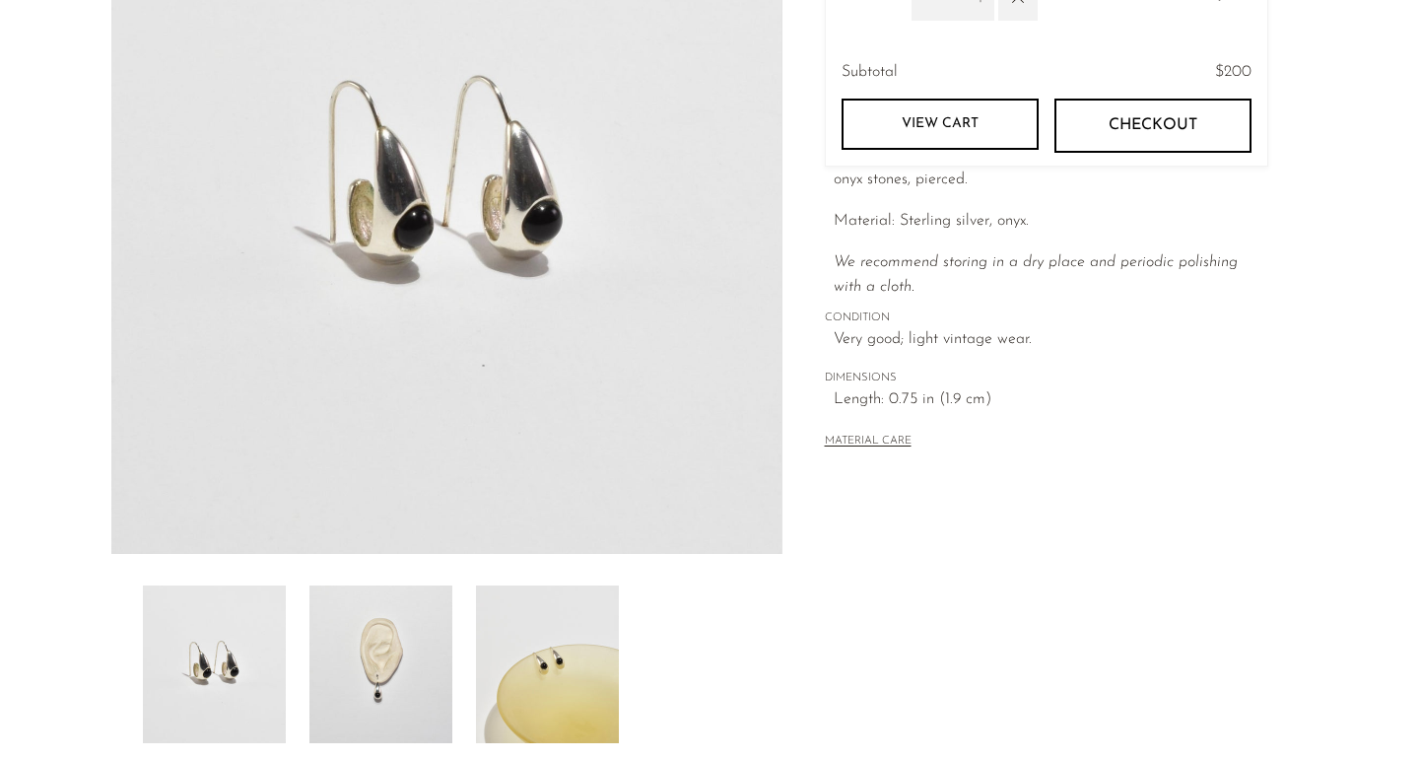
click at [426, 684] on img at bounding box center [380, 664] width 143 height 158
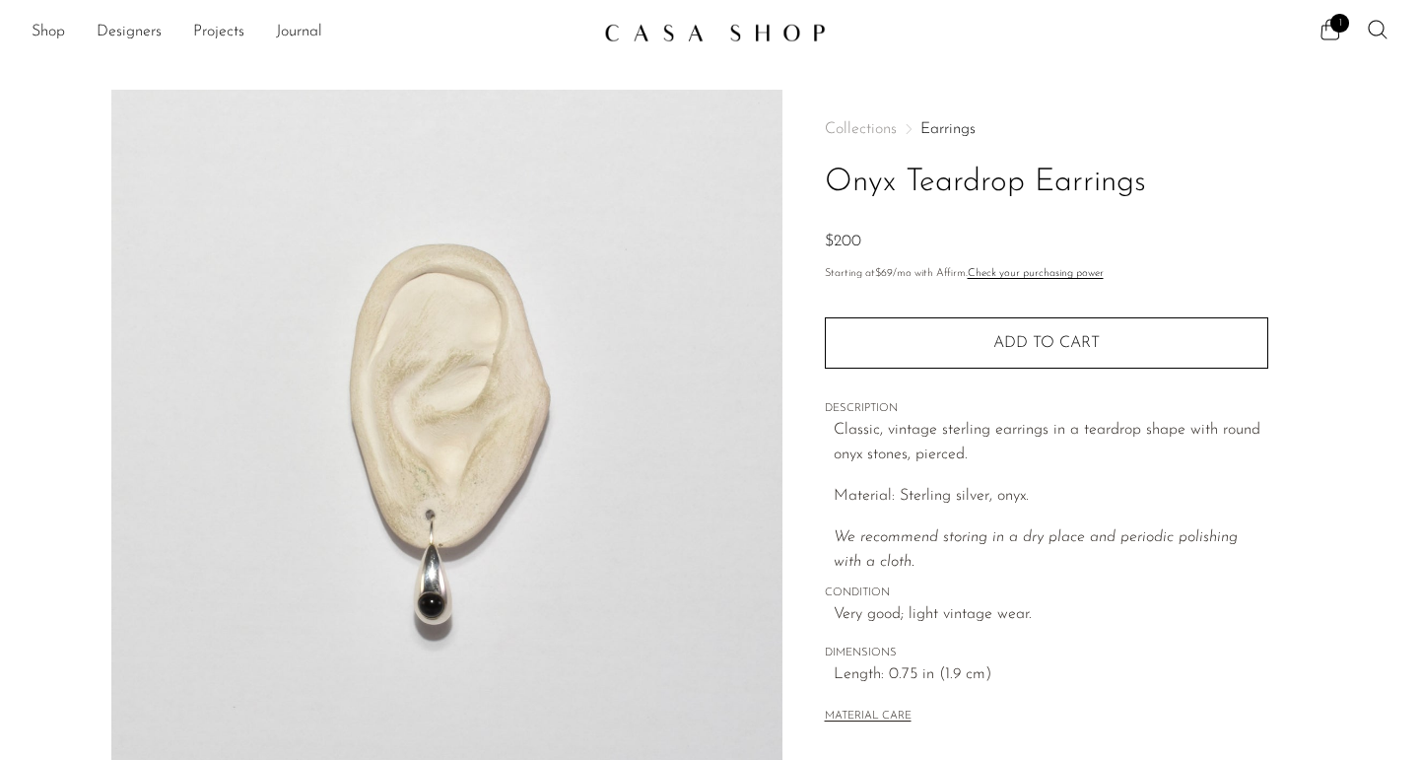
scroll to position [0, 0]
click at [1322, 20] on icon at bounding box center [1330, 31] width 24 height 24
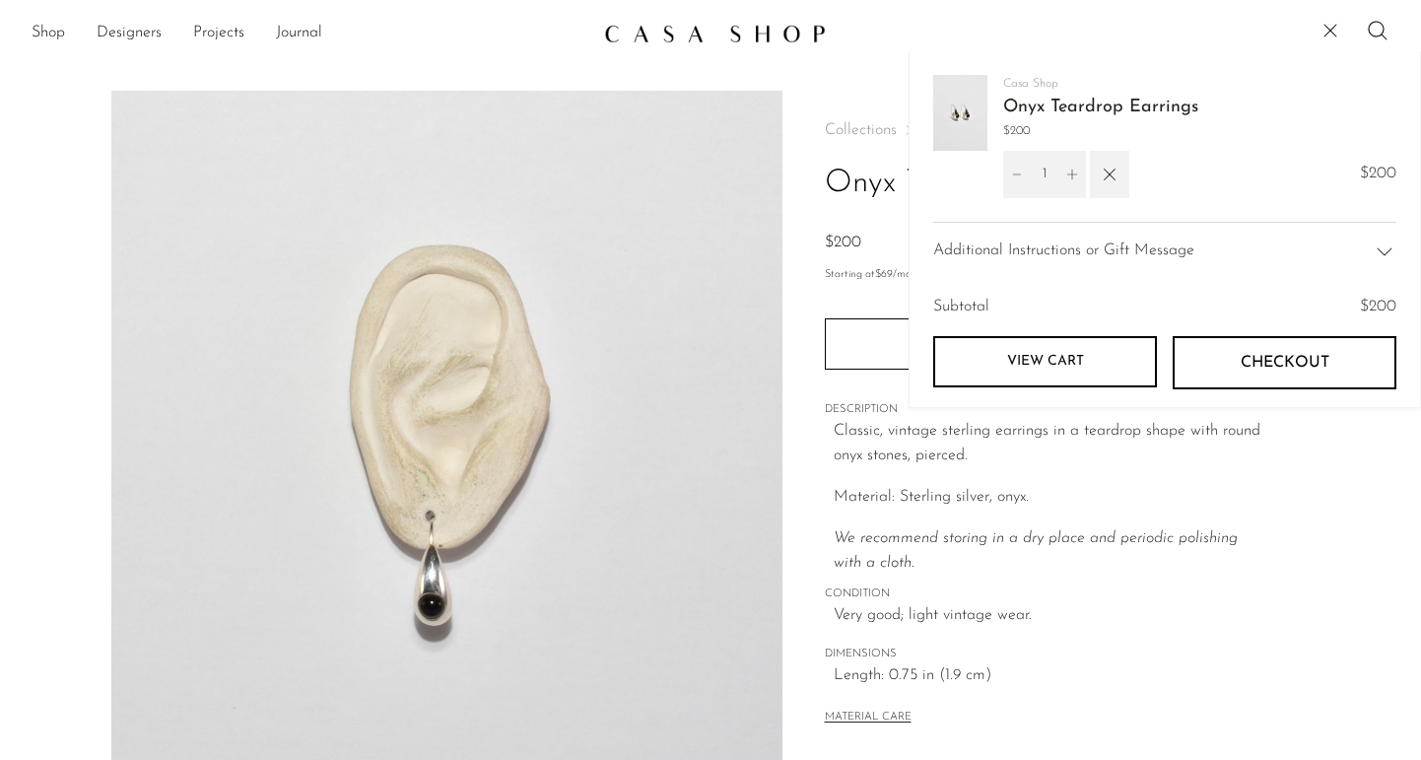
click at [1264, 374] on button "Checkout" at bounding box center [1284, 362] width 224 height 53
